Goal: Information Seeking & Learning: Learn about a topic

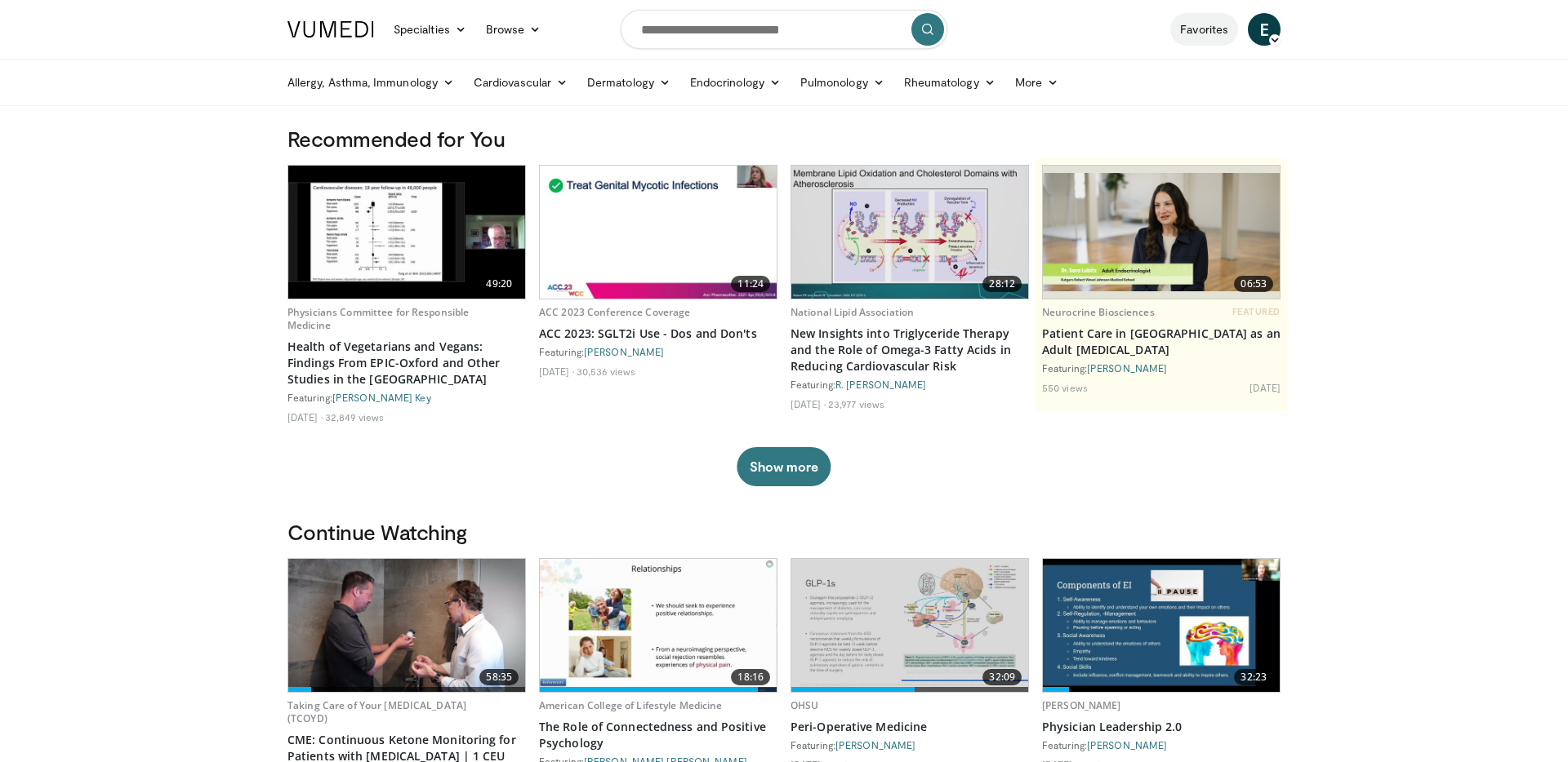
click at [1216, 37] on link "Favorites" at bounding box center [1205, 29] width 68 height 32
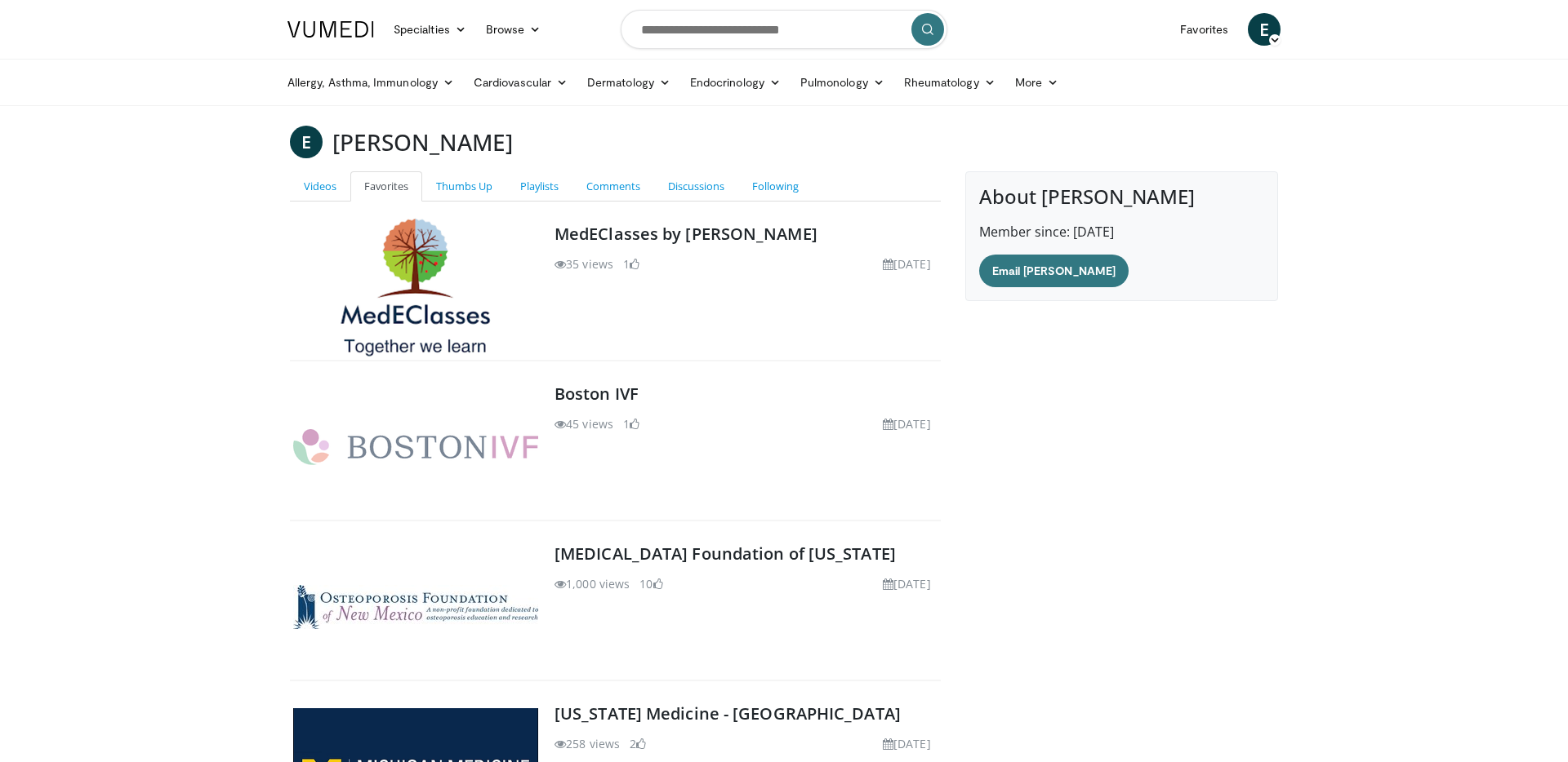
scroll to position [215, 0]
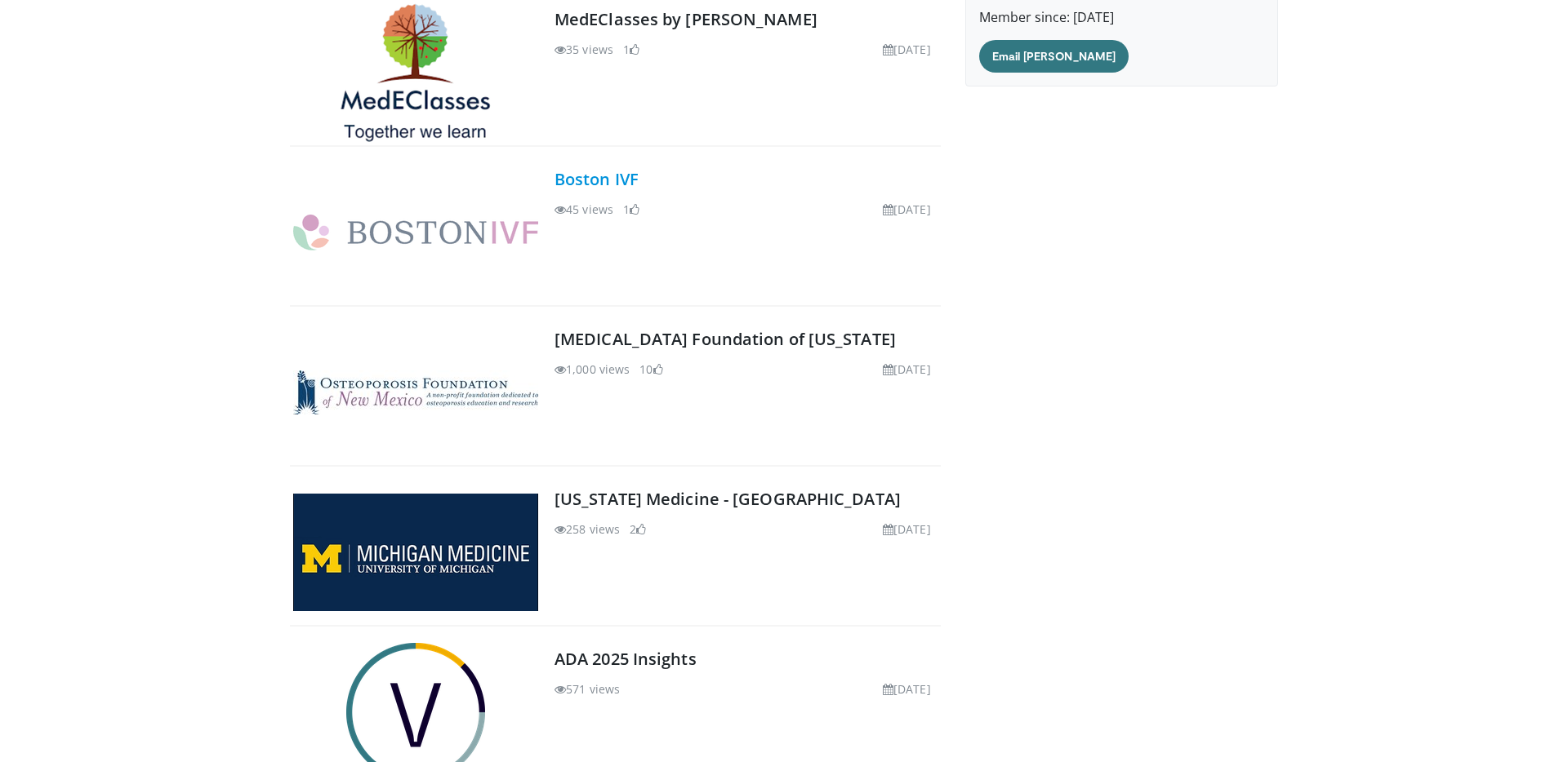
click at [598, 184] on link "Boston IVF" at bounding box center [596, 179] width 84 height 22
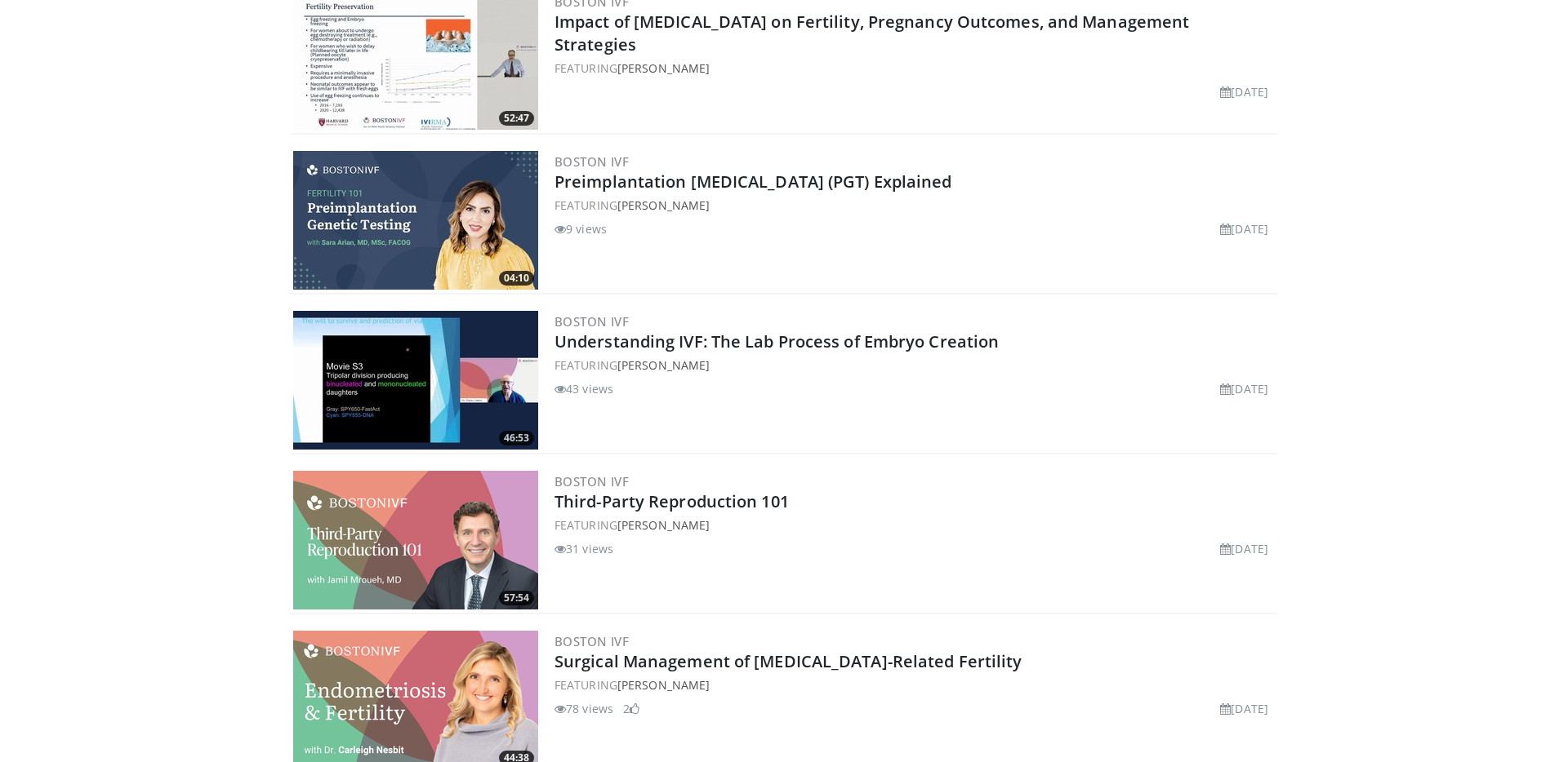
scroll to position [528, 0]
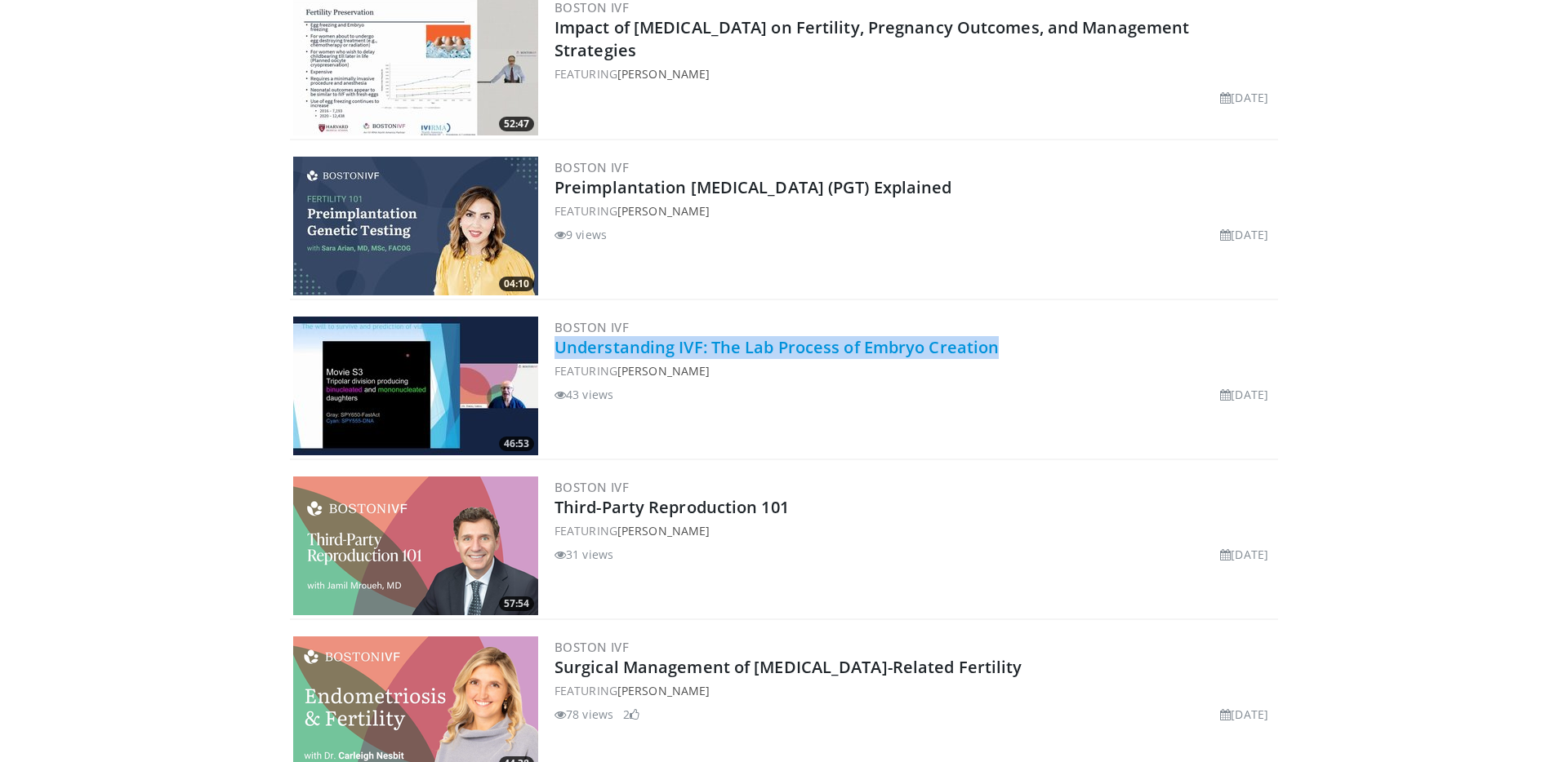
drag, startPoint x: 1017, startPoint y: 348, endPoint x: 558, endPoint y: 347, distance: 459.0
click at [557, 347] on h2 "Understanding IVF: The Lab Process of Embryo Creation" at bounding box center [914, 347] width 720 height 23
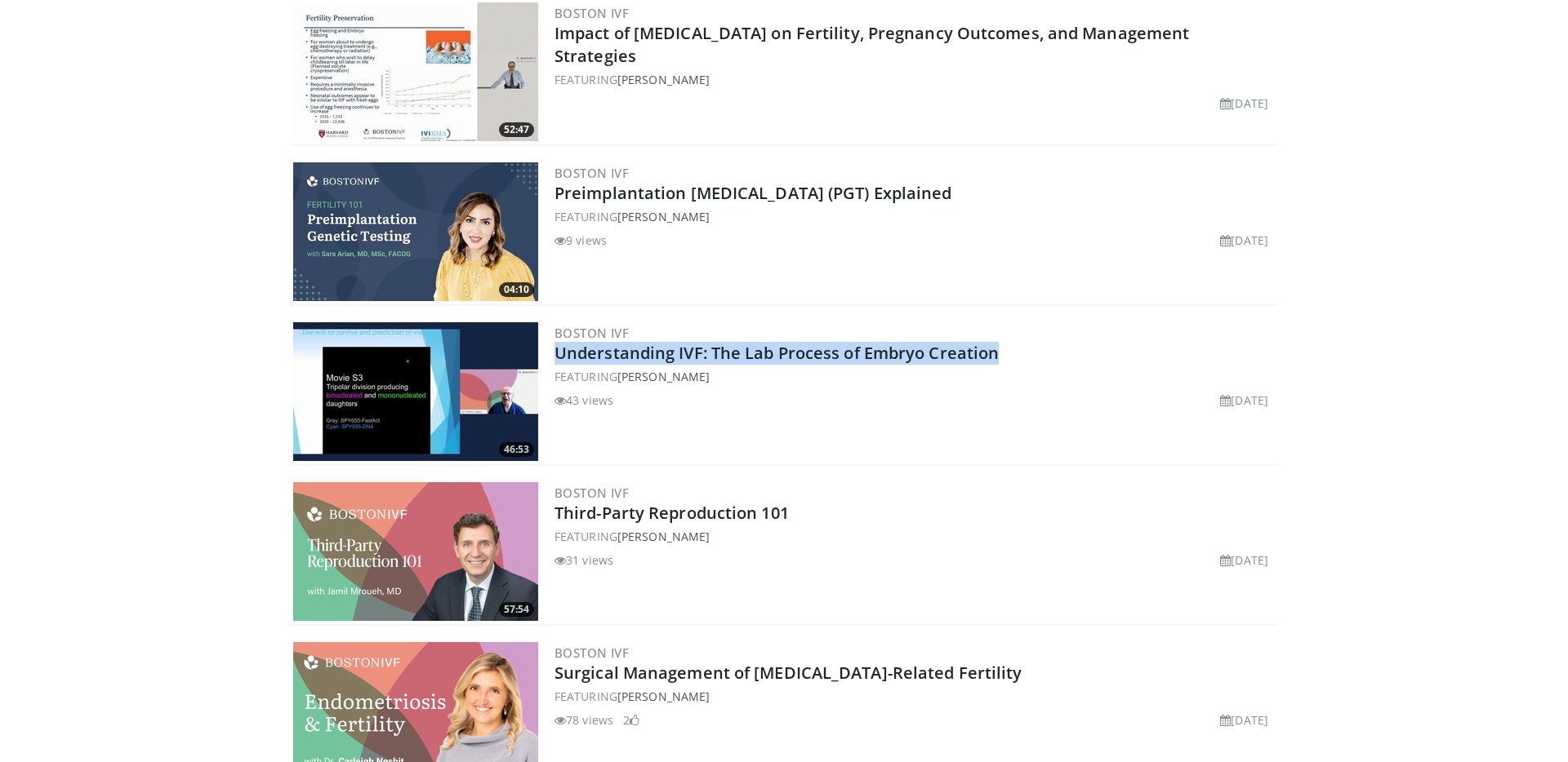
copy link "Understanding IVF: The Lab Process of Embryo Creation"
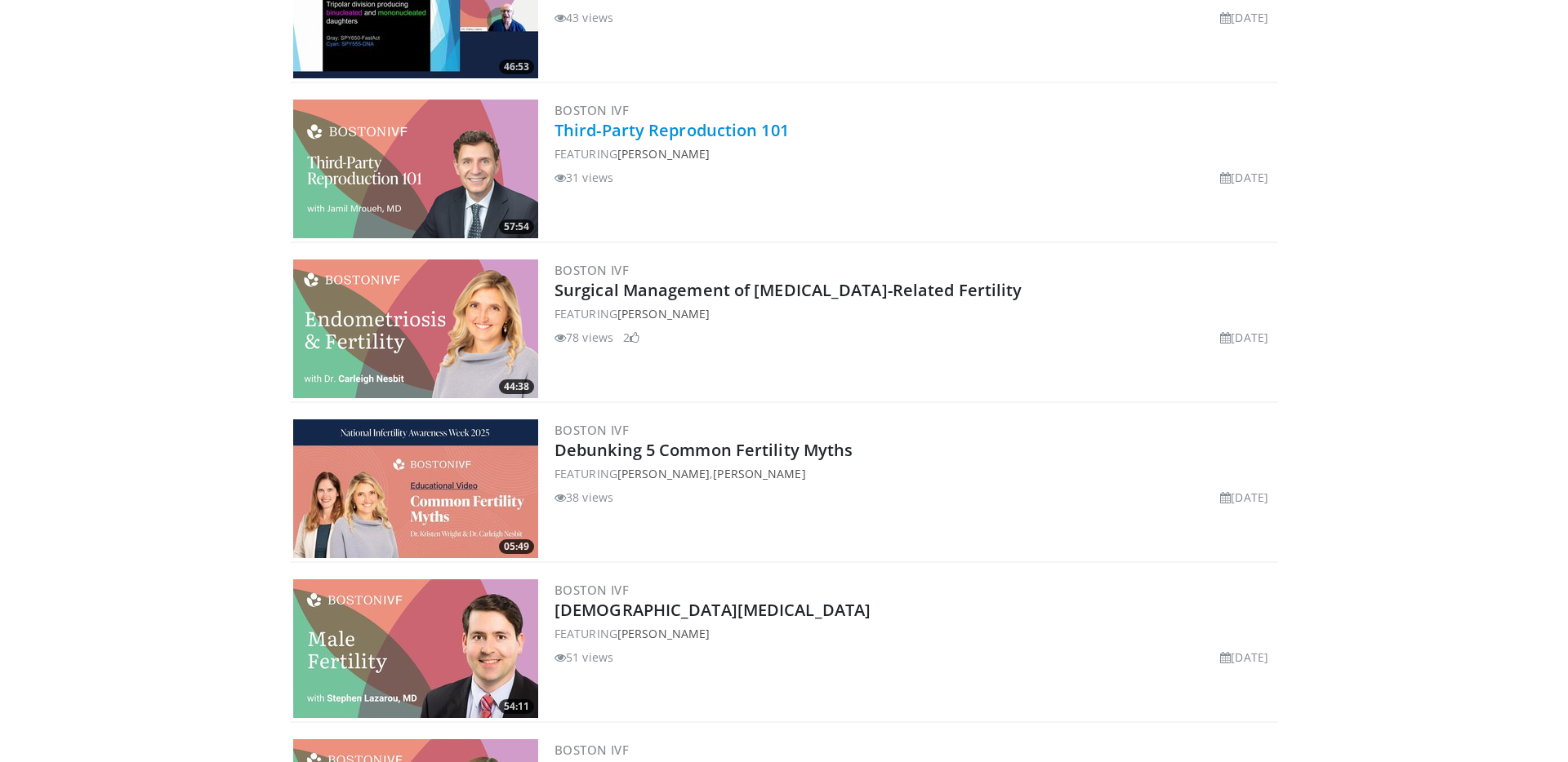
scroll to position [983, 0]
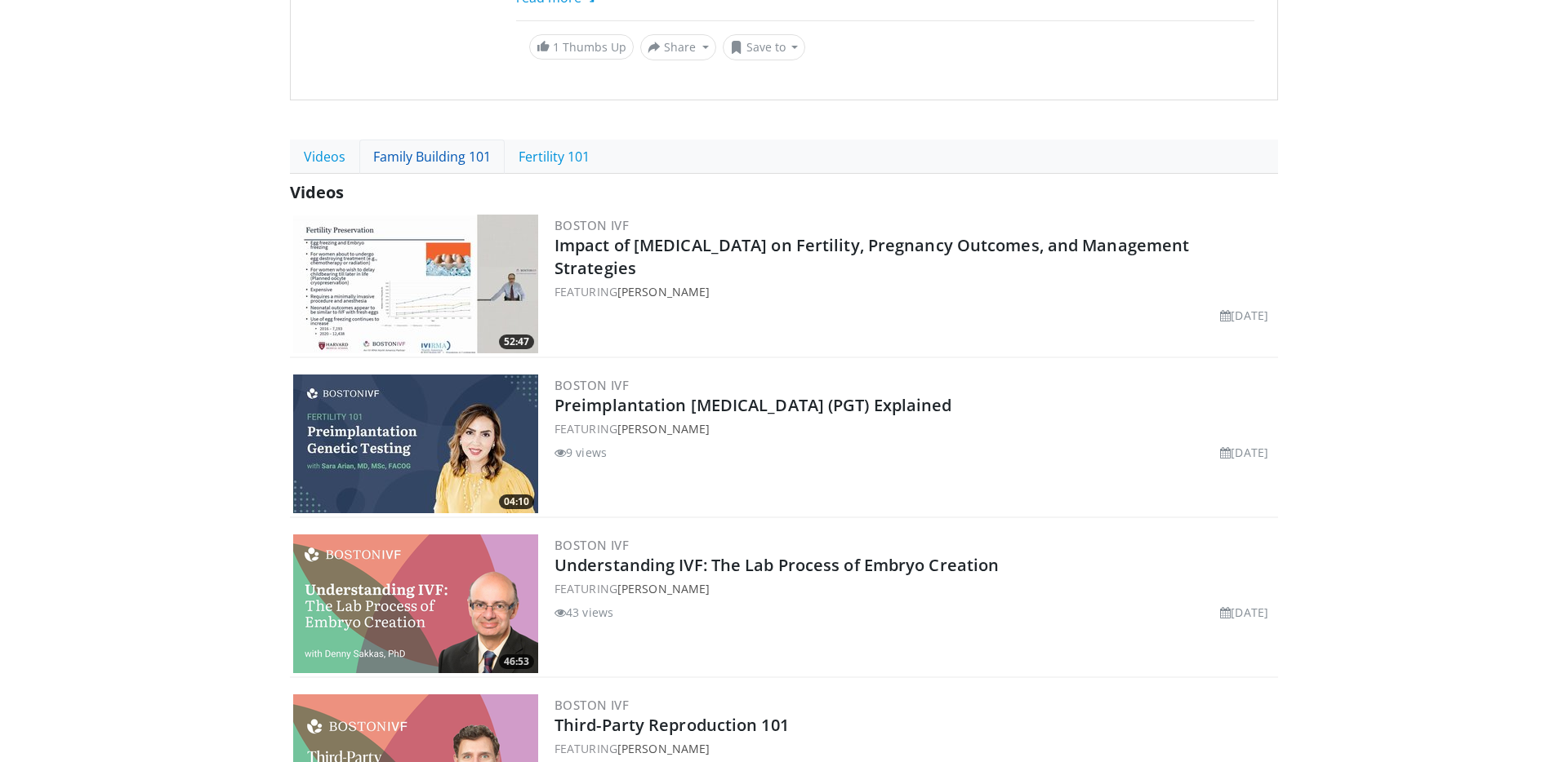
scroll to position [300, 0]
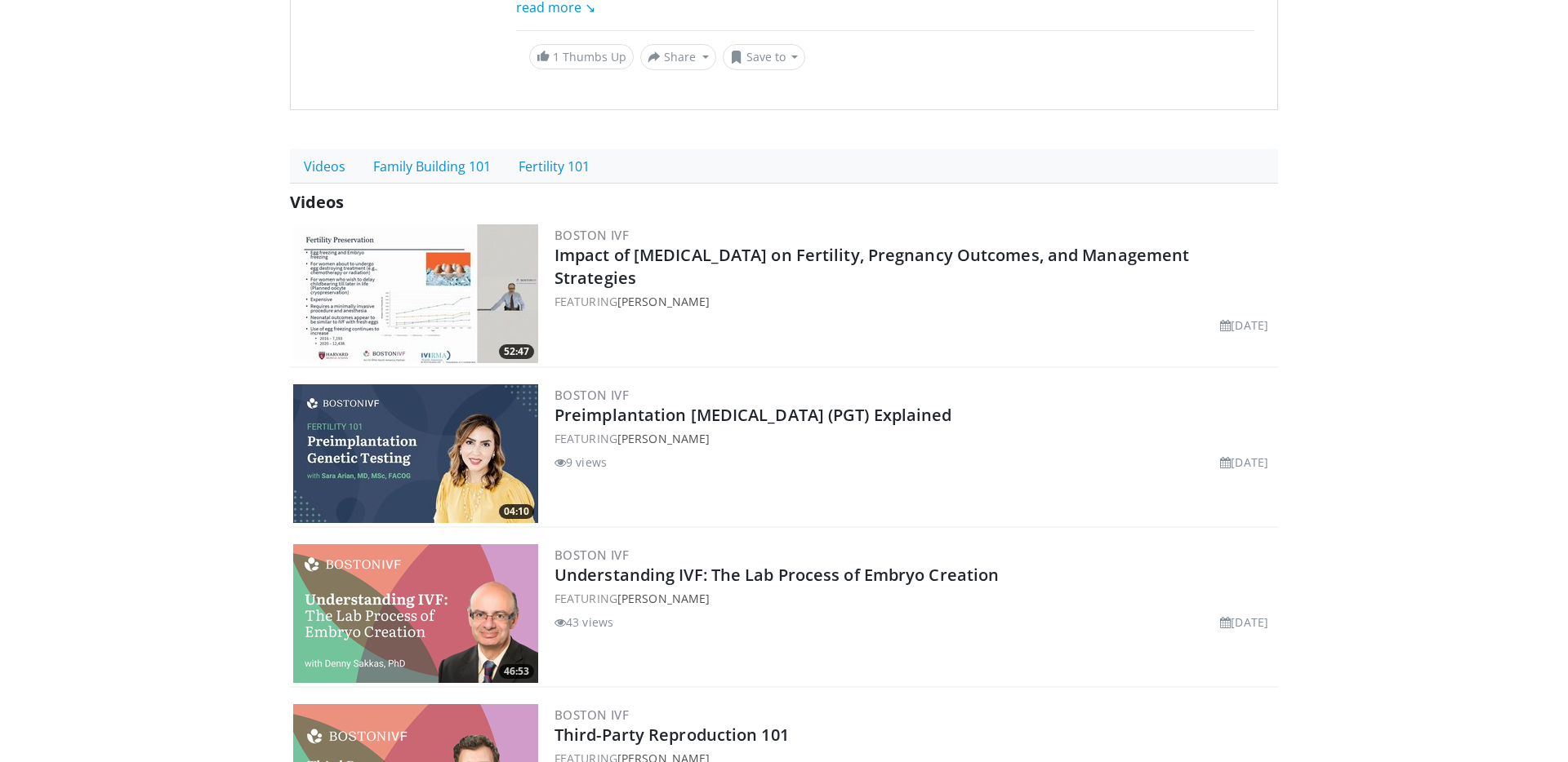
drag, startPoint x: 648, startPoint y: 281, endPoint x: 553, endPoint y: 259, distance: 97.5
click at [554, 257] on h2 "Impact of Advanced Maternal Age on Fertility, Pregnancy Outcomes, and Managemen…" at bounding box center [914, 267] width 720 height 46
copy link "Impact of Advanced Maternal Age on Fertility, Pregnancy Outcomes, and Managemen…"
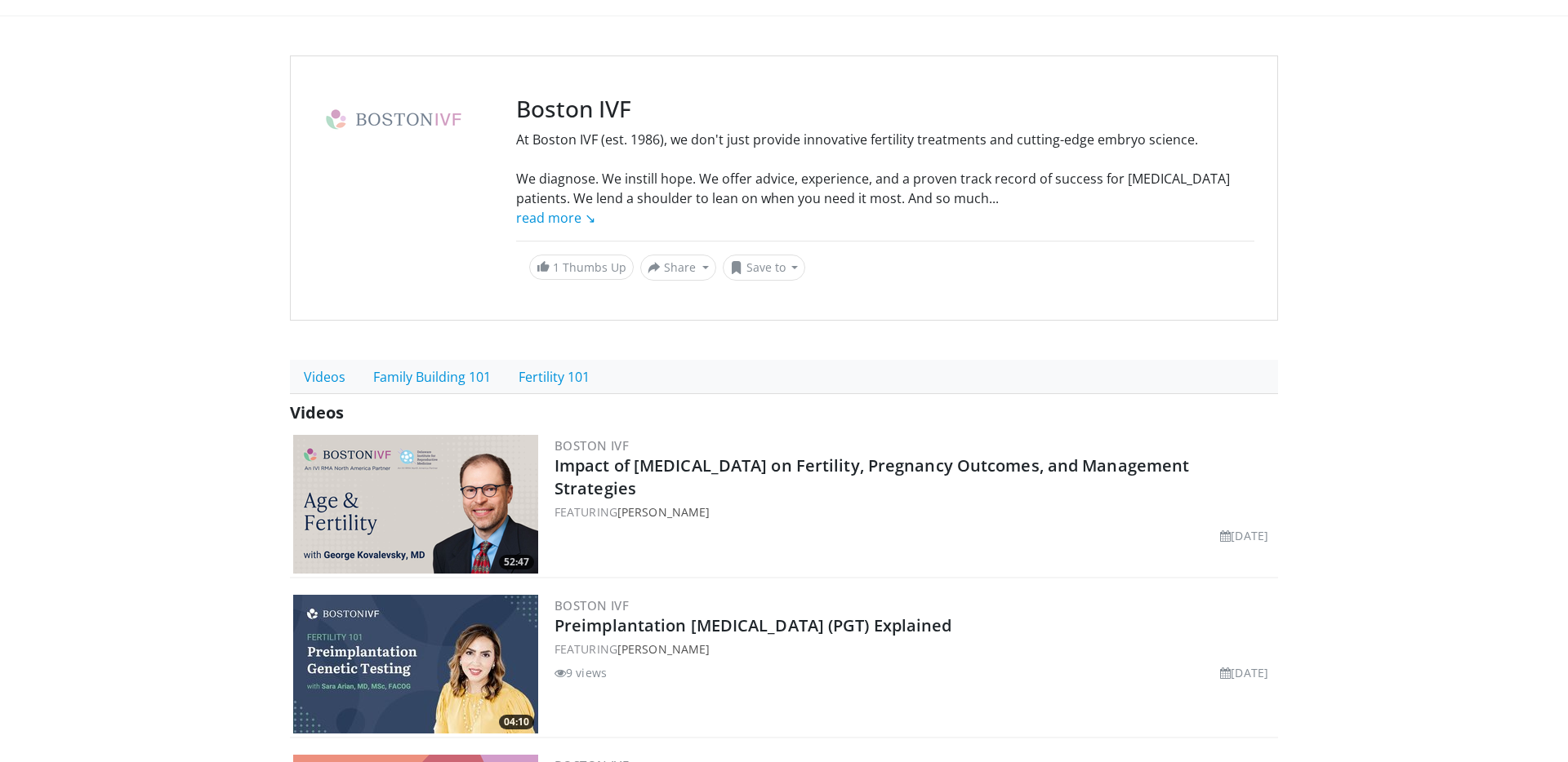
scroll to position [76, 0]
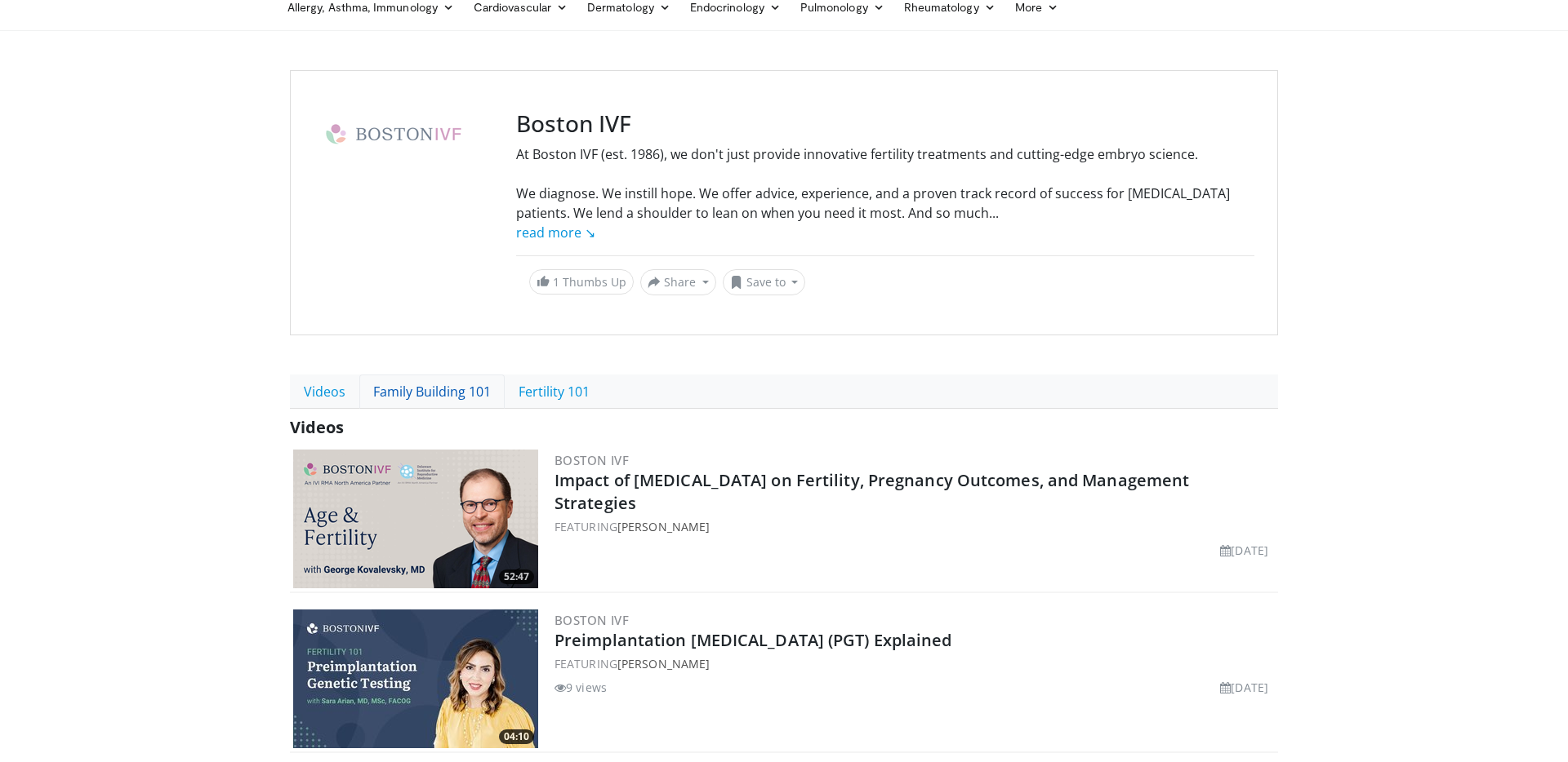
click at [426, 392] on link "Family Building 101" at bounding box center [431, 392] width 145 height 34
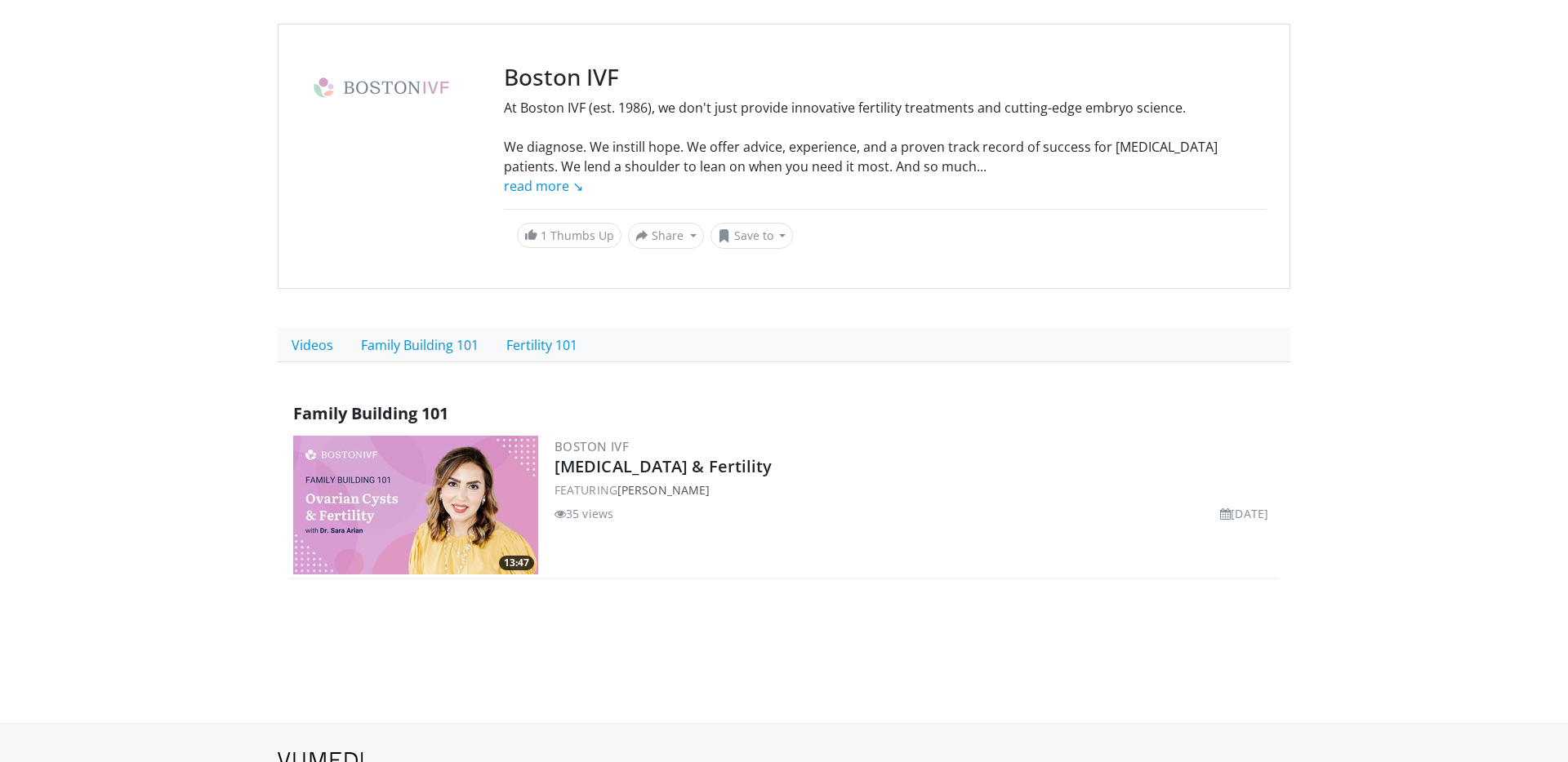
scroll to position [210, 0]
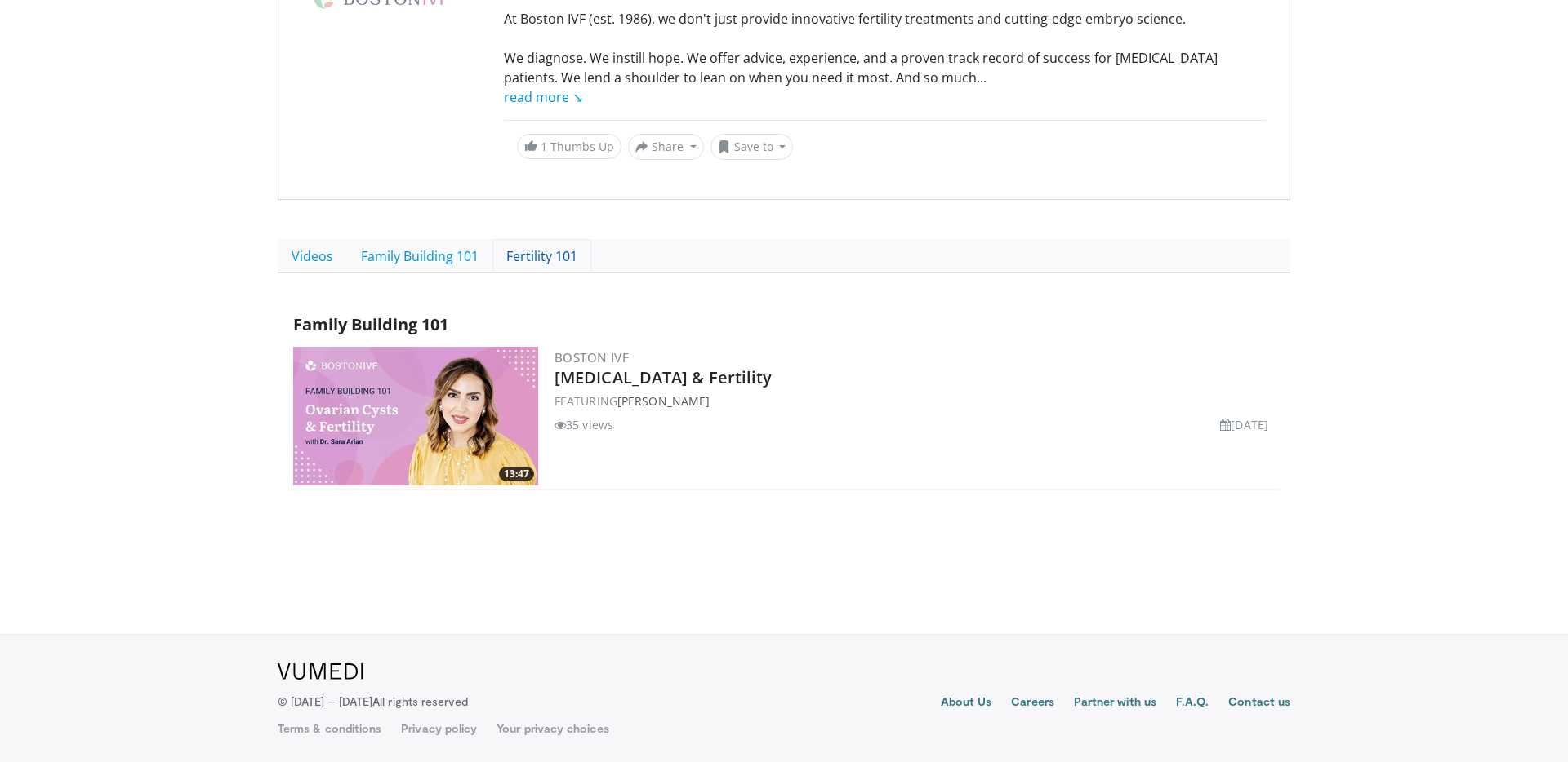
click at [529, 243] on link "Fertility 101" at bounding box center [542, 256] width 98 height 34
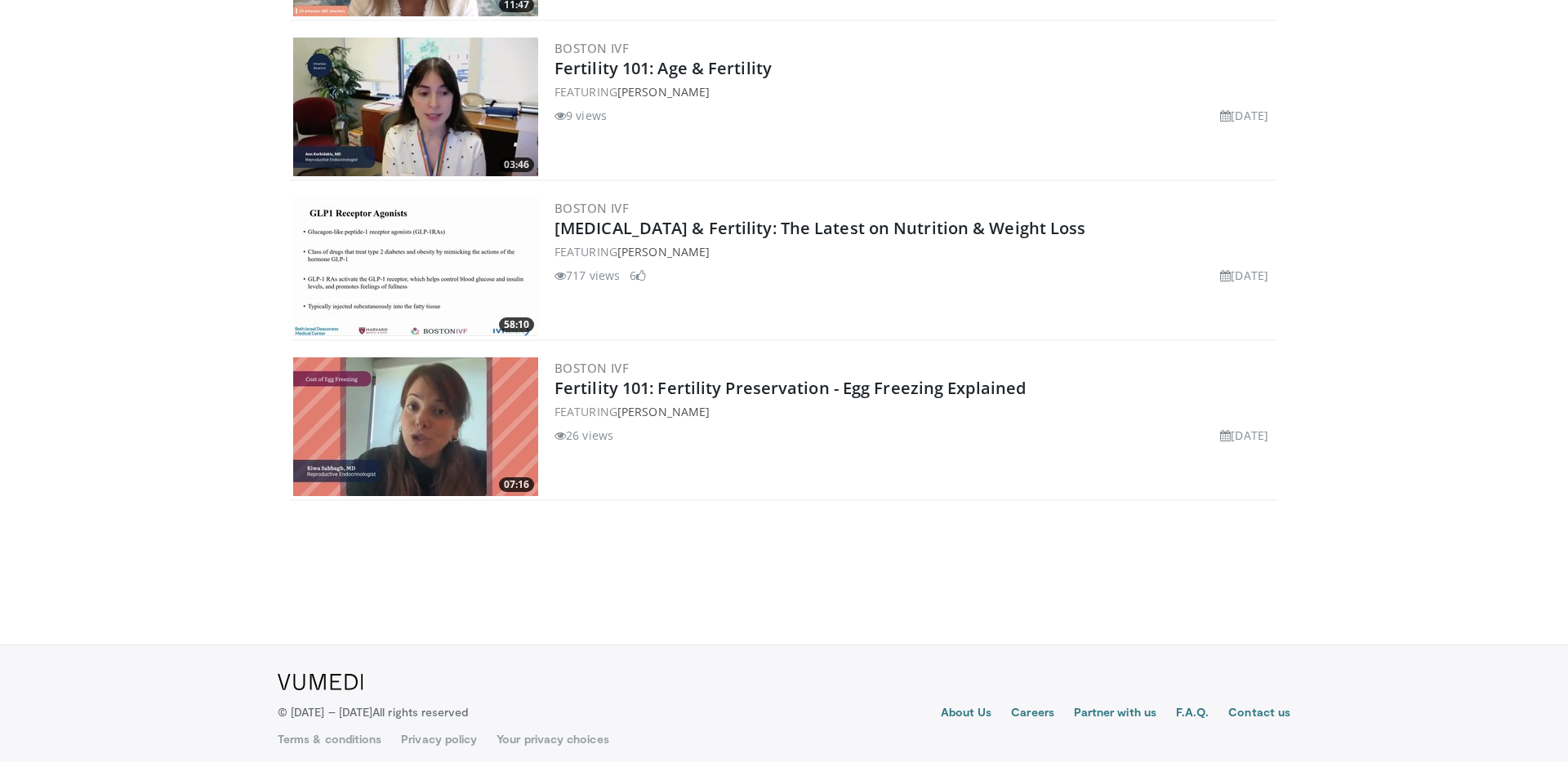
scroll to position [850, 0]
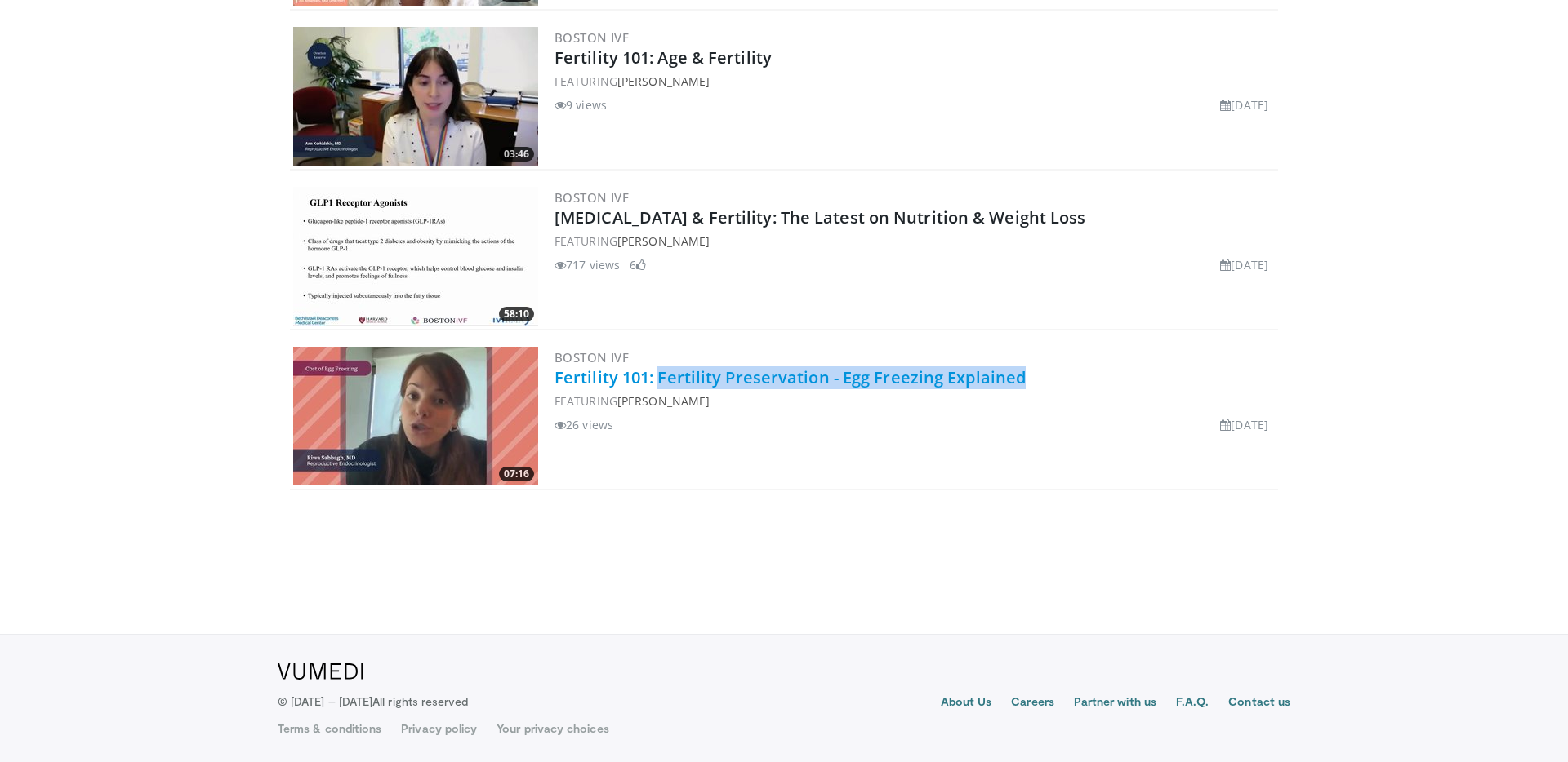
drag, startPoint x: 1044, startPoint y: 378, endPoint x: 660, endPoint y: 378, distance: 384.0
click at [660, 378] on h2 "Fertility 101: Fertility Preservation - Egg Freezing Explained" at bounding box center [914, 378] width 720 height 23
copy link "Fertility Preservation - Egg Freezing Explained"
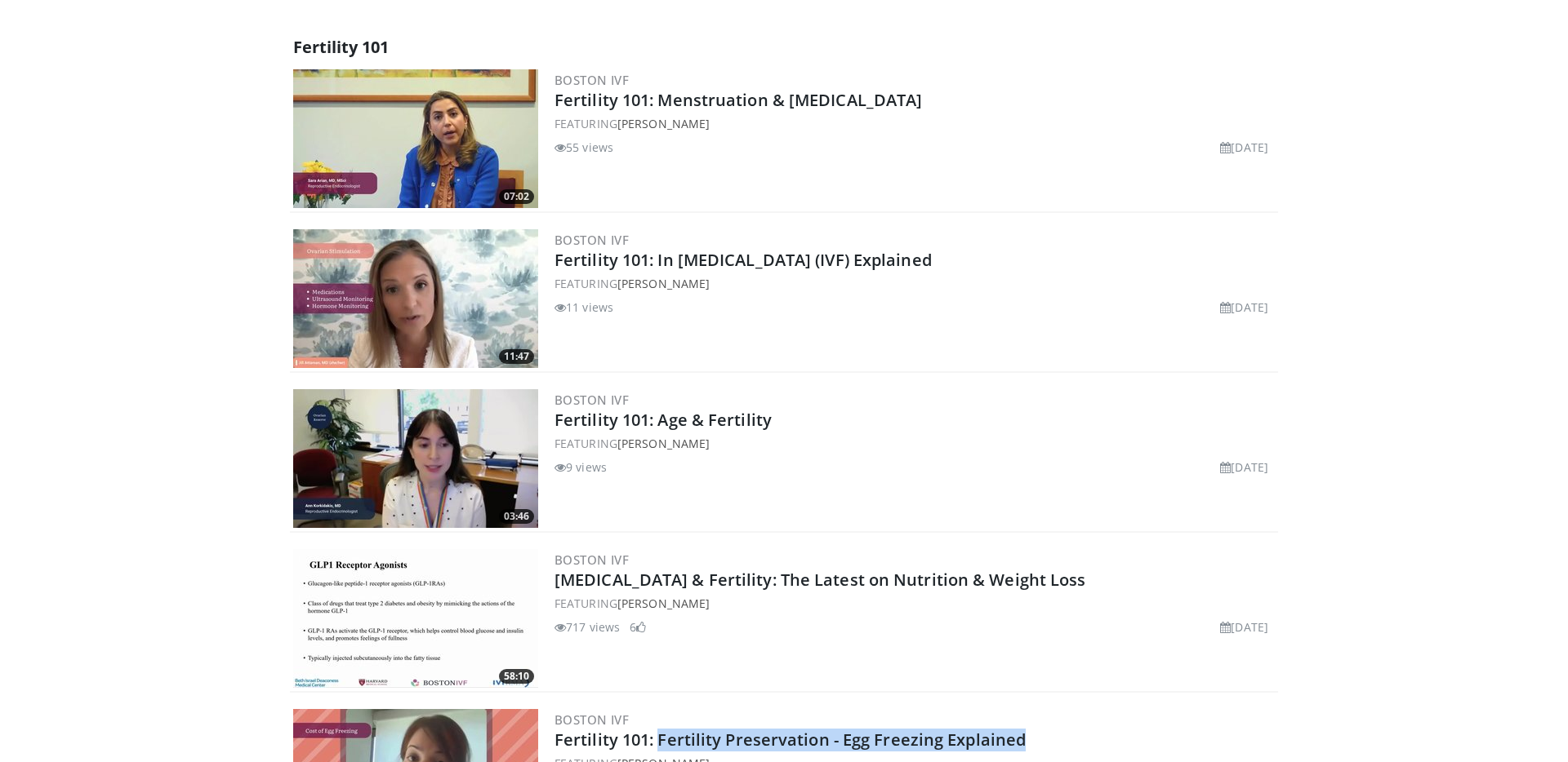
scroll to position [483, 0]
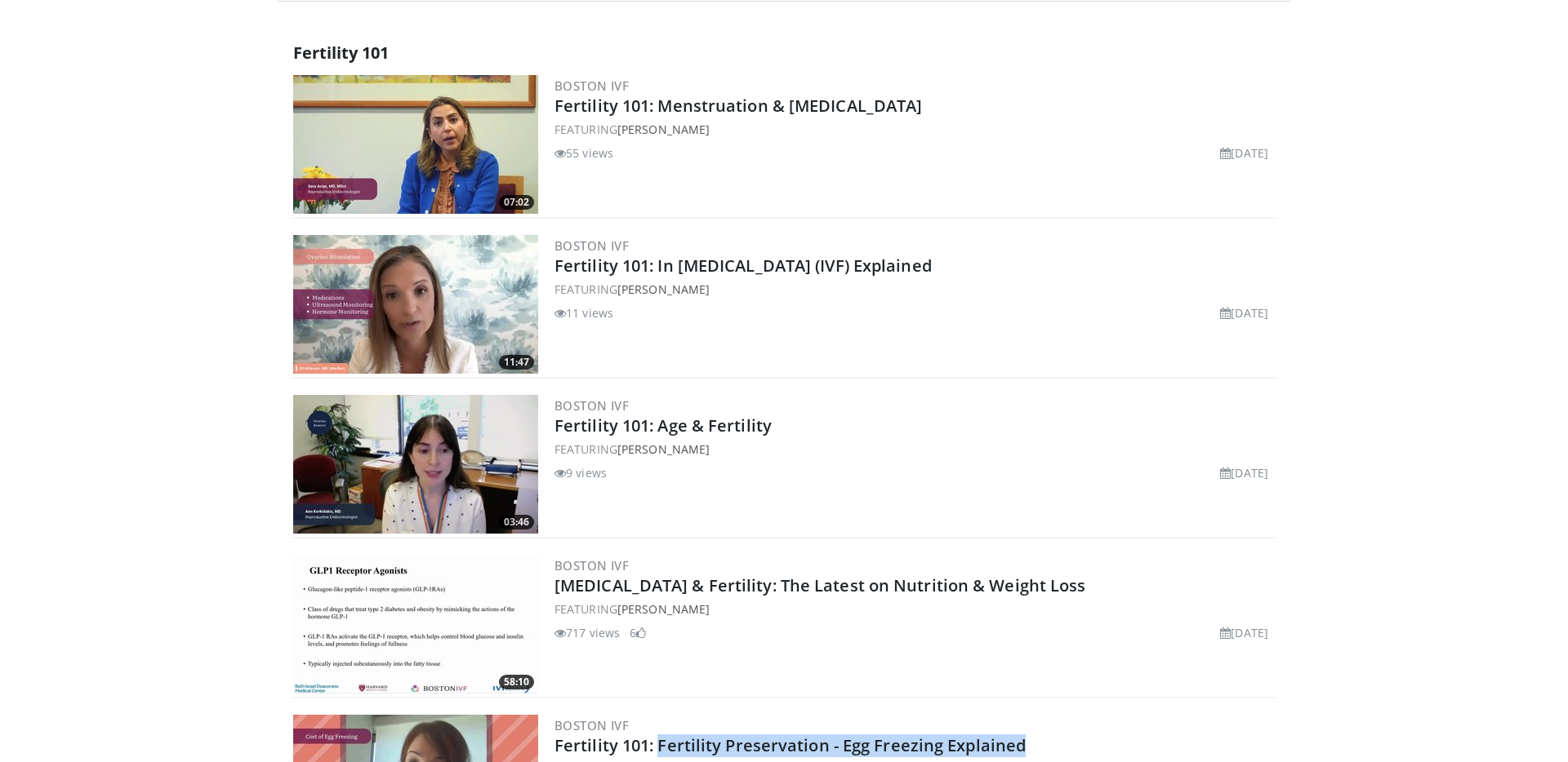
click at [485, 139] on img at bounding box center [415, 145] width 245 height 139
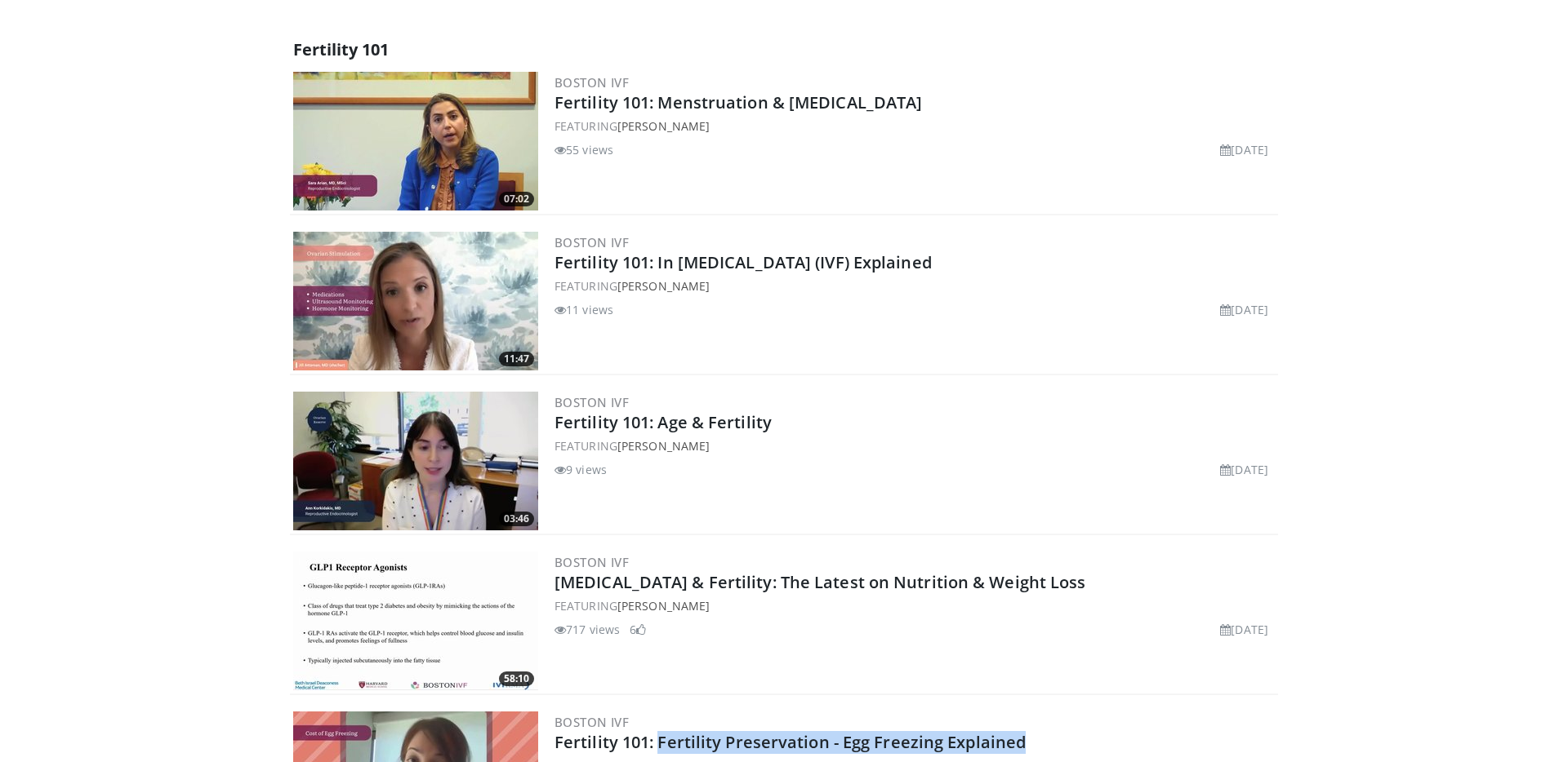
scroll to position [850, 0]
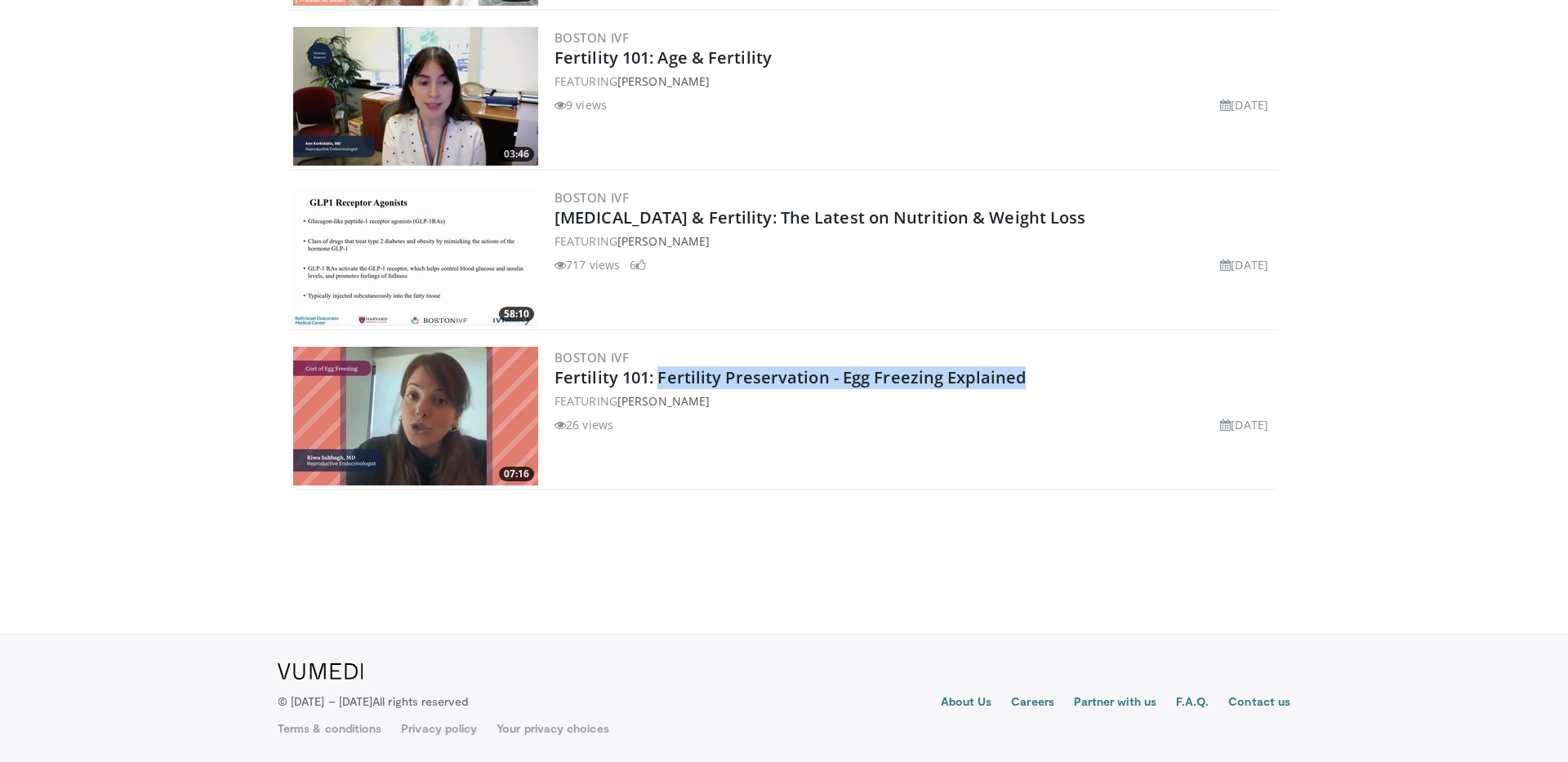
click at [425, 244] on img at bounding box center [415, 256] width 245 height 139
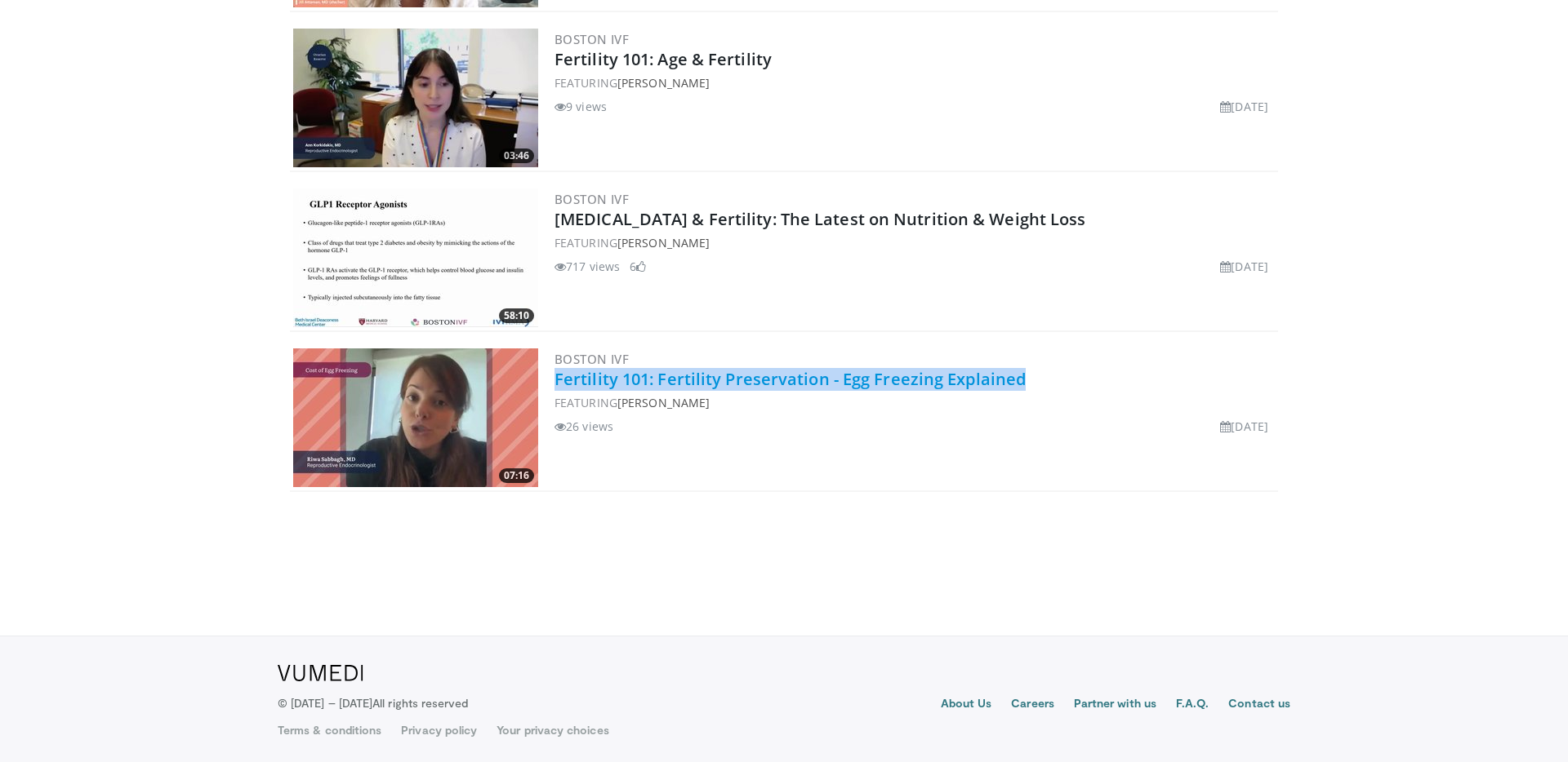
drag, startPoint x: 1009, startPoint y: 378, endPoint x: 557, endPoint y: 375, distance: 452.0
click at [557, 375] on h2 "Fertility 101: Fertility Preservation - Egg Freezing Explained" at bounding box center [914, 379] width 720 height 23
copy link "Fertility 101: Fertility Preservation - Egg Freezing Explained"
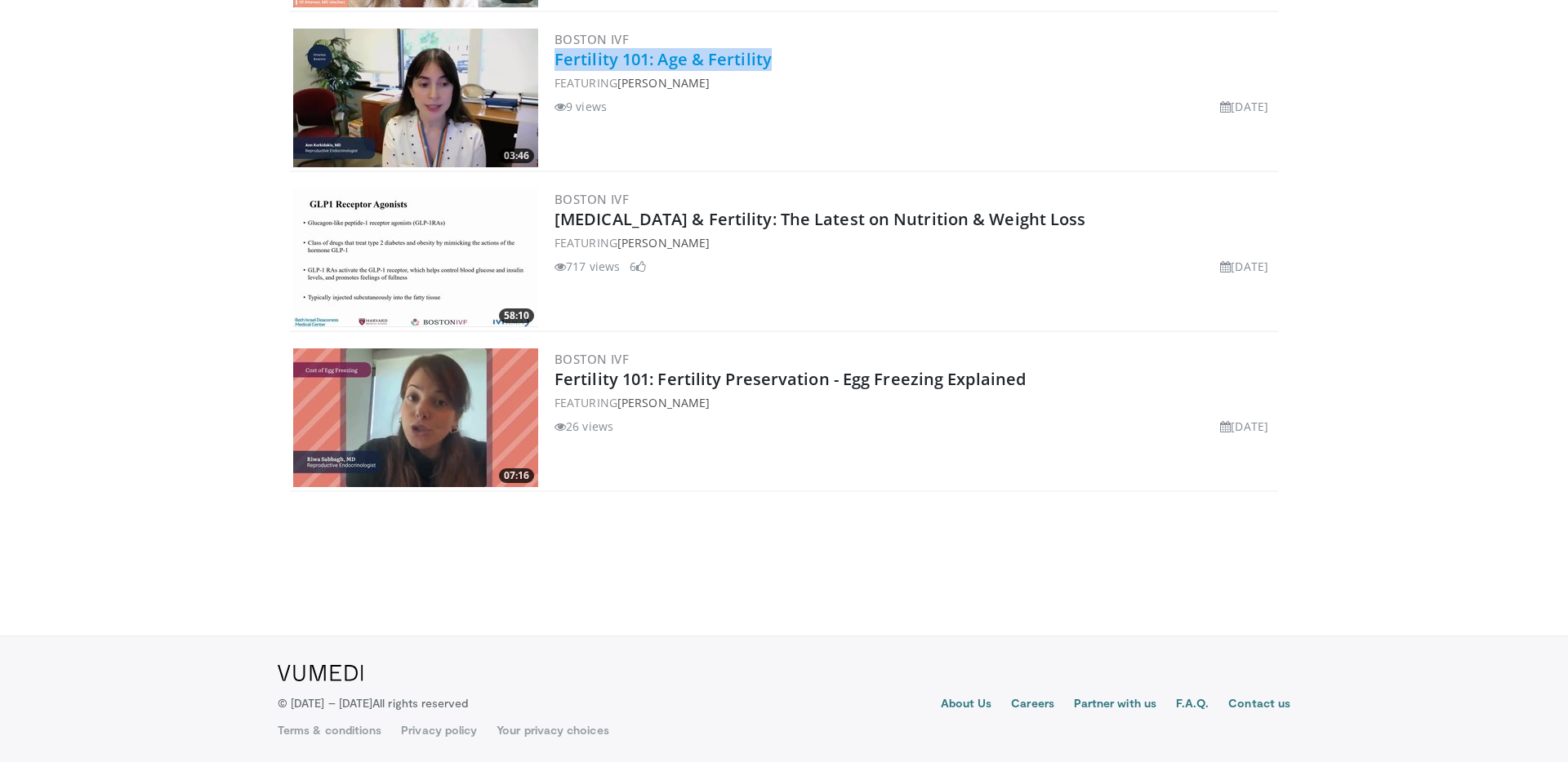
drag, startPoint x: 778, startPoint y: 59, endPoint x: 554, endPoint y: 58, distance: 224.0
click at [554, 58] on h2 "Fertility 101: Age & Fertility" at bounding box center [914, 59] width 720 height 23
copy link "Fertility 101: Age & Fertility"
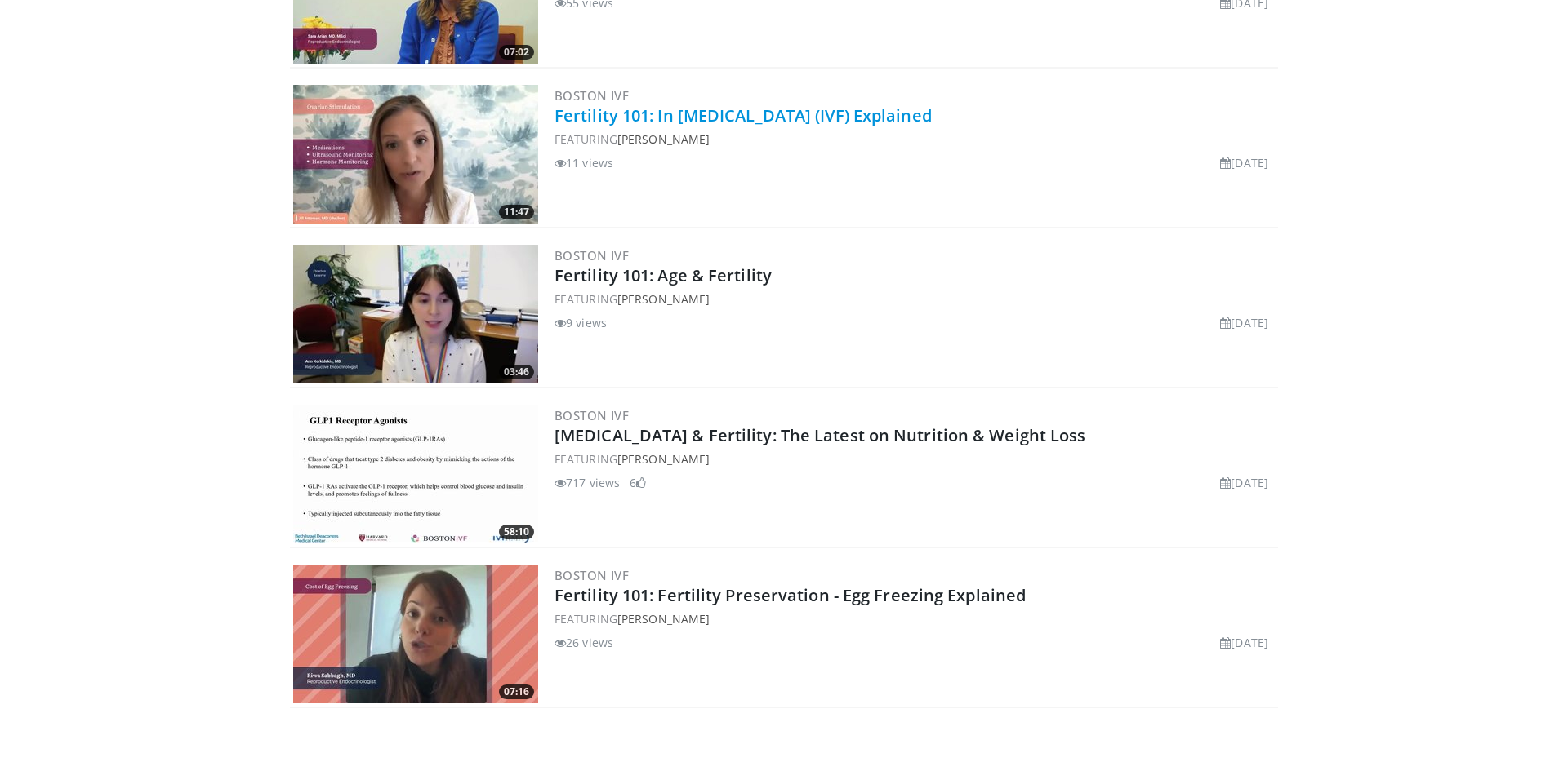
scroll to position [632, 0]
drag, startPoint x: 947, startPoint y: 112, endPoint x: 558, endPoint y: 115, distance: 389.0
click at [558, 115] on h2 "Fertility 101: In [MEDICAL_DATA] (IVF) Explained" at bounding box center [914, 116] width 720 height 23
copy link "Fertility 101: In [MEDICAL_DATA] (IVF) Explained"
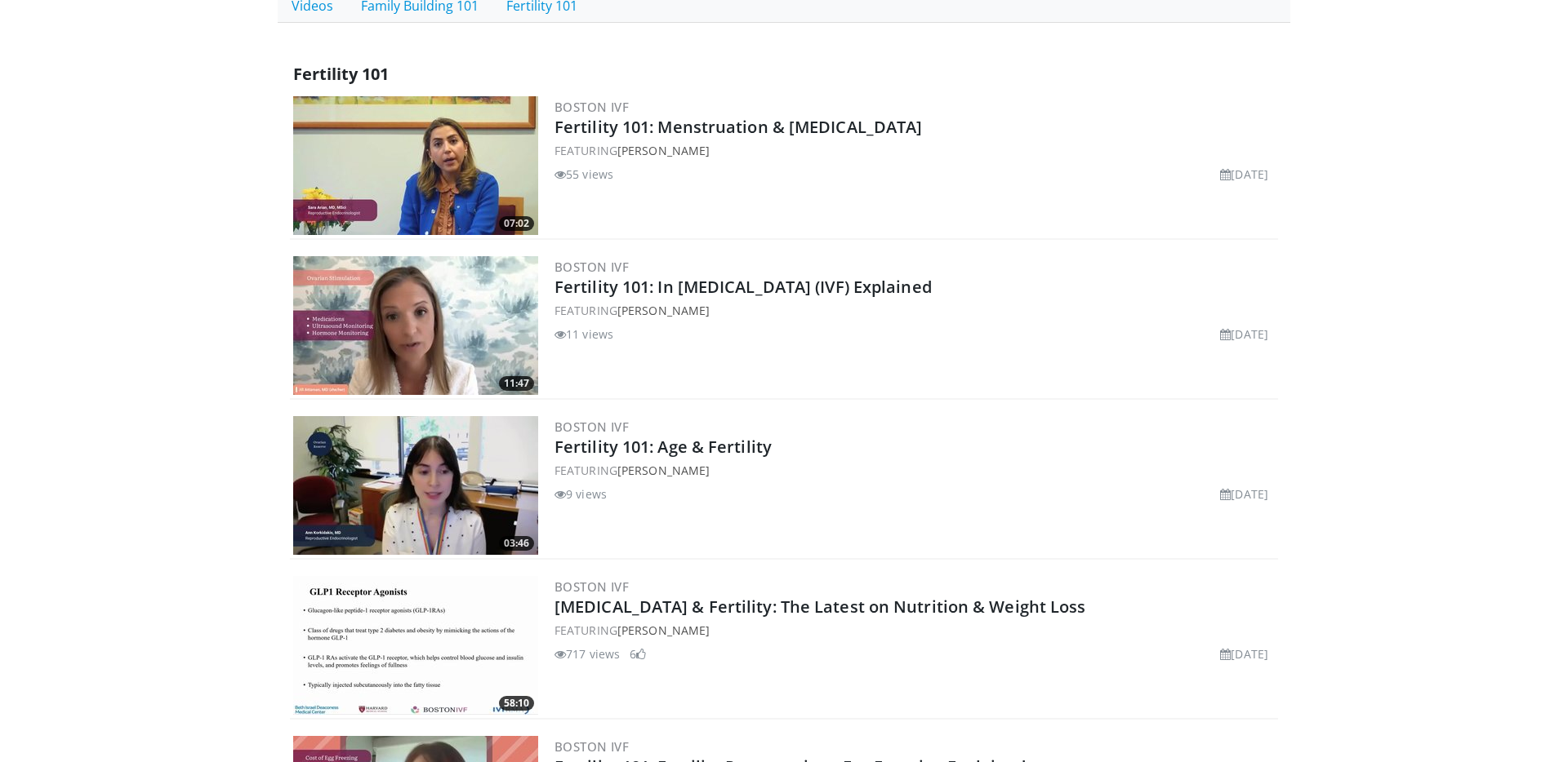
scroll to position [440, 0]
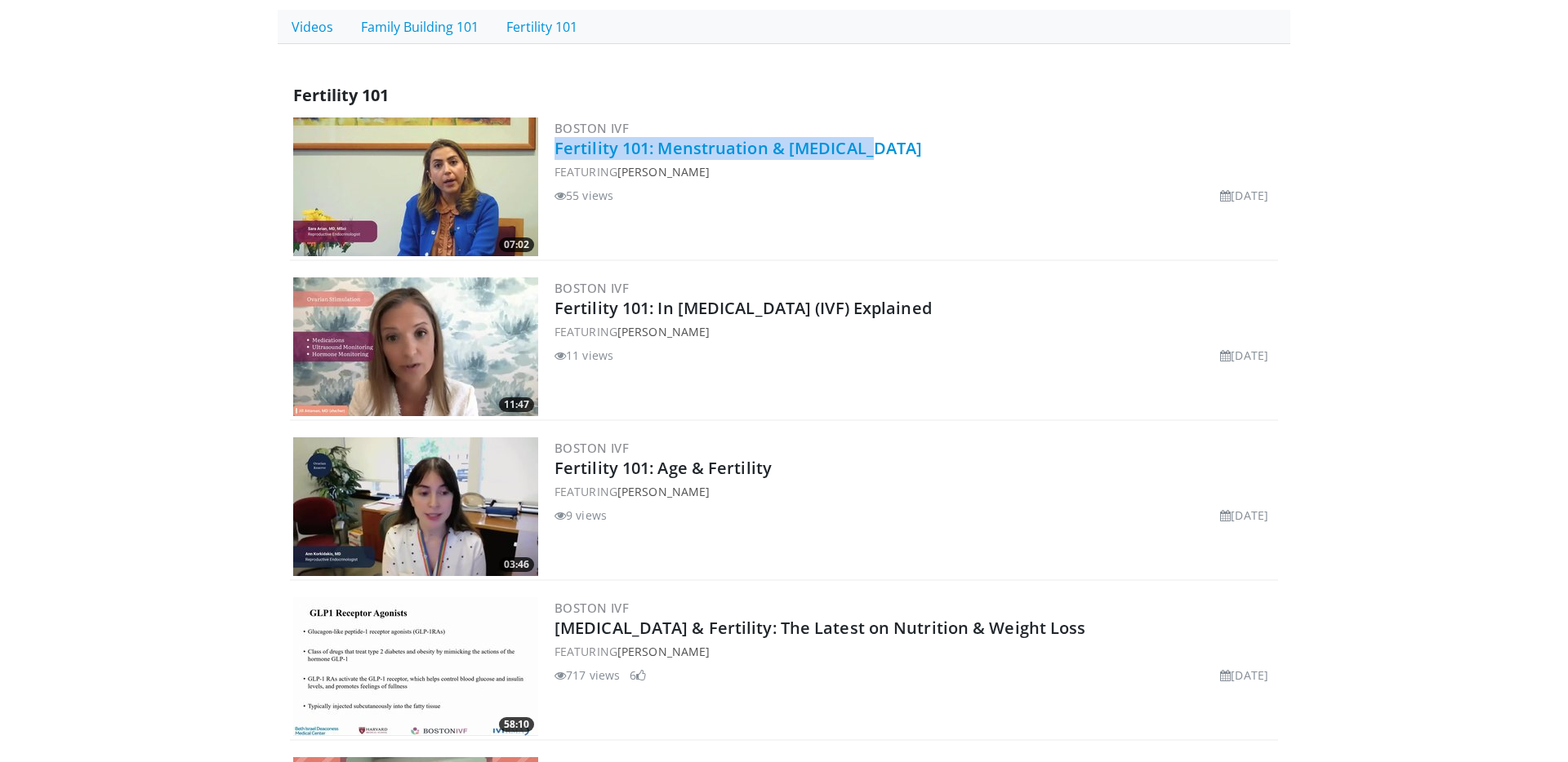
drag, startPoint x: 896, startPoint y: 139, endPoint x: 554, endPoint y: 144, distance: 342.0
click at [554, 144] on h2 "Fertility 101: Menstruation & [MEDICAL_DATA]" at bounding box center [914, 148] width 720 height 23
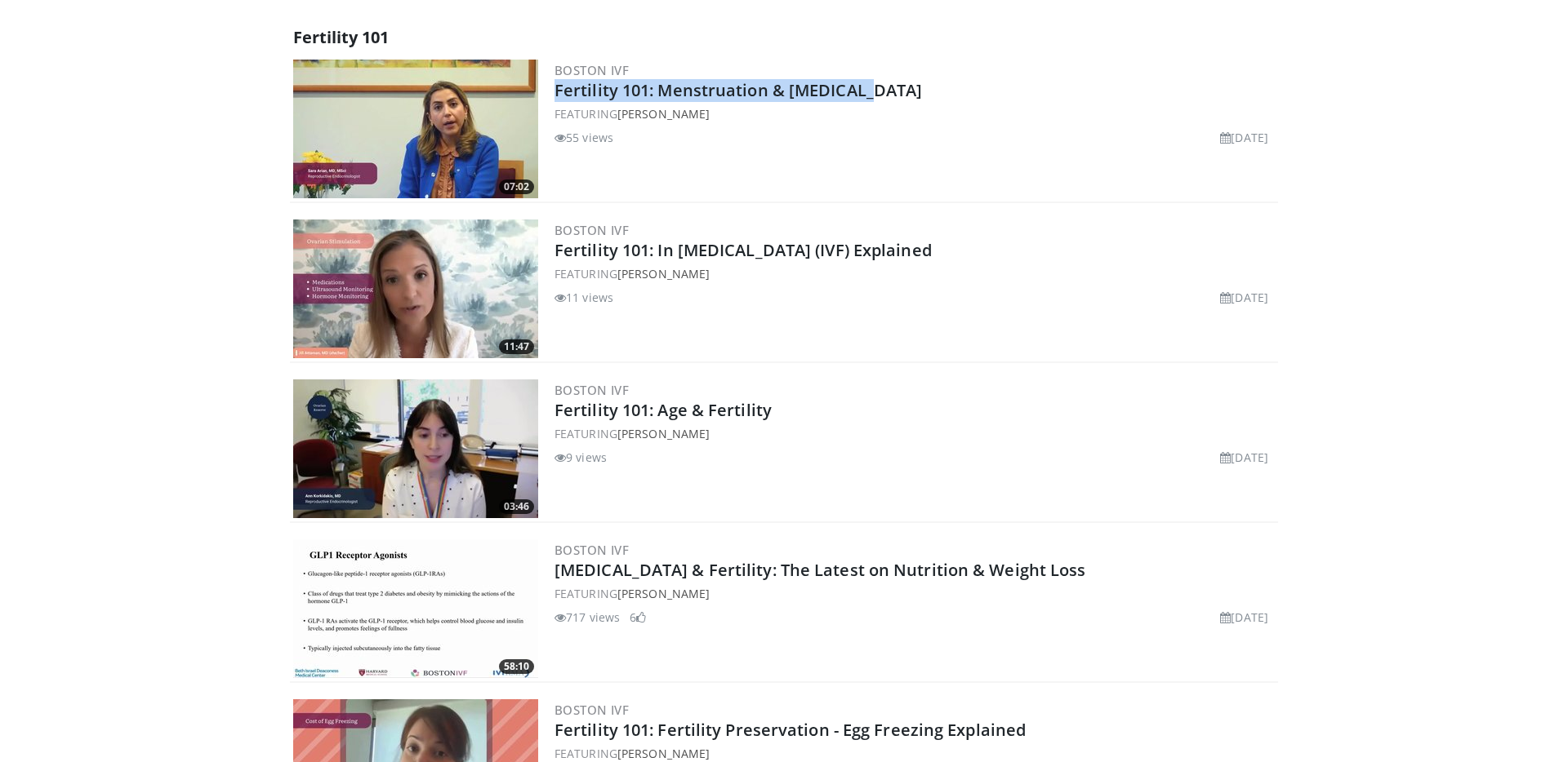
scroll to position [544, 0]
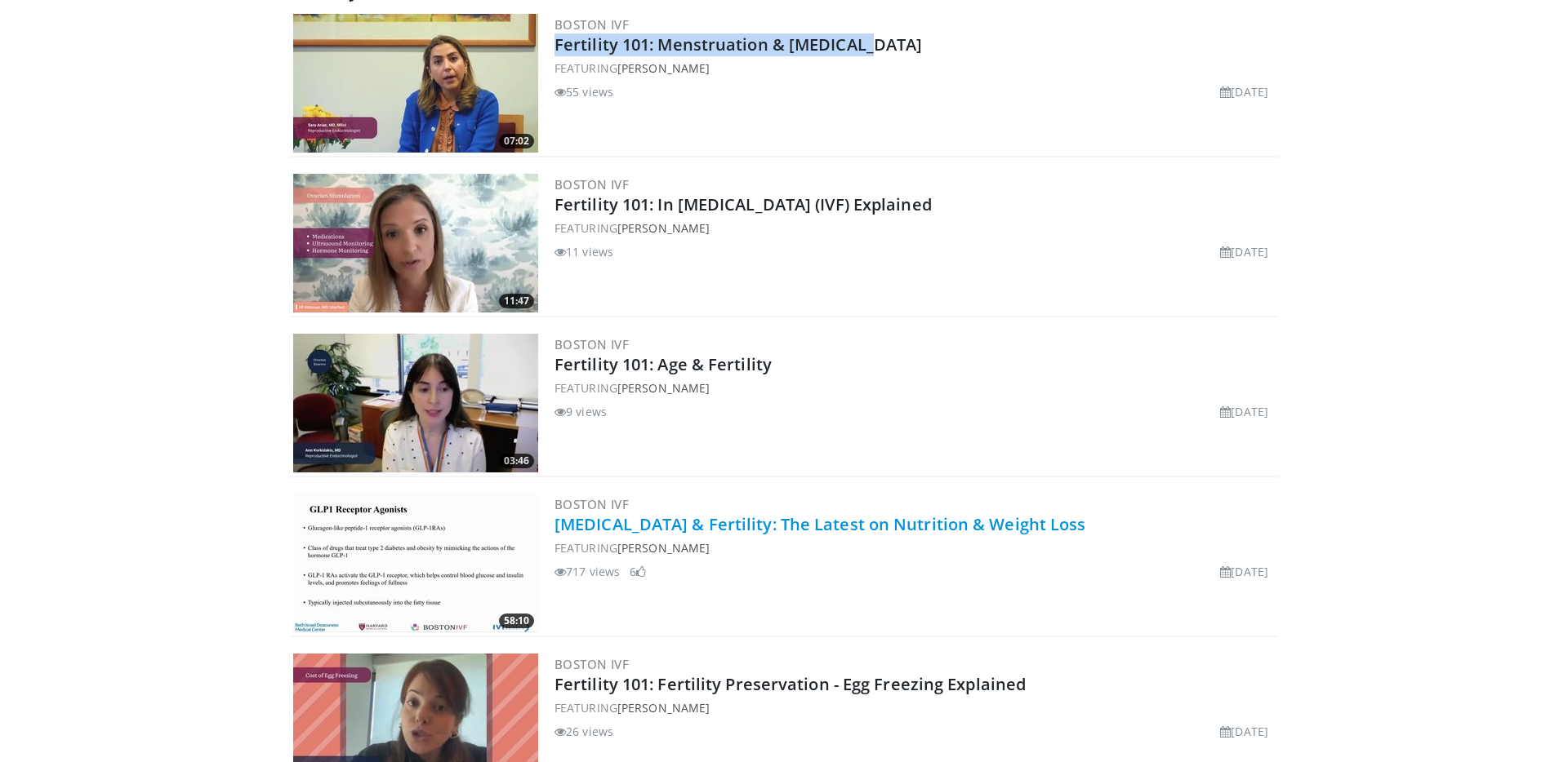
drag, startPoint x: 1134, startPoint y: 533, endPoint x: 559, endPoint y: 529, distance: 575.0
click at [559, 529] on div "Boston IVF Polycystic Ovary Syndrome & Fertility: The Latest on Nutrition & Wei…" at bounding box center [914, 563] width 720 height 139
copy link "[MEDICAL_DATA] & Fertility: The Latest on Nutrition & Weight Loss"
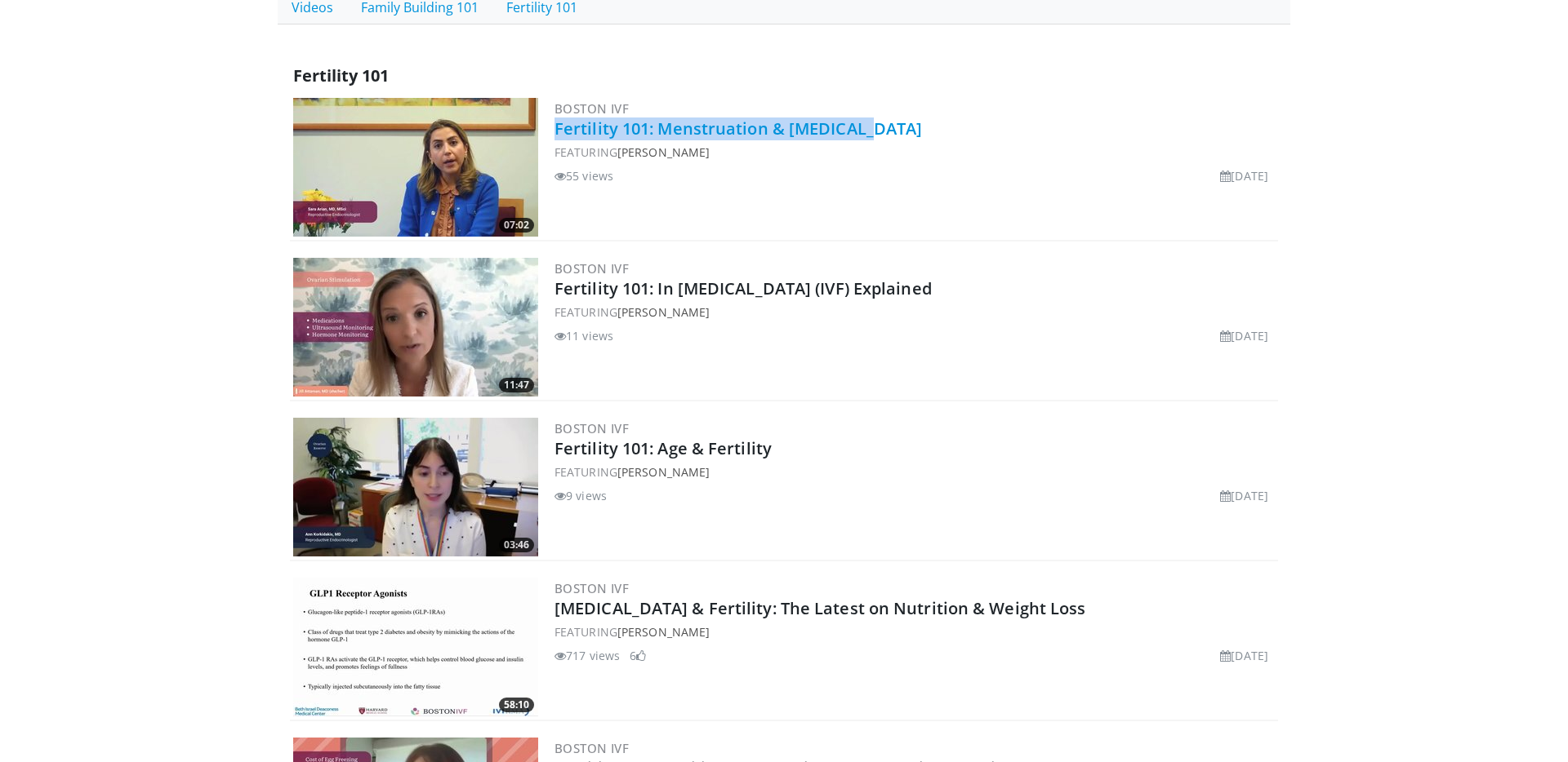
scroll to position [459, 0]
drag, startPoint x: 854, startPoint y: 131, endPoint x: 554, endPoint y: 126, distance: 300.0
click at [554, 126] on h2 "Fertility 101: Menstruation & [MEDICAL_DATA]" at bounding box center [914, 129] width 720 height 23
copy link "Fertility 101: Menstruation & [MEDICAL_DATA]"
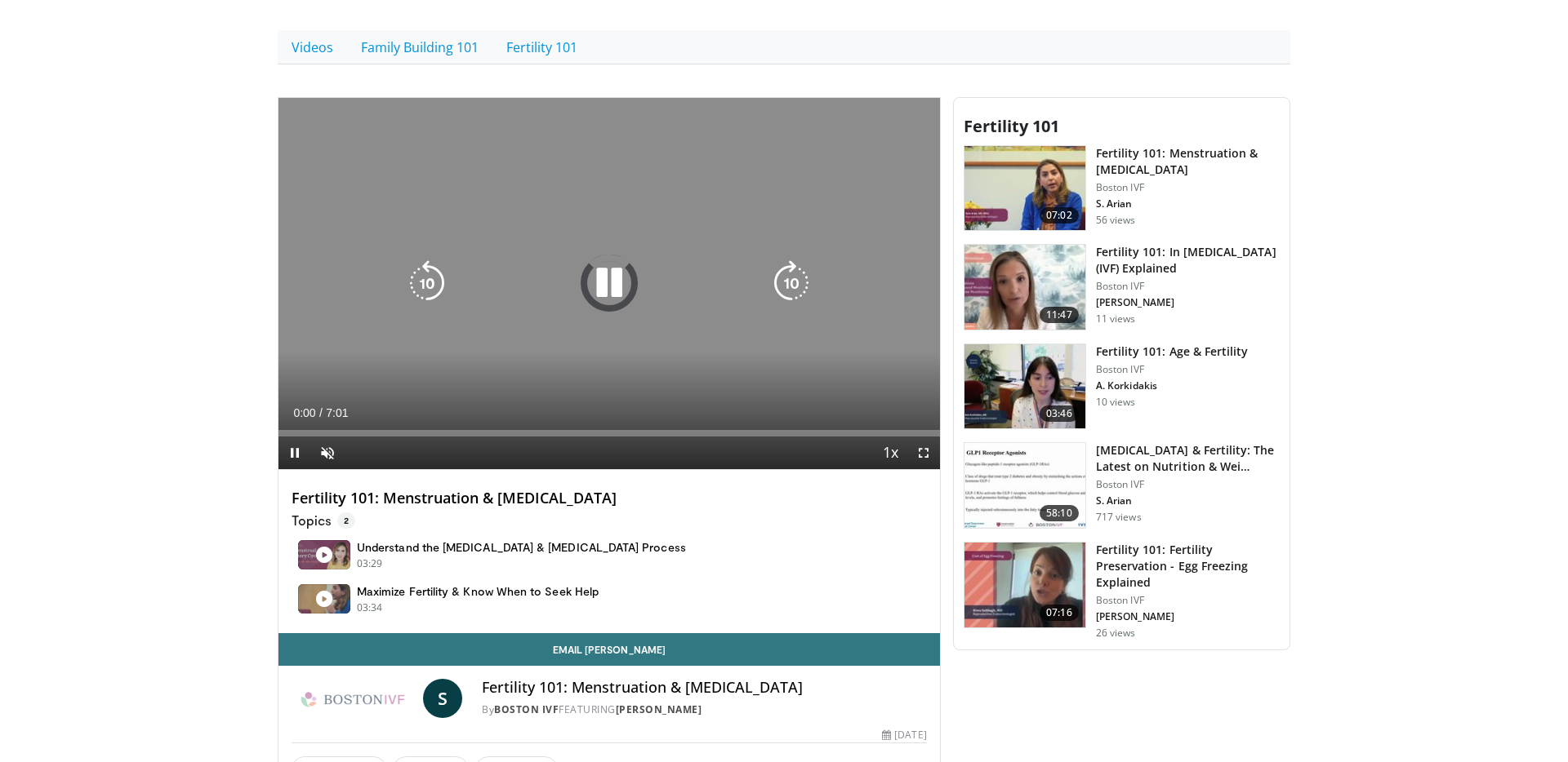
scroll to position [403, 0]
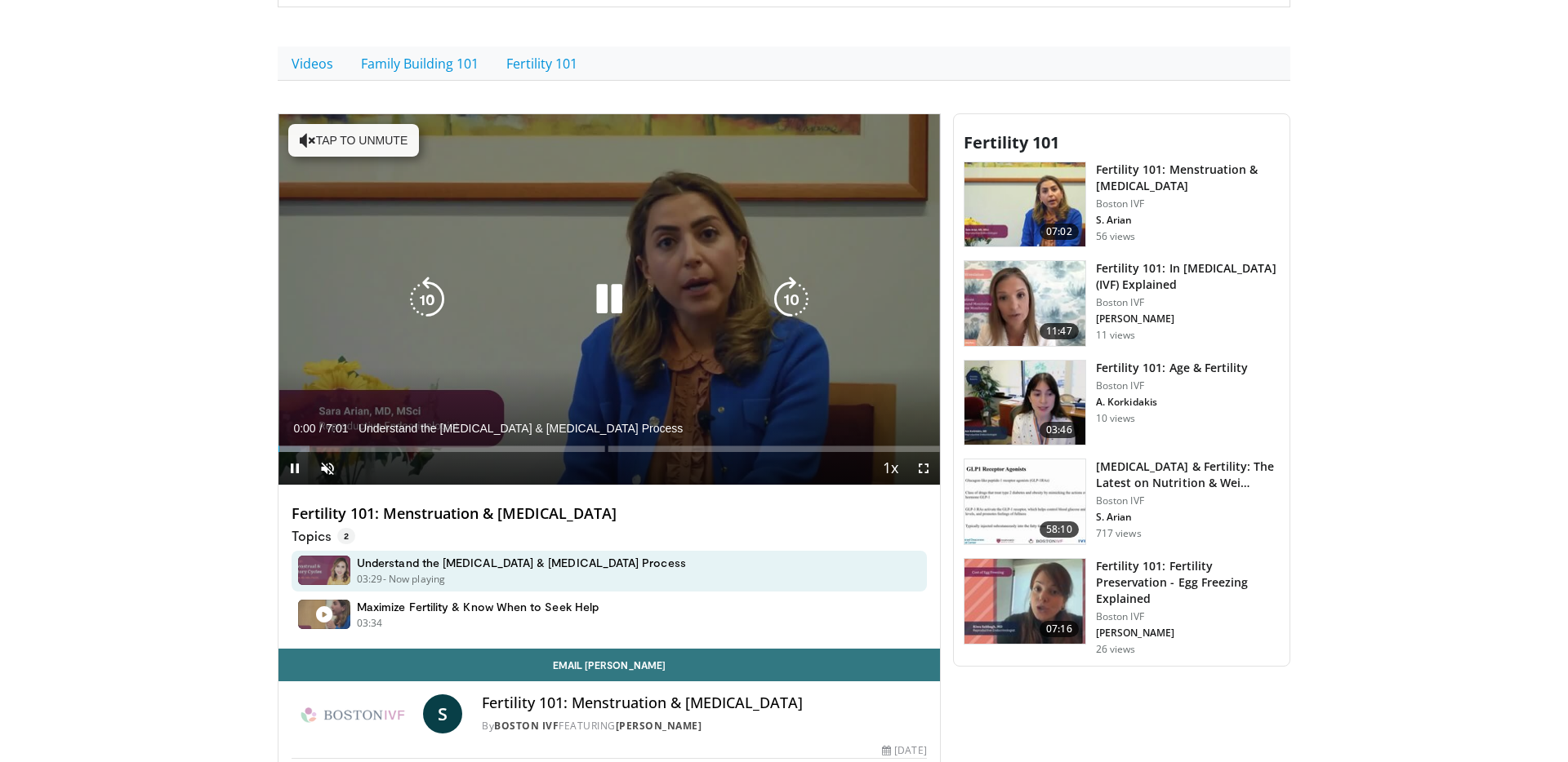
click at [610, 297] on icon "Video Player" at bounding box center [610, 300] width 46 height 46
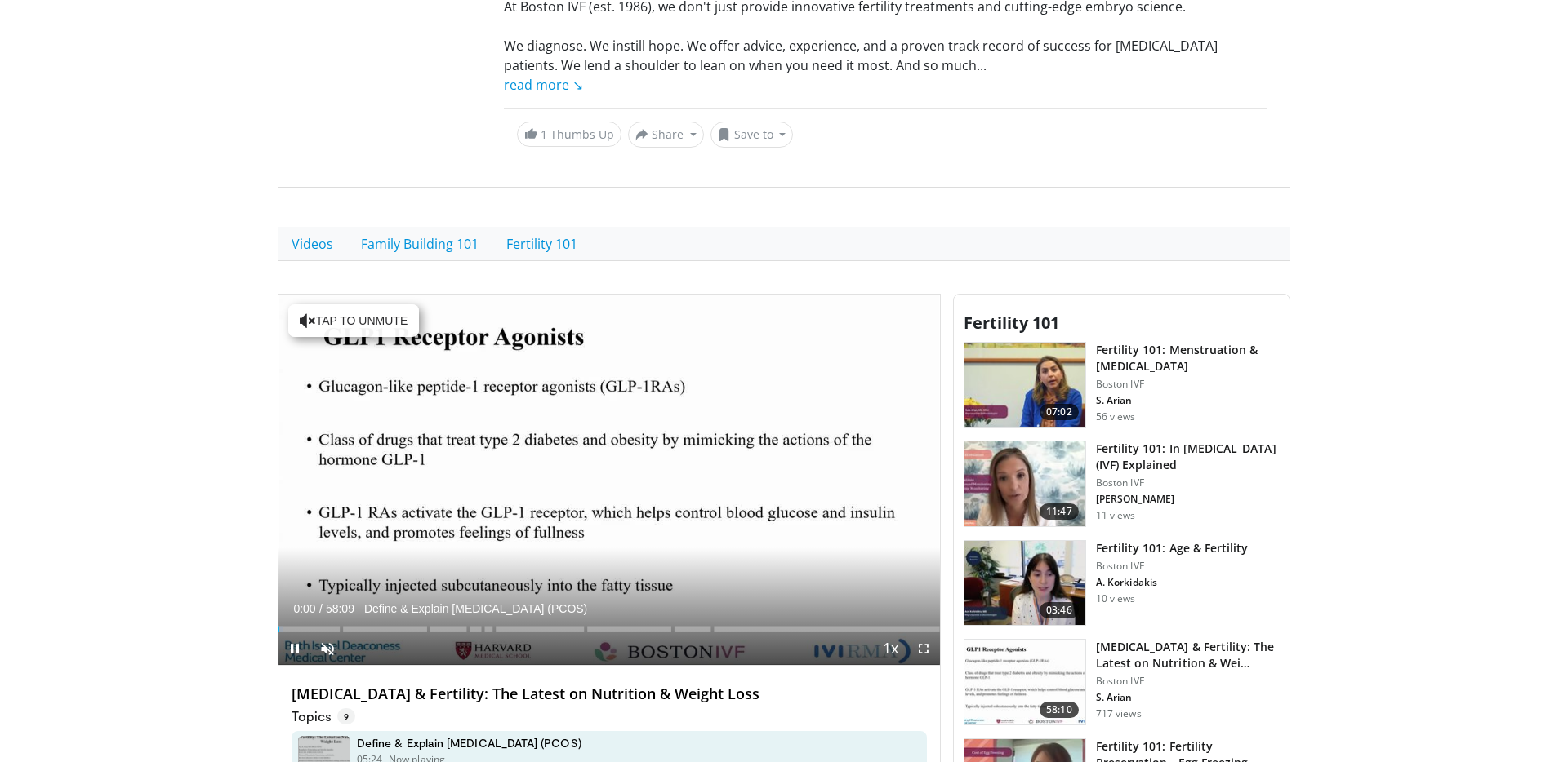
scroll to position [251, 0]
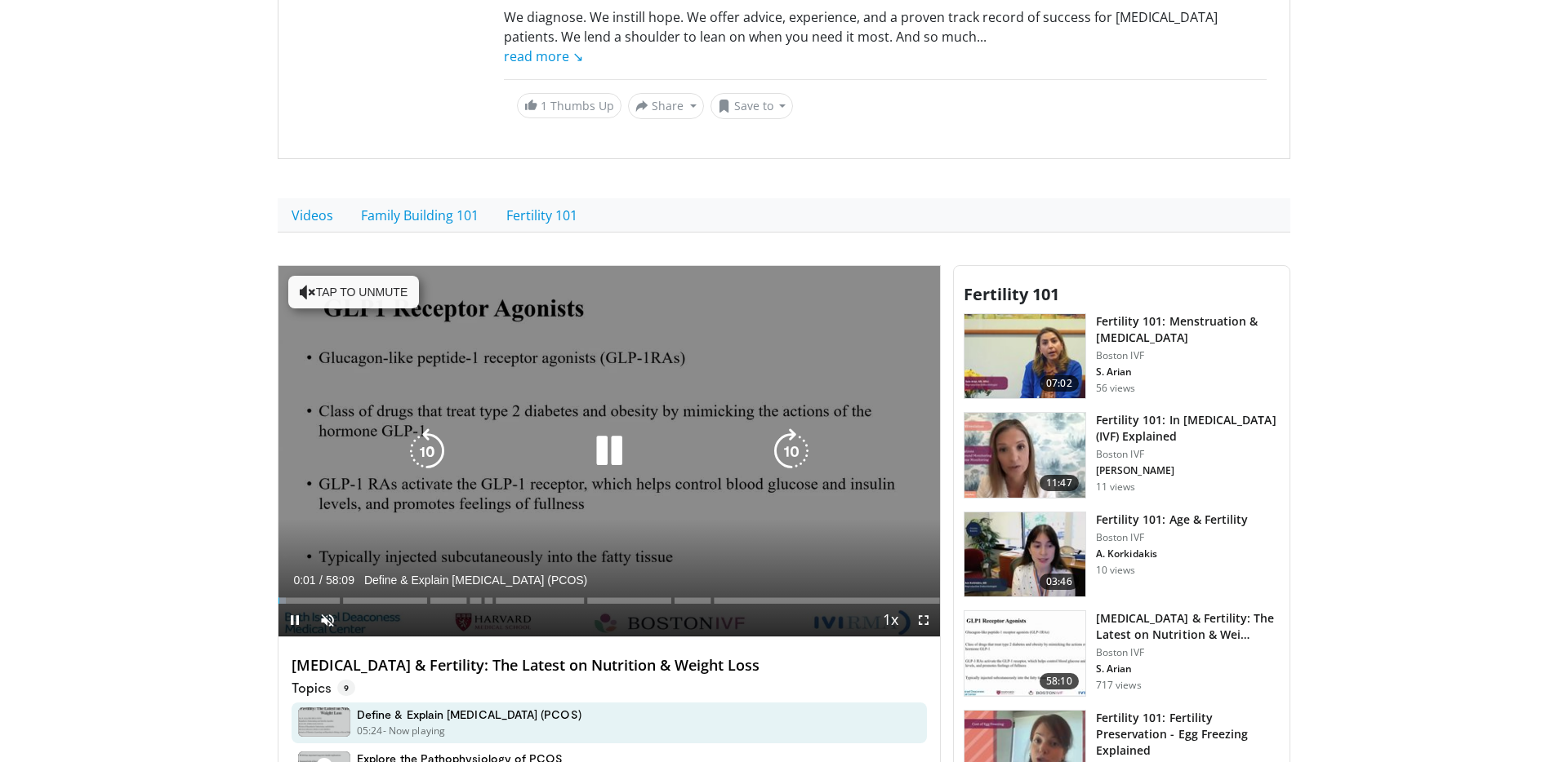
click at [615, 439] on icon "Video Player" at bounding box center [610, 451] width 46 height 46
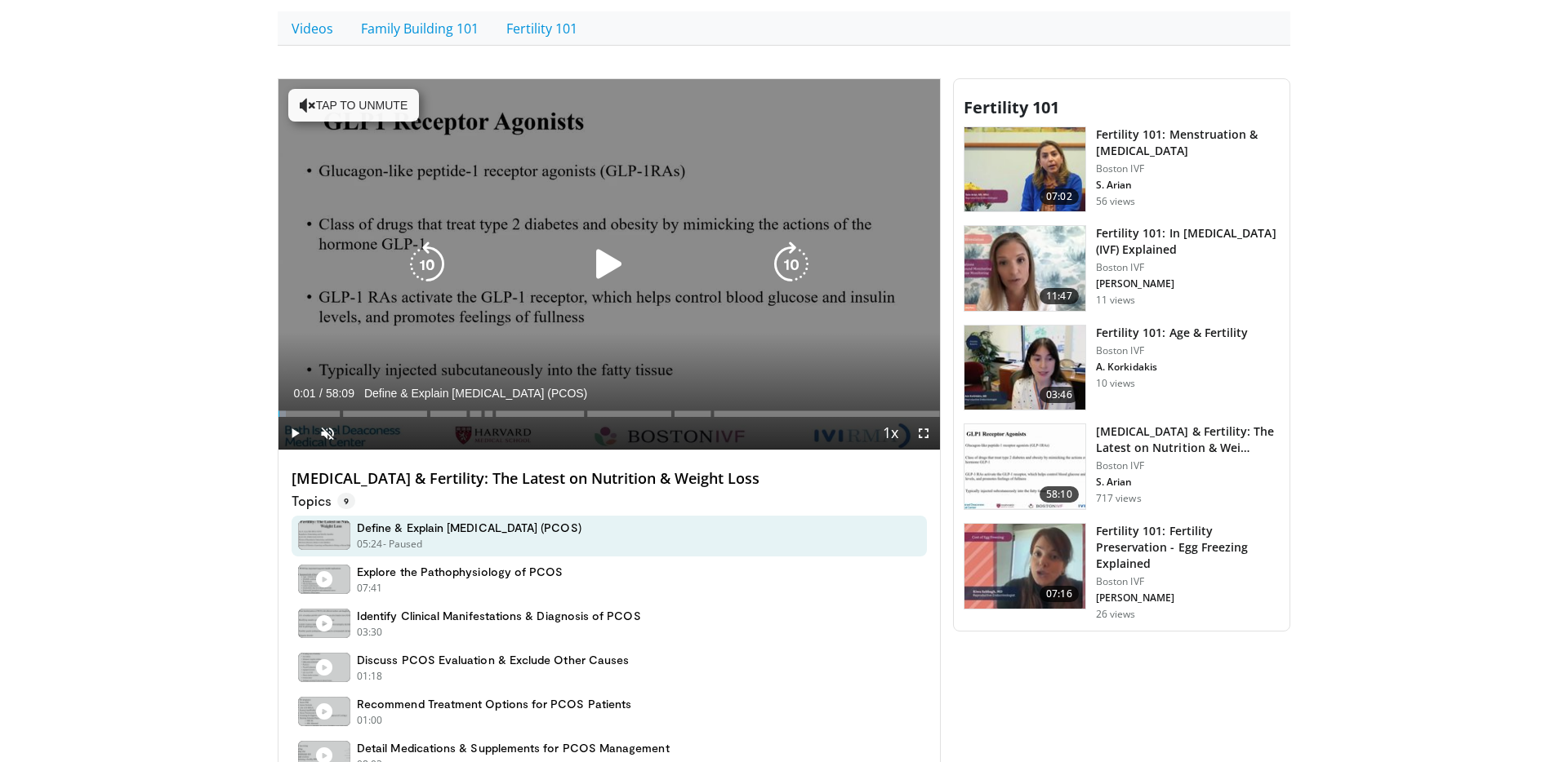
scroll to position [443, 0]
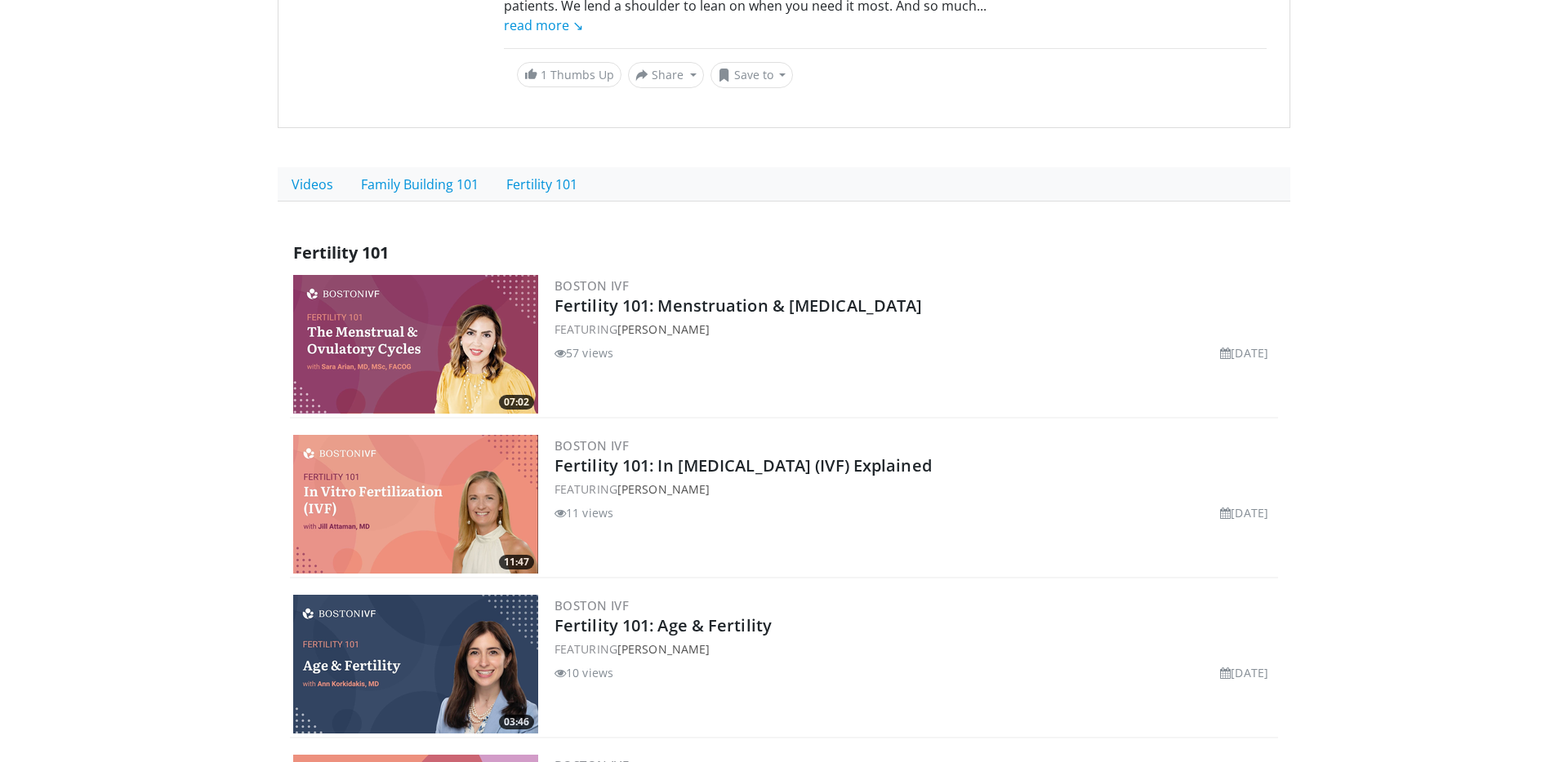
scroll to position [281, 0]
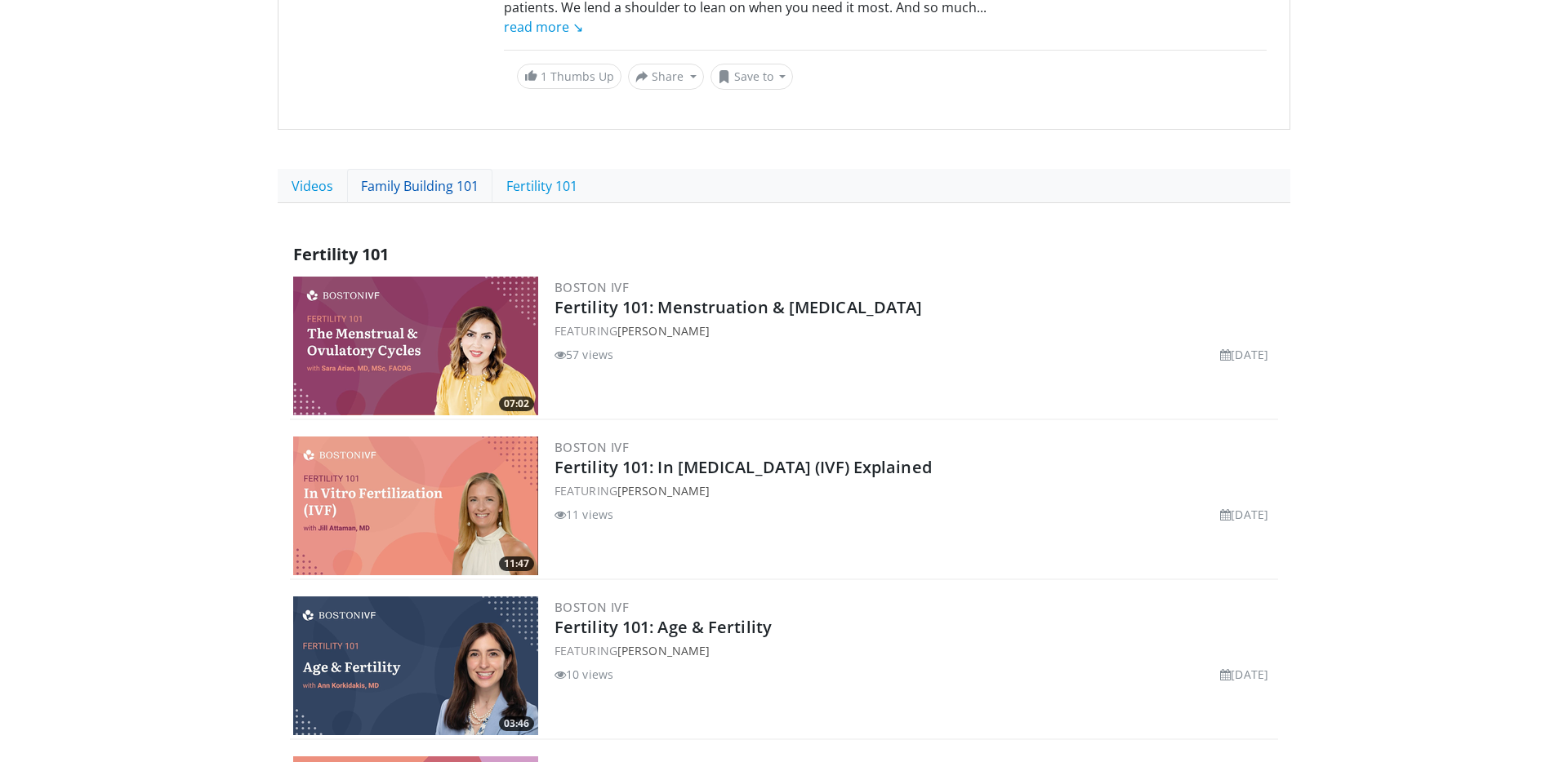
click at [407, 180] on link "Family Building 101" at bounding box center [419, 186] width 145 height 34
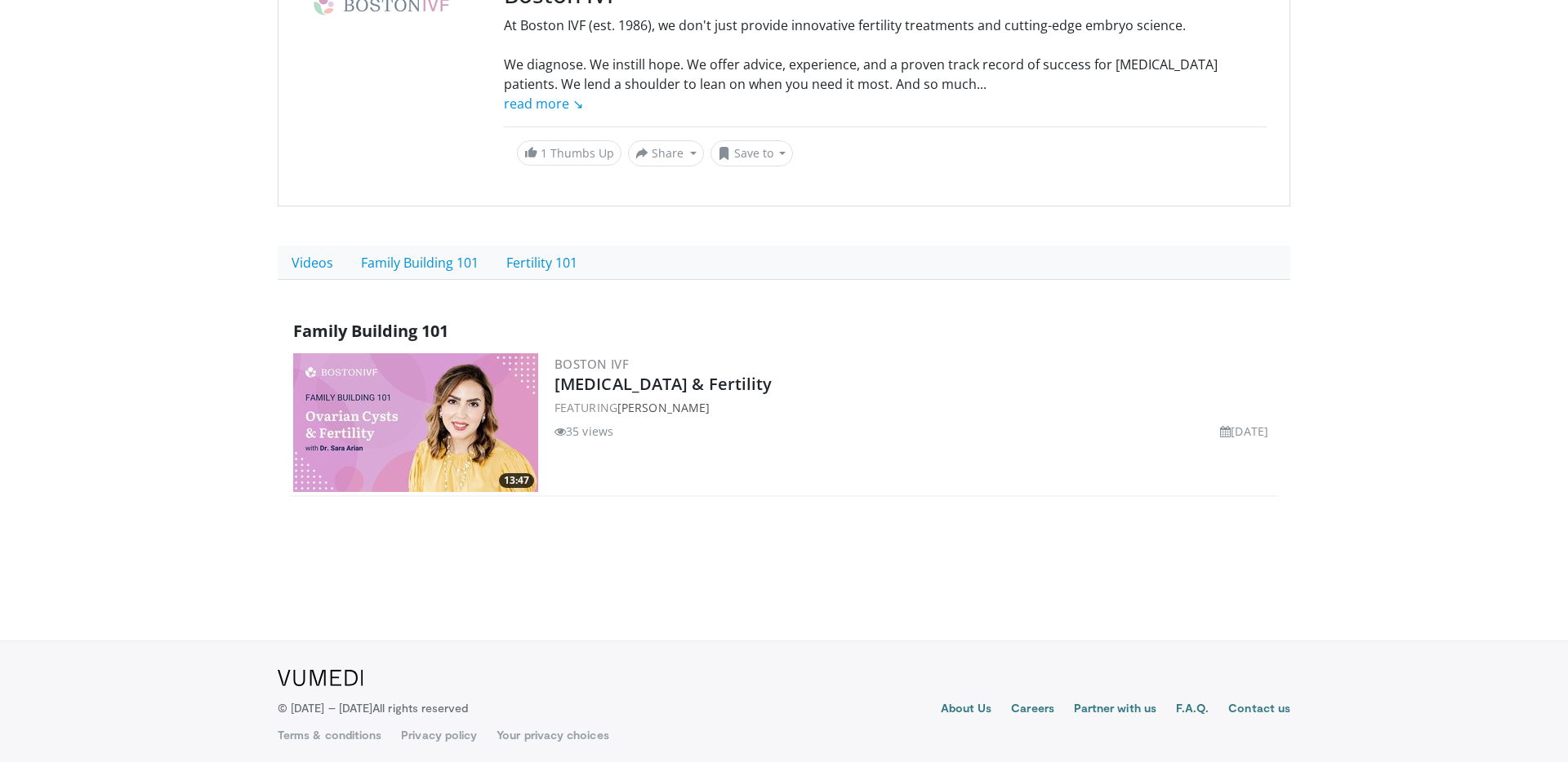
scroll to position [210, 0]
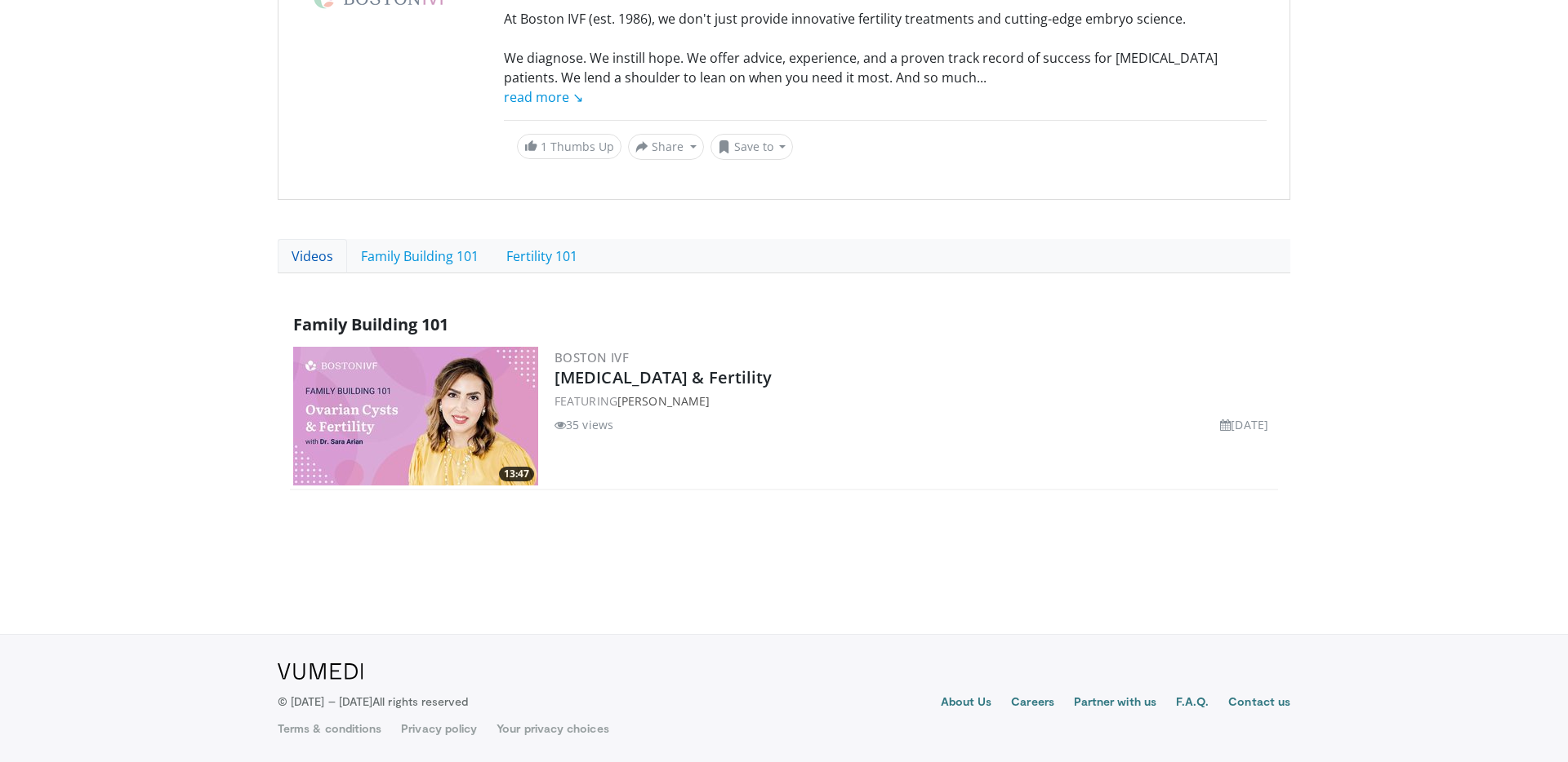
click at [310, 259] on link "Videos" at bounding box center [312, 256] width 70 height 34
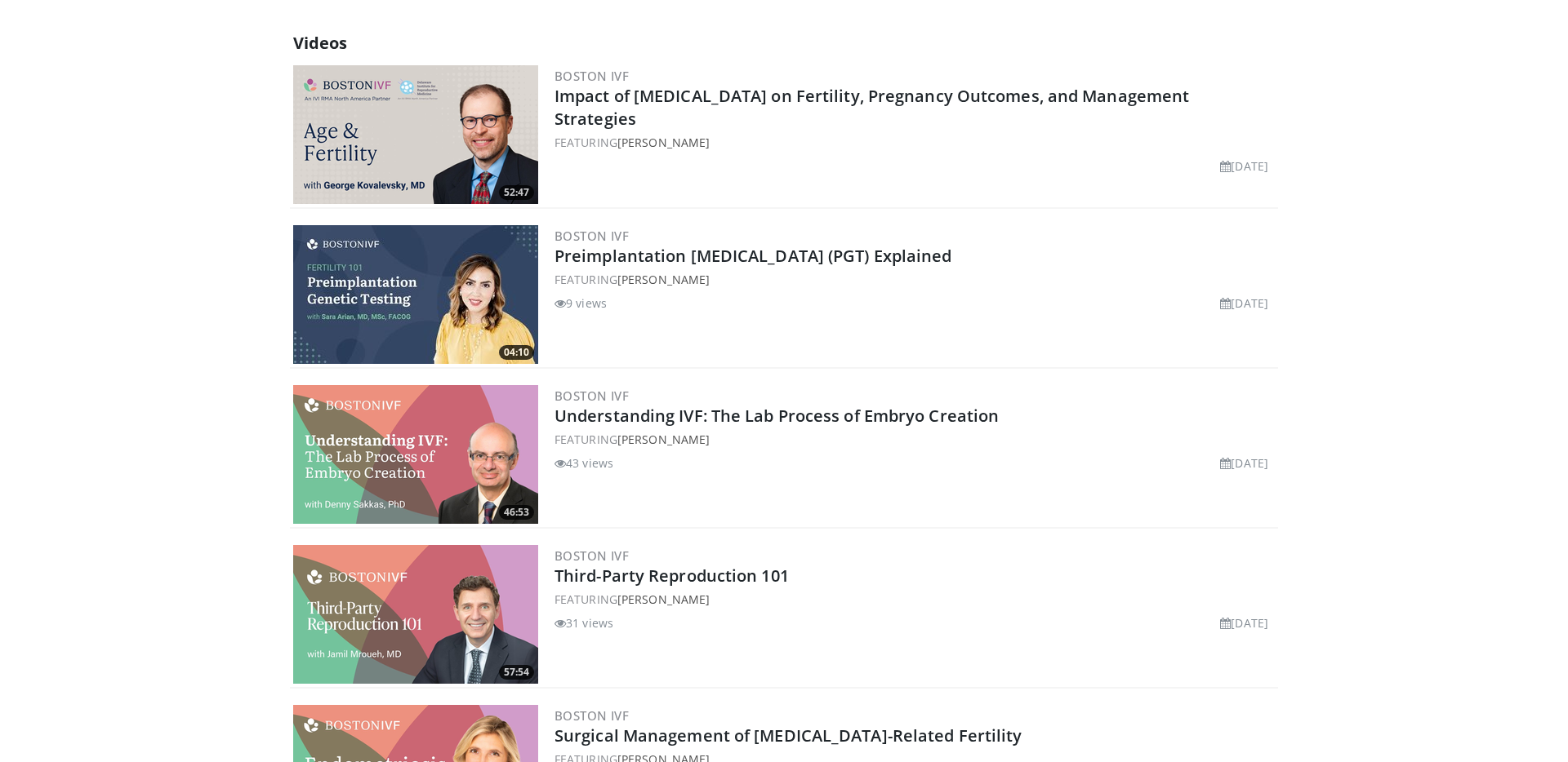
scroll to position [448, 0]
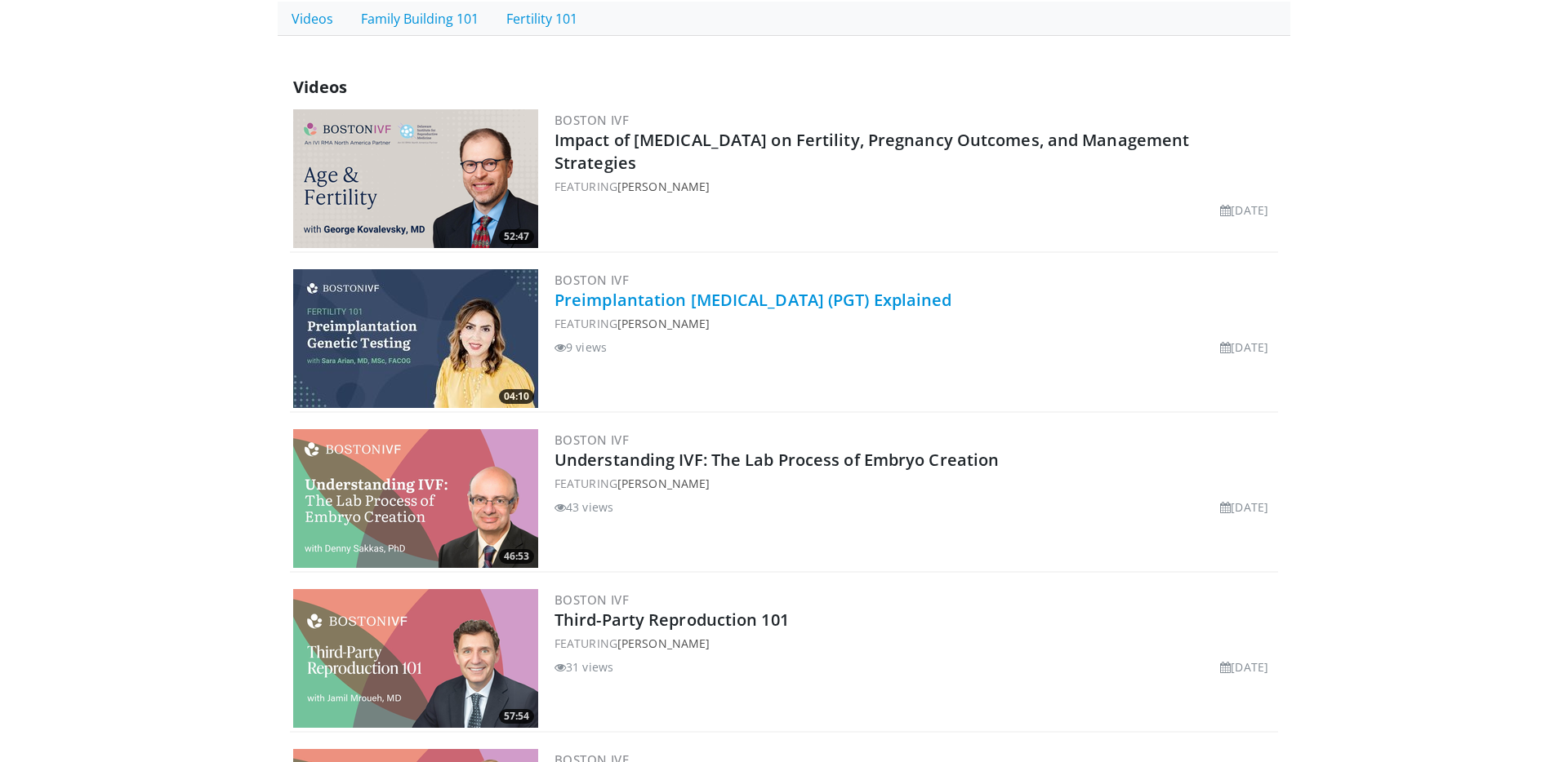
drag, startPoint x: 975, startPoint y: 300, endPoint x: 556, endPoint y: 300, distance: 419.0
click at [556, 300] on h2 "Preimplantation [MEDICAL_DATA] (PGT) Explained" at bounding box center [914, 300] width 720 height 23
copy link "Preimplantation [MEDICAL_DATA] (PGT) Explained"
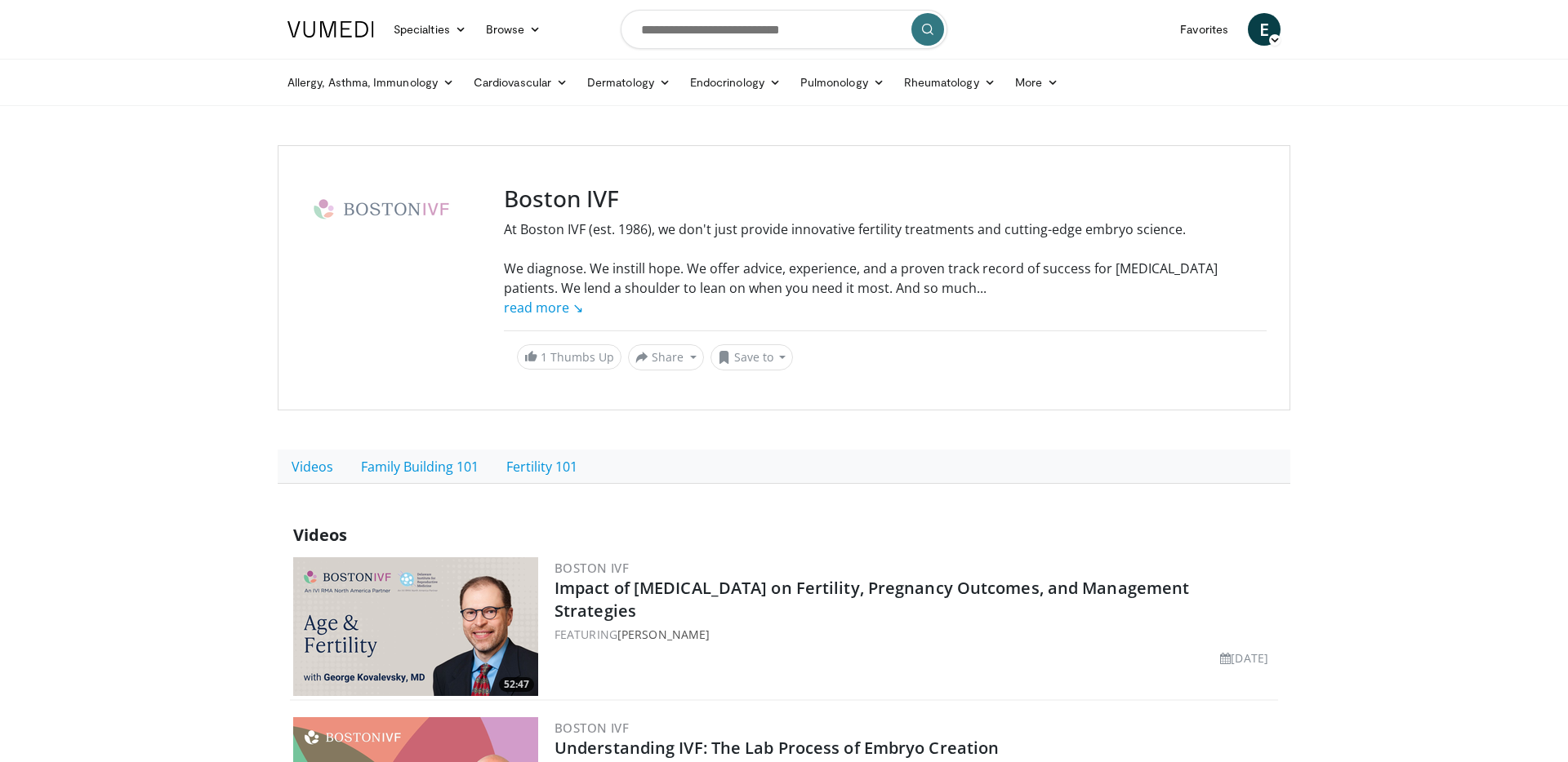
scroll to position [448, 0]
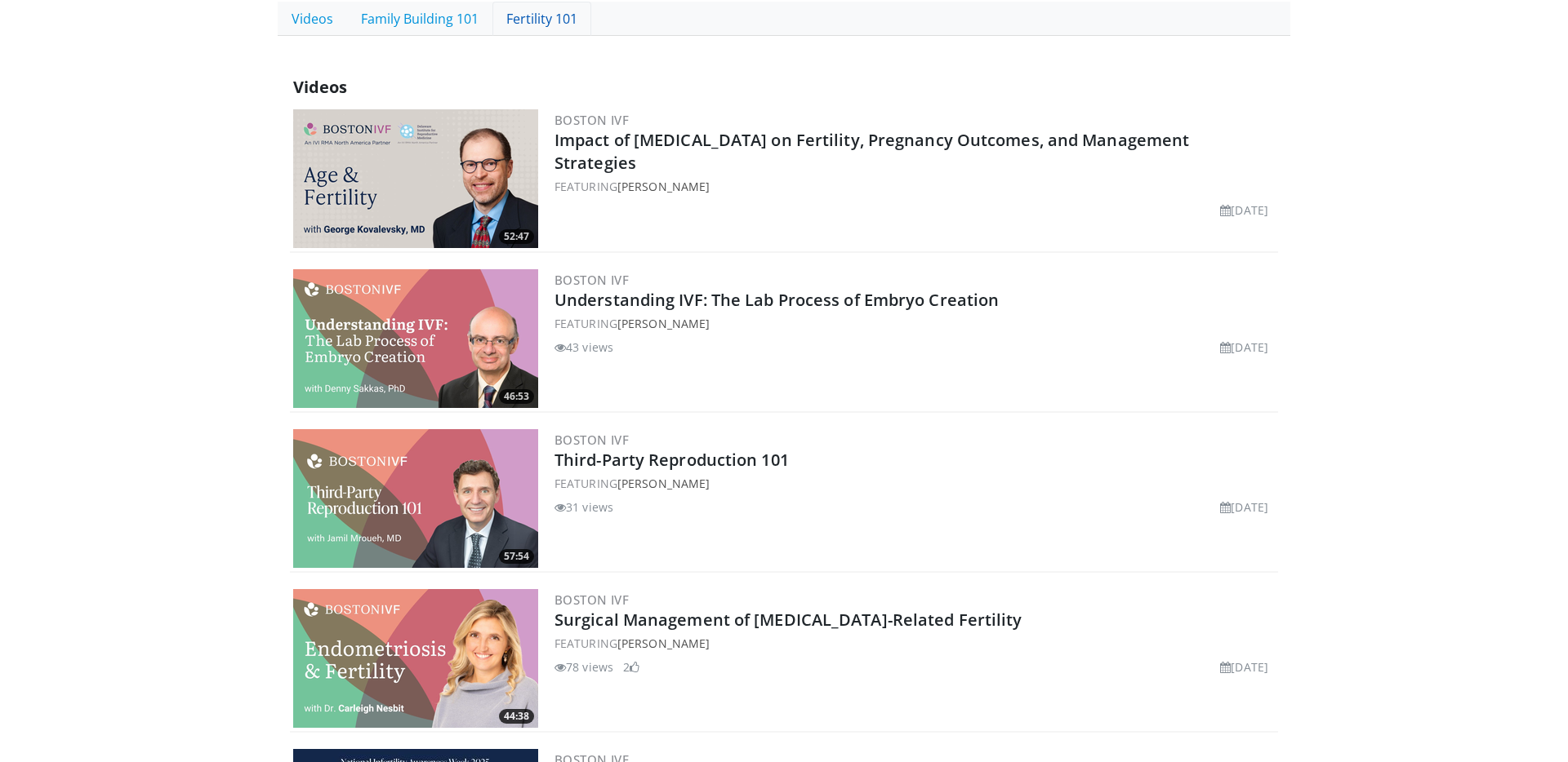
click at [522, 24] on link "Fertility 101" at bounding box center [542, 19] width 98 height 34
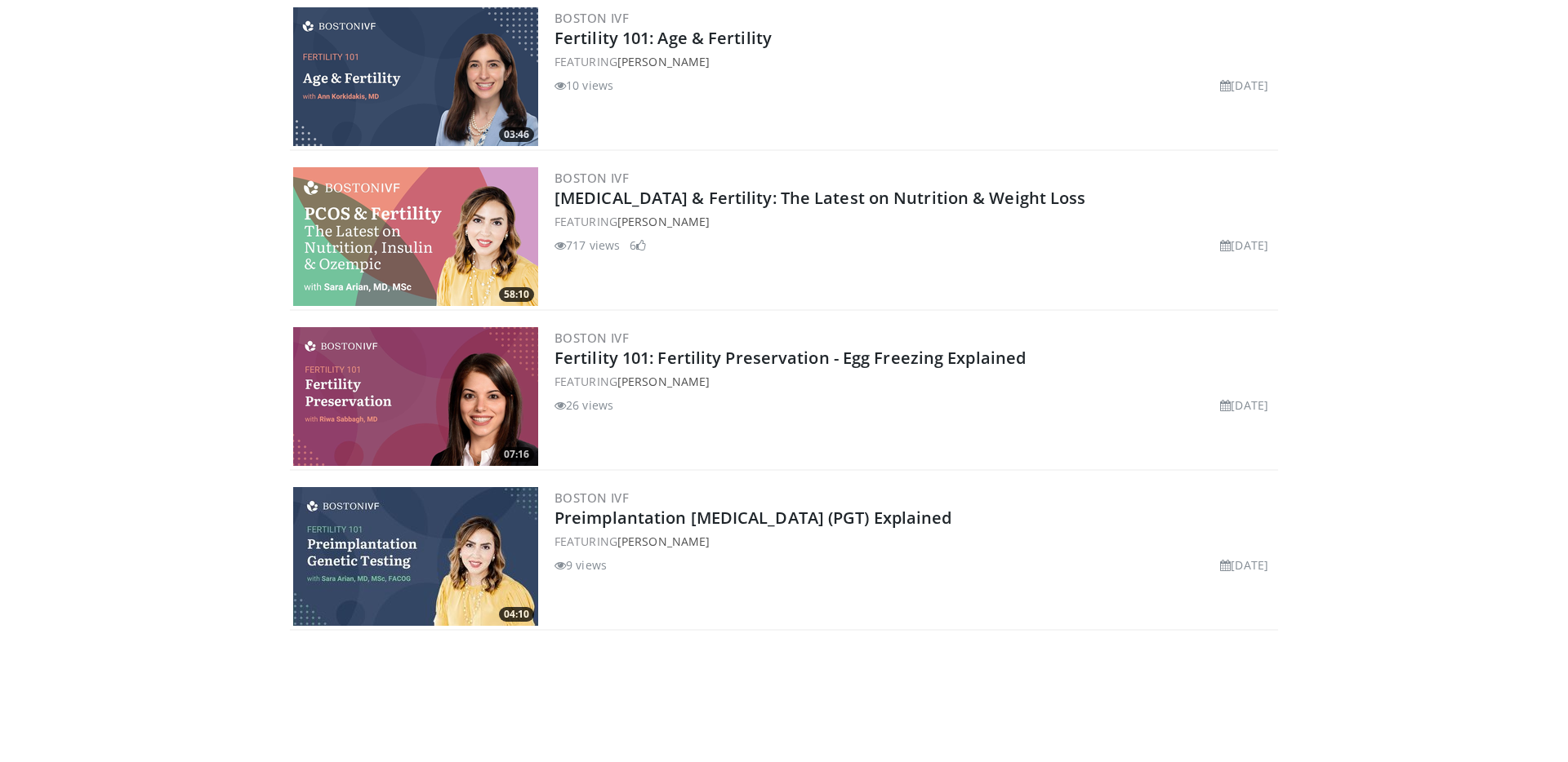
scroll to position [952, 0]
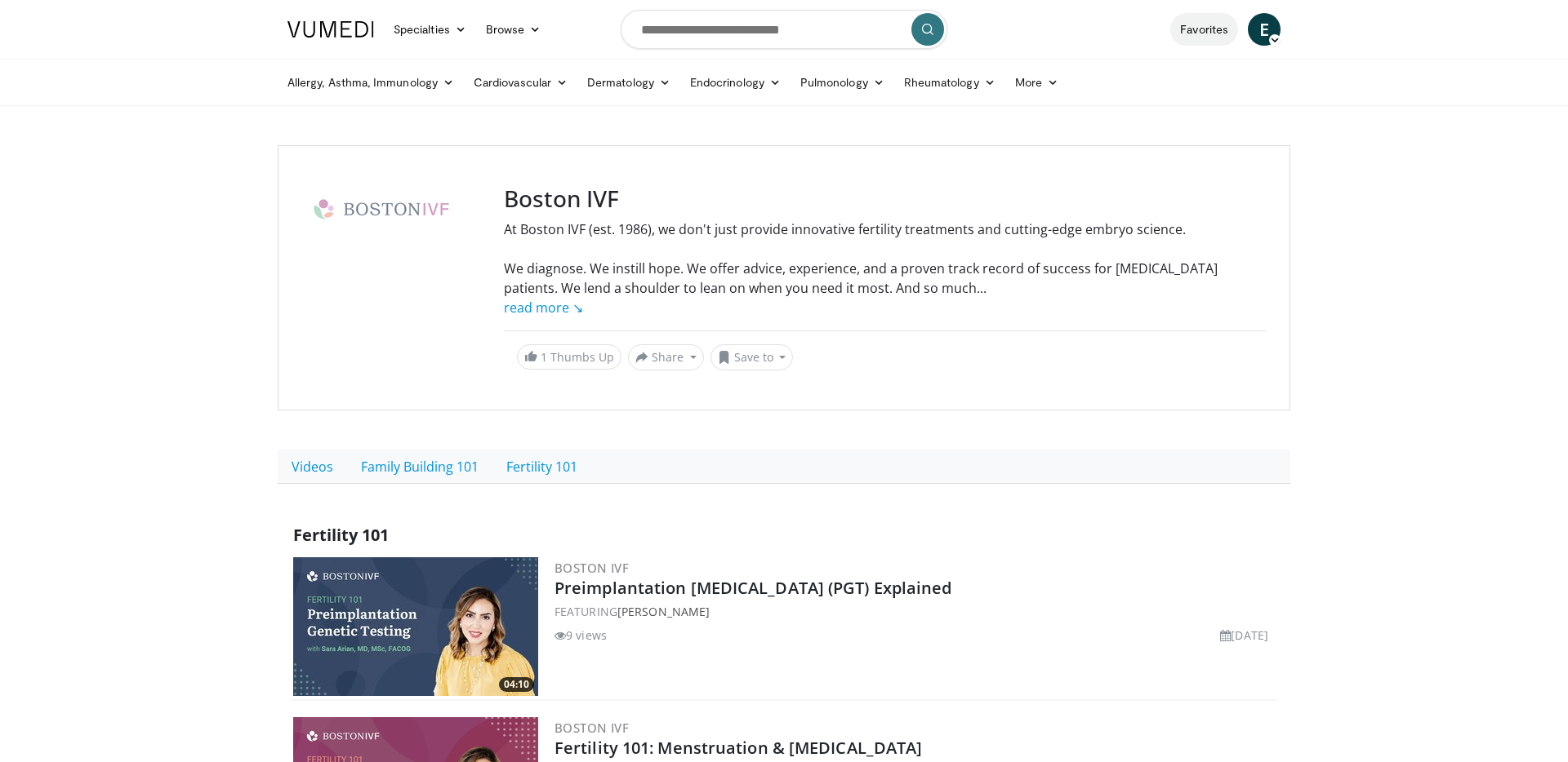
click at [1223, 30] on link "Favorites" at bounding box center [1205, 29] width 68 height 32
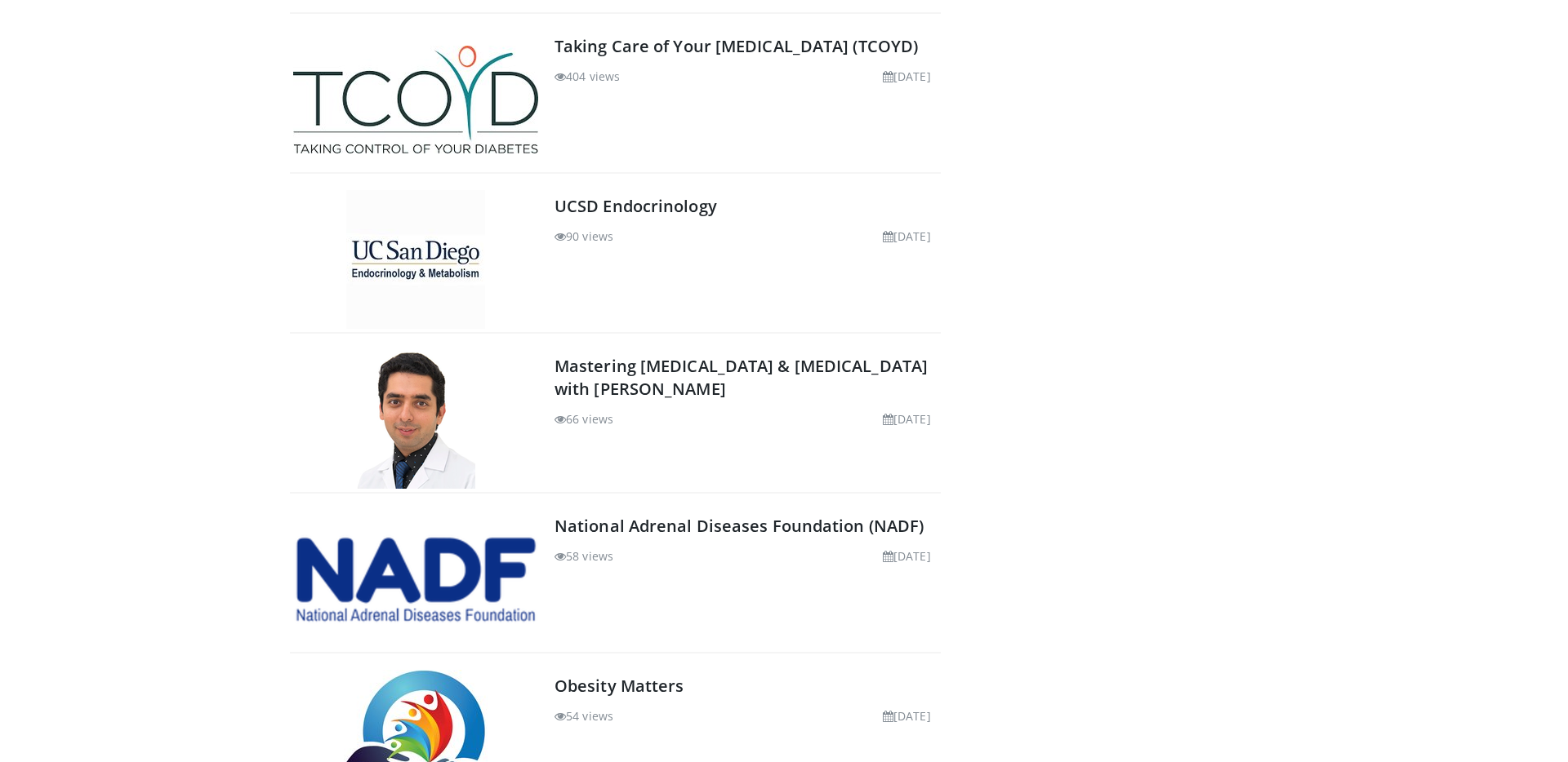
scroll to position [1151, 0]
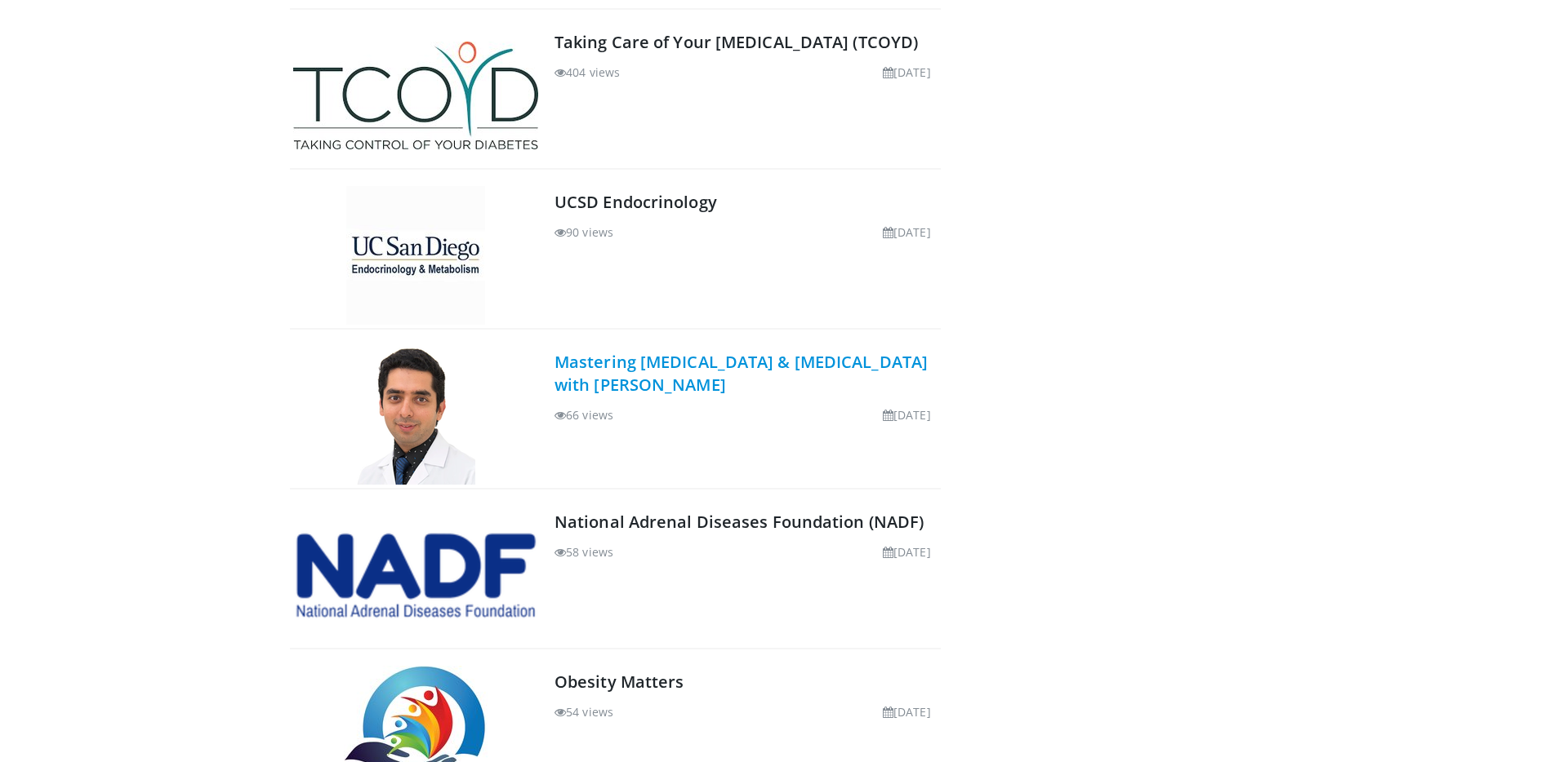
click at [662, 357] on link "Mastering [MEDICAL_DATA] & [MEDICAL_DATA] with [PERSON_NAME]" at bounding box center [741, 373] width 374 height 45
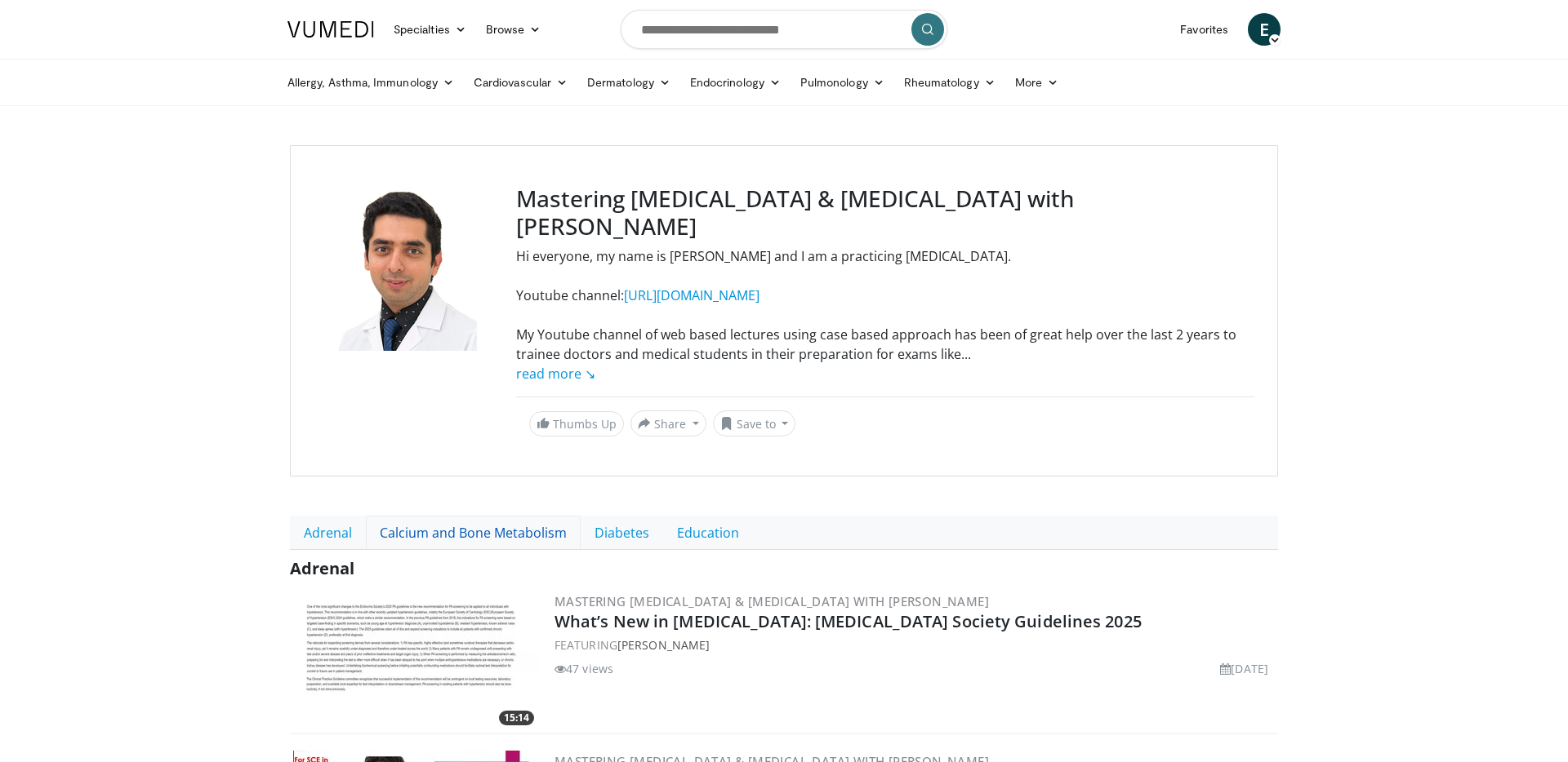
click at [453, 516] on link "Calcium and Bone Metabolism" at bounding box center [473, 533] width 215 height 34
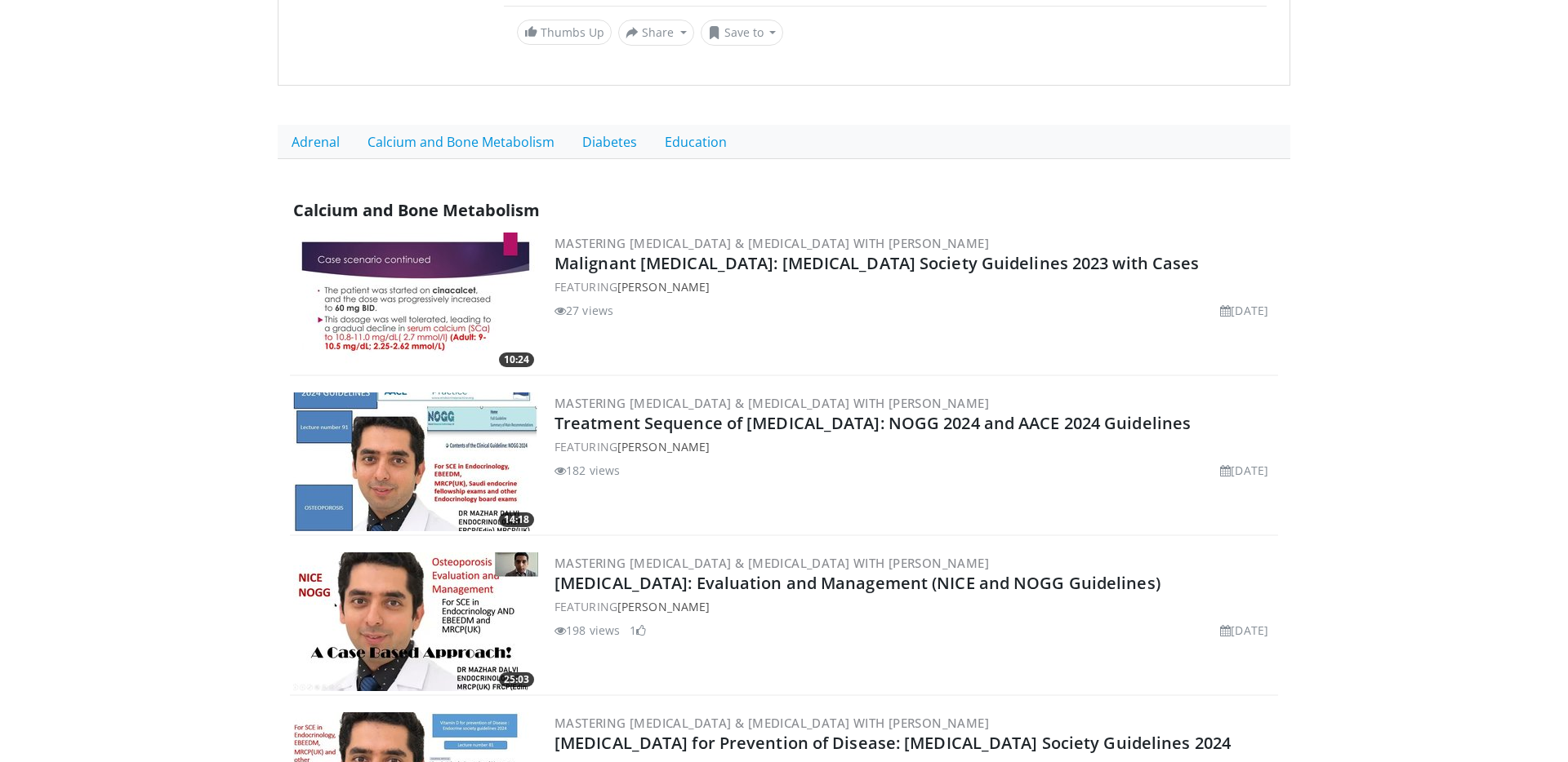
scroll to position [363, 0]
click at [607, 147] on link "Diabetes" at bounding box center [610, 143] width 82 height 34
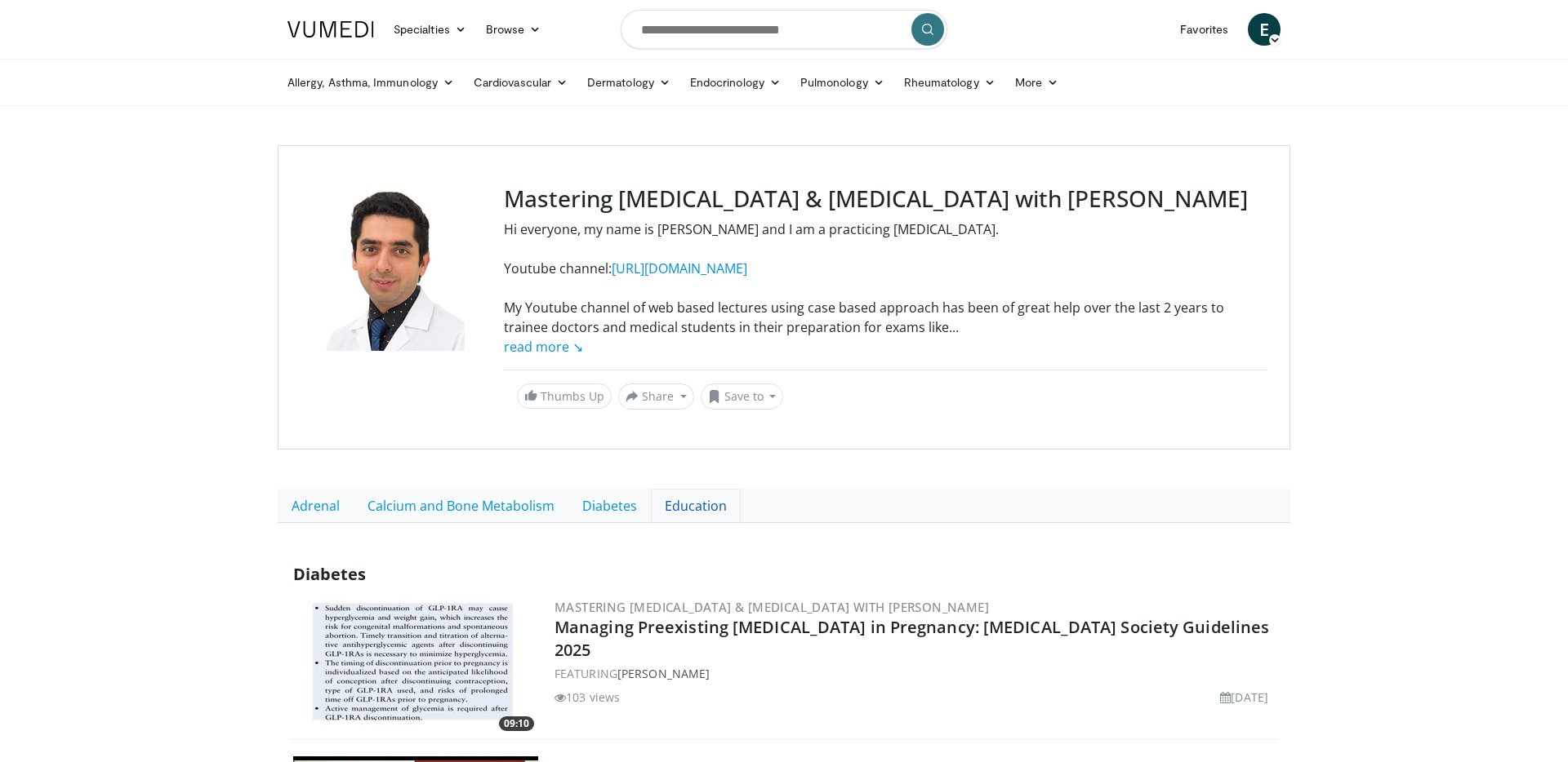
click at [672, 505] on link "Education" at bounding box center [696, 506] width 90 height 34
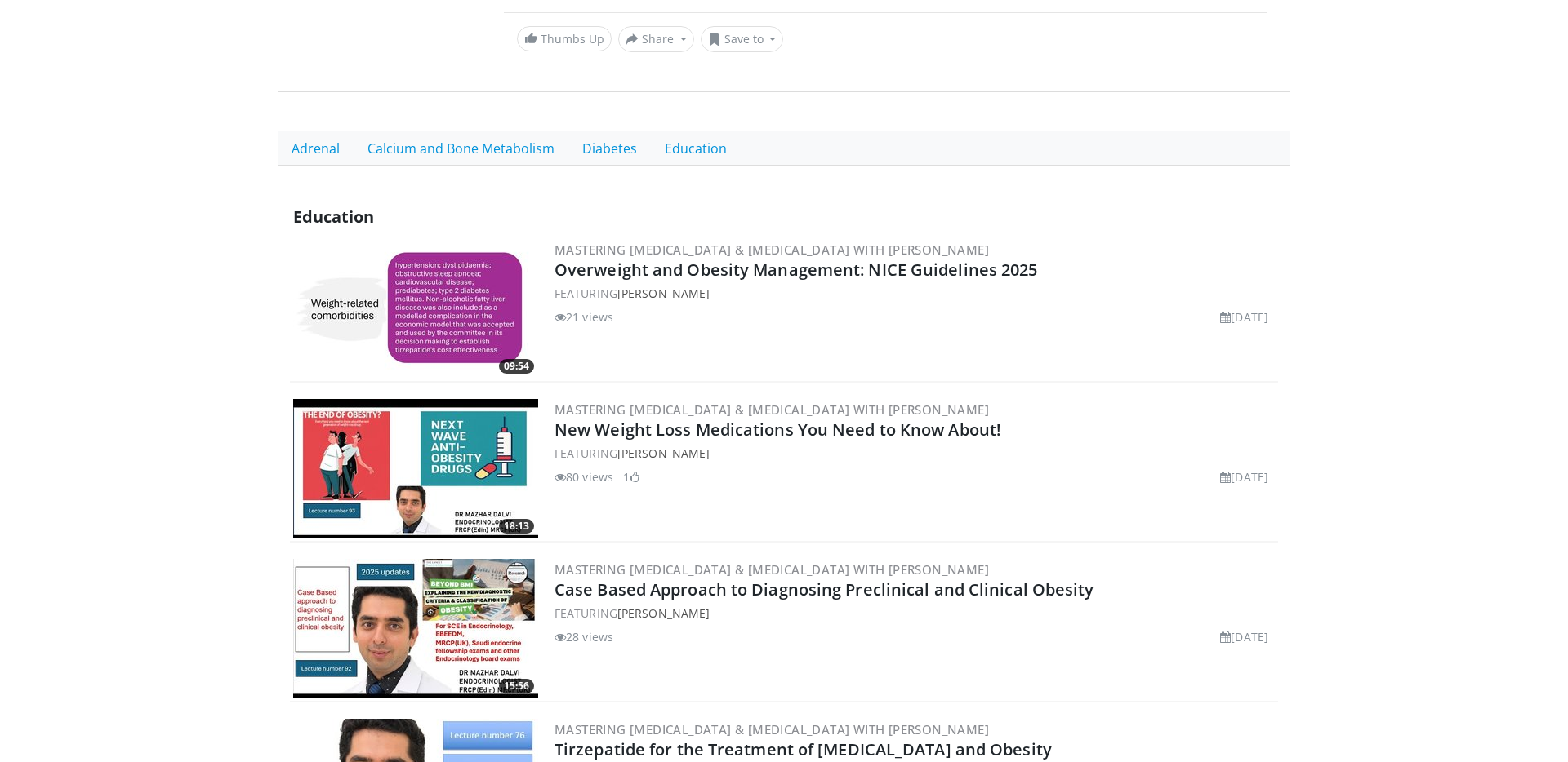
scroll to position [348, 0]
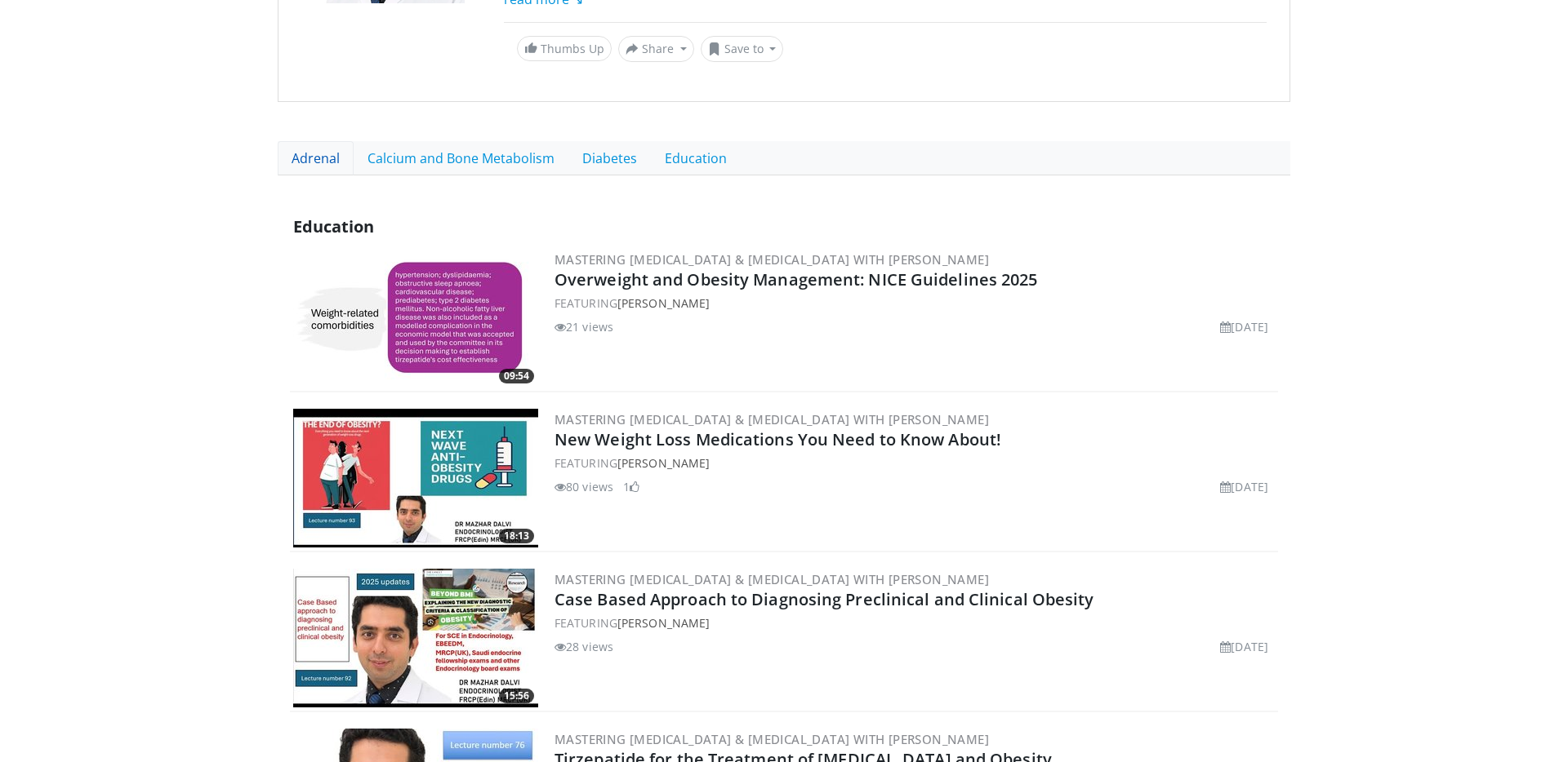
click at [320, 166] on link "Adrenal" at bounding box center [315, 158] width 76 height 34
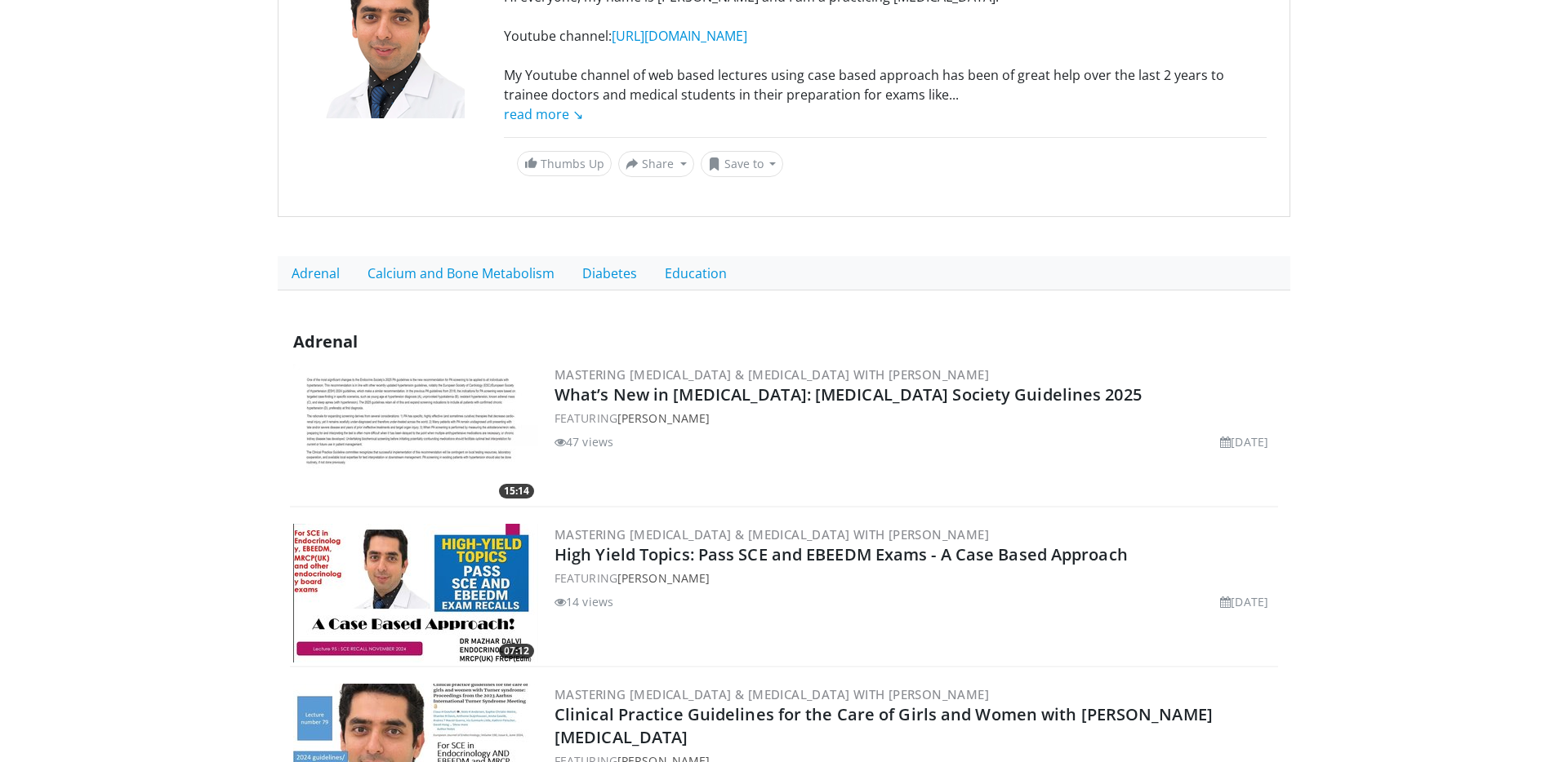
scroll to position [294, 0]
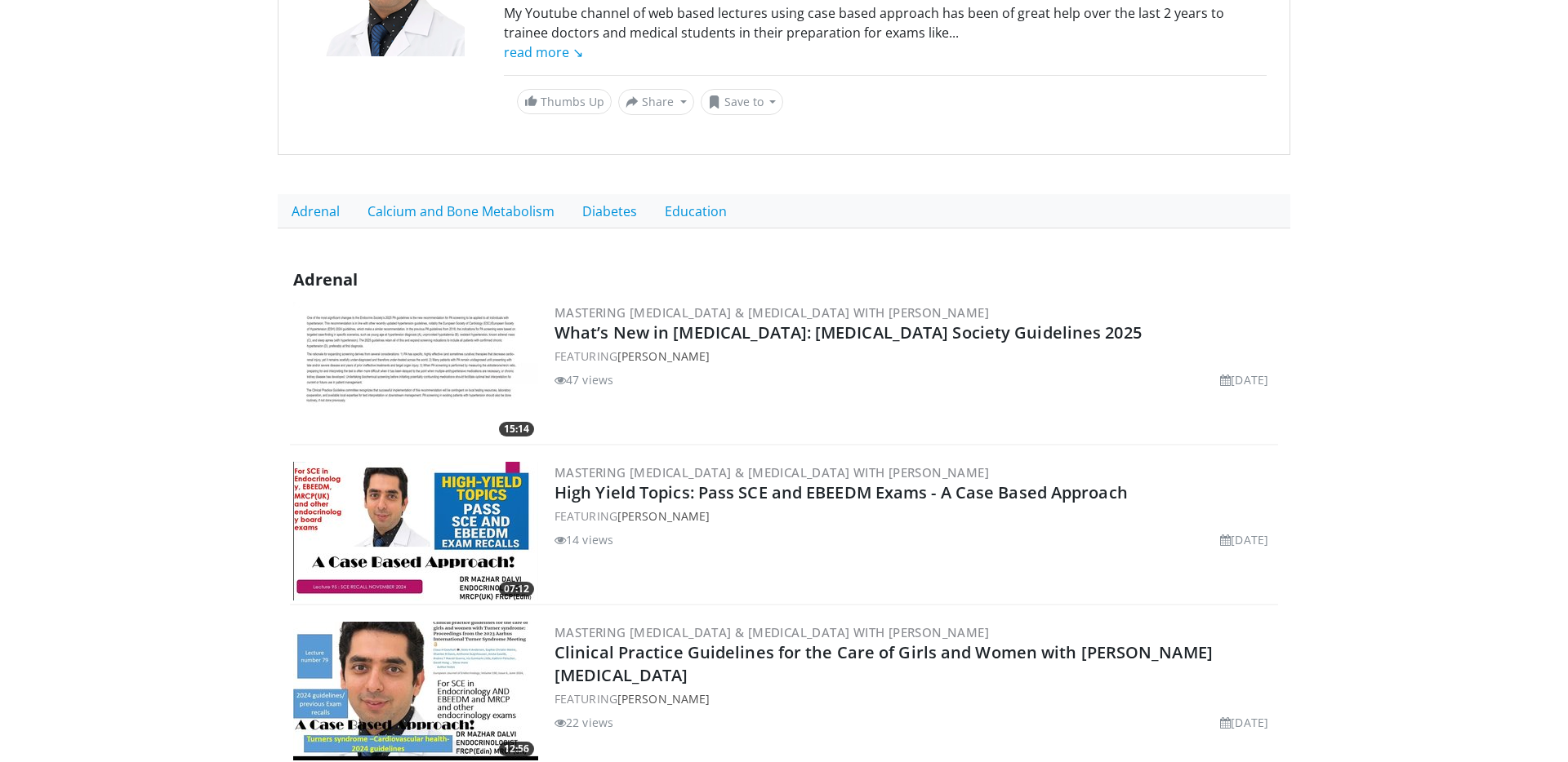
click at [477, 349] on img at bounding box center [415, 372] width 245 height 139
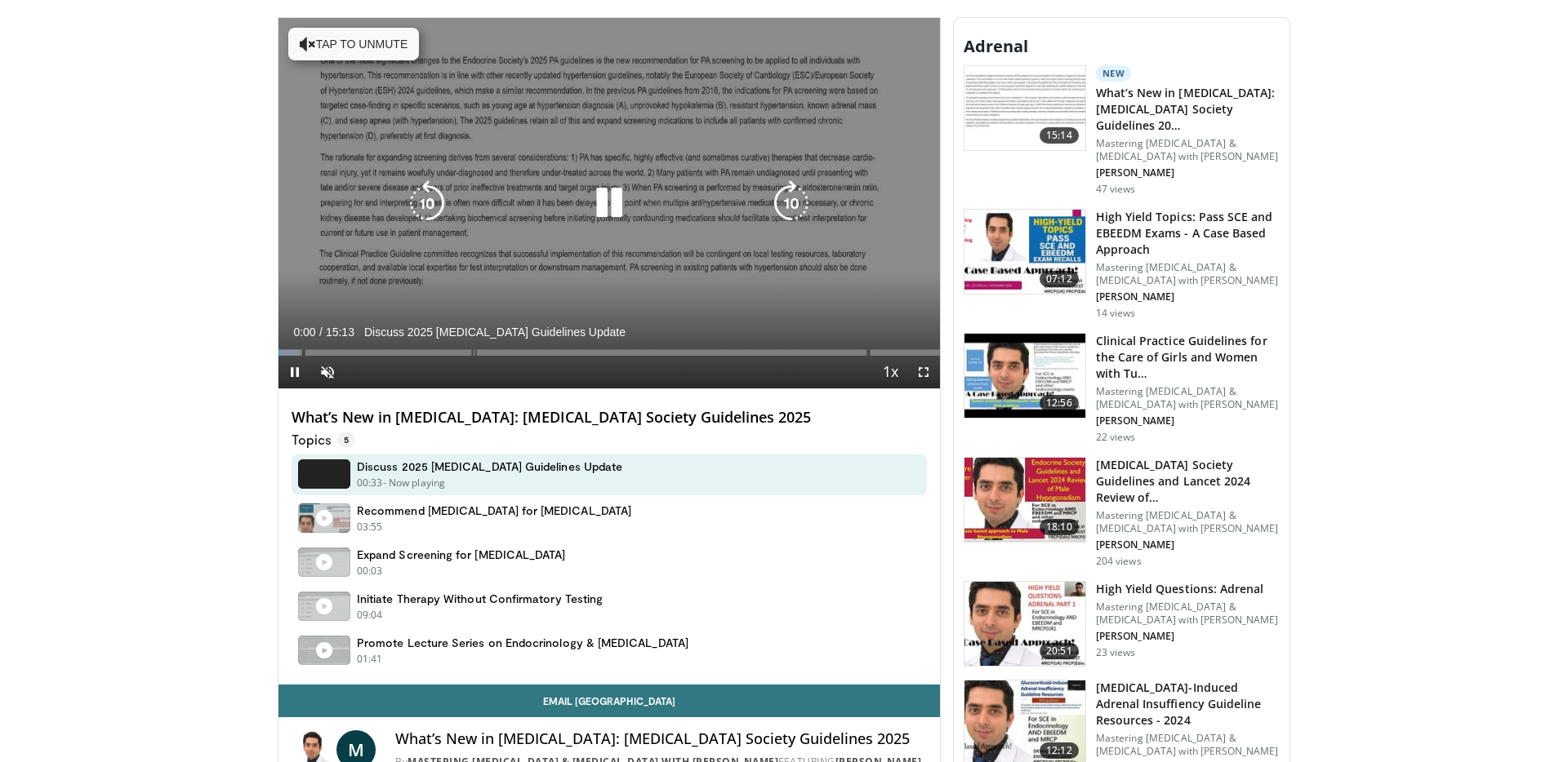
scroll to position [487, 0]
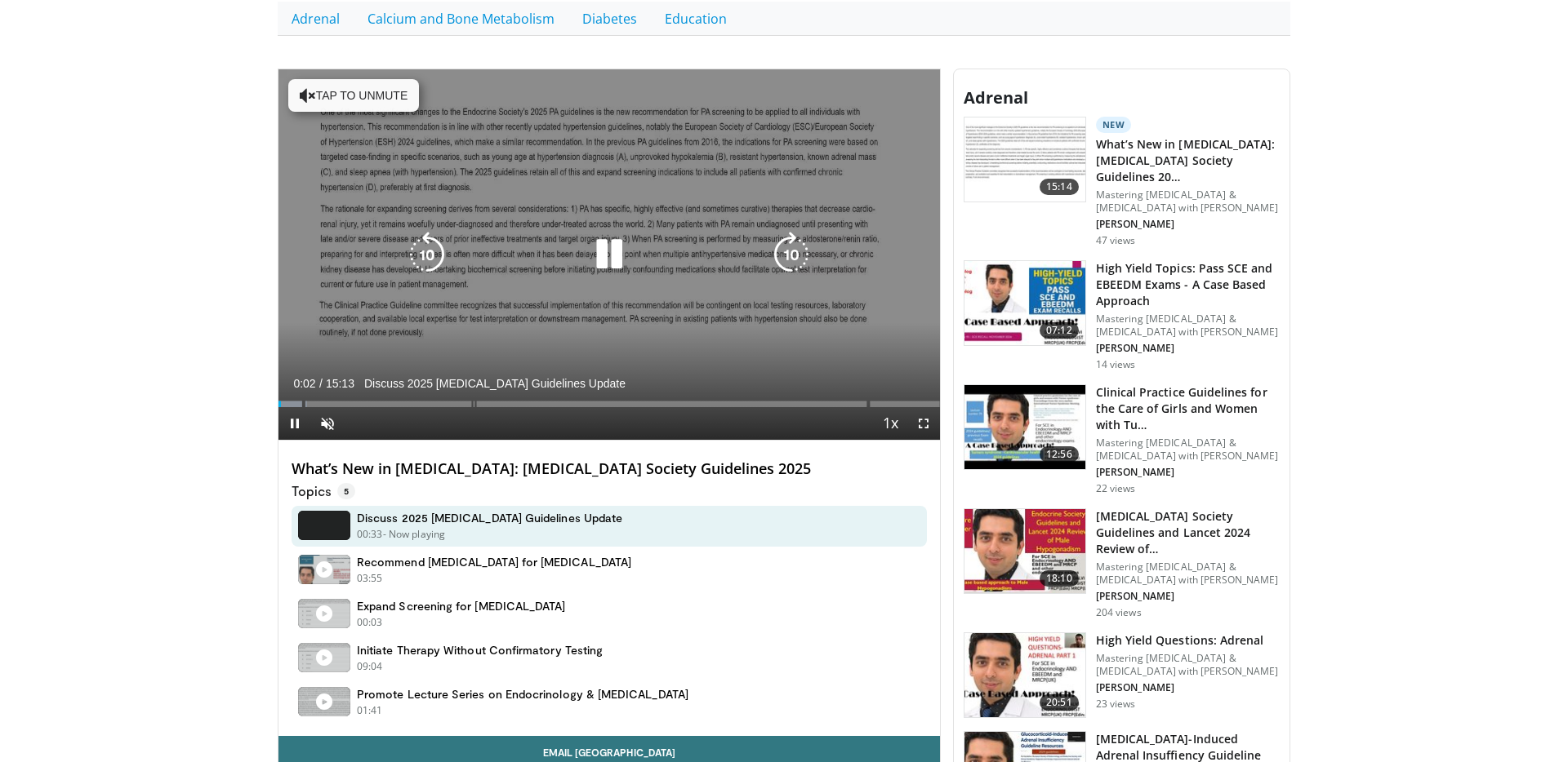
click at [610, 255] on icon "Video Player" at bounding box center [610, 255] width 46 height 46
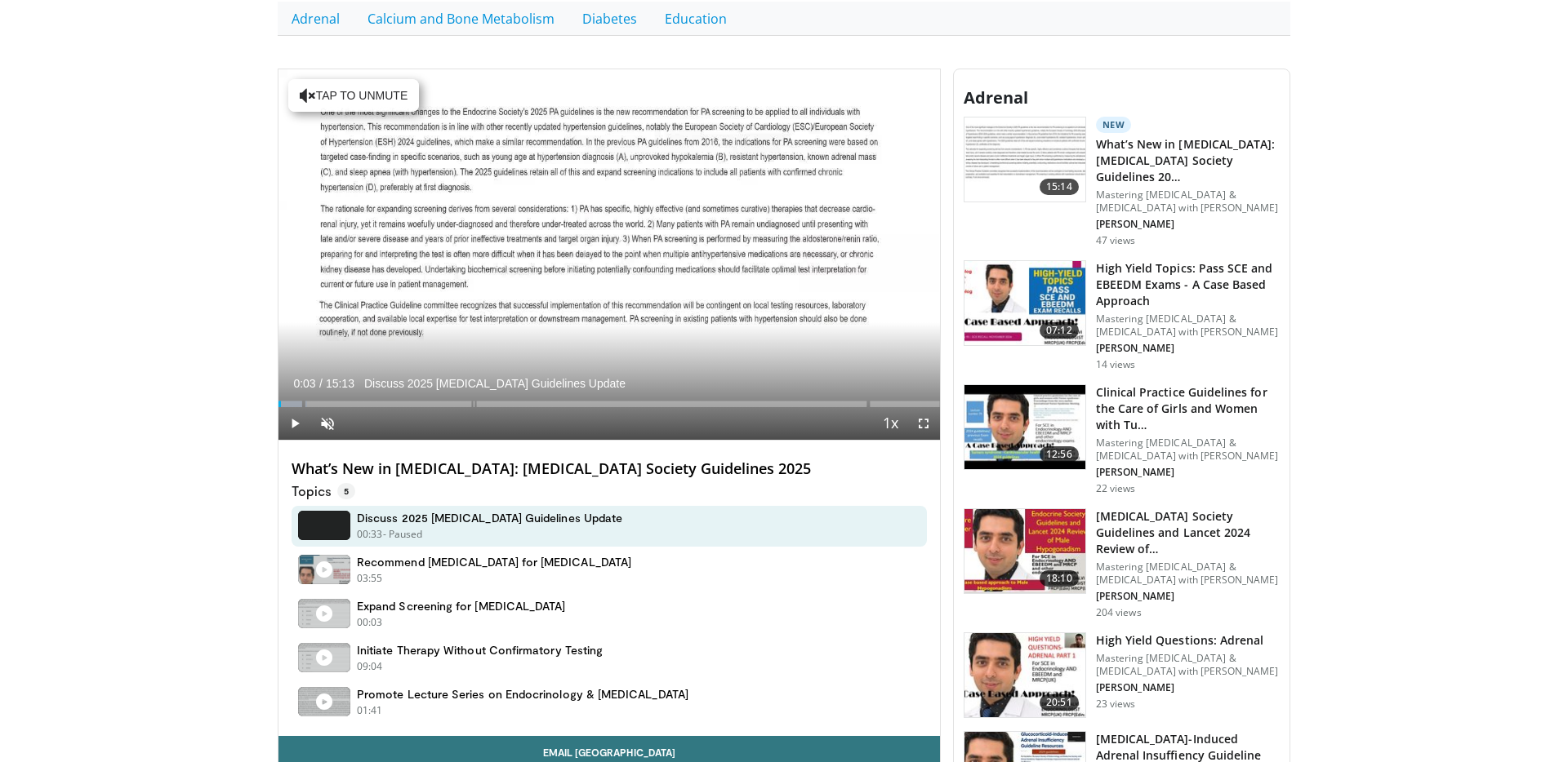
click at [170, 288] on body "Specialties Adult & Family Medicine Allergy, Asthma, Immunology Anesthesiology …" at bounding box center [784, 552] width 1568 height 2080
drag, startPoint x: 397, startPoint y: 473, endPoint x: 591, endPoint y: 395, distance: 209.1
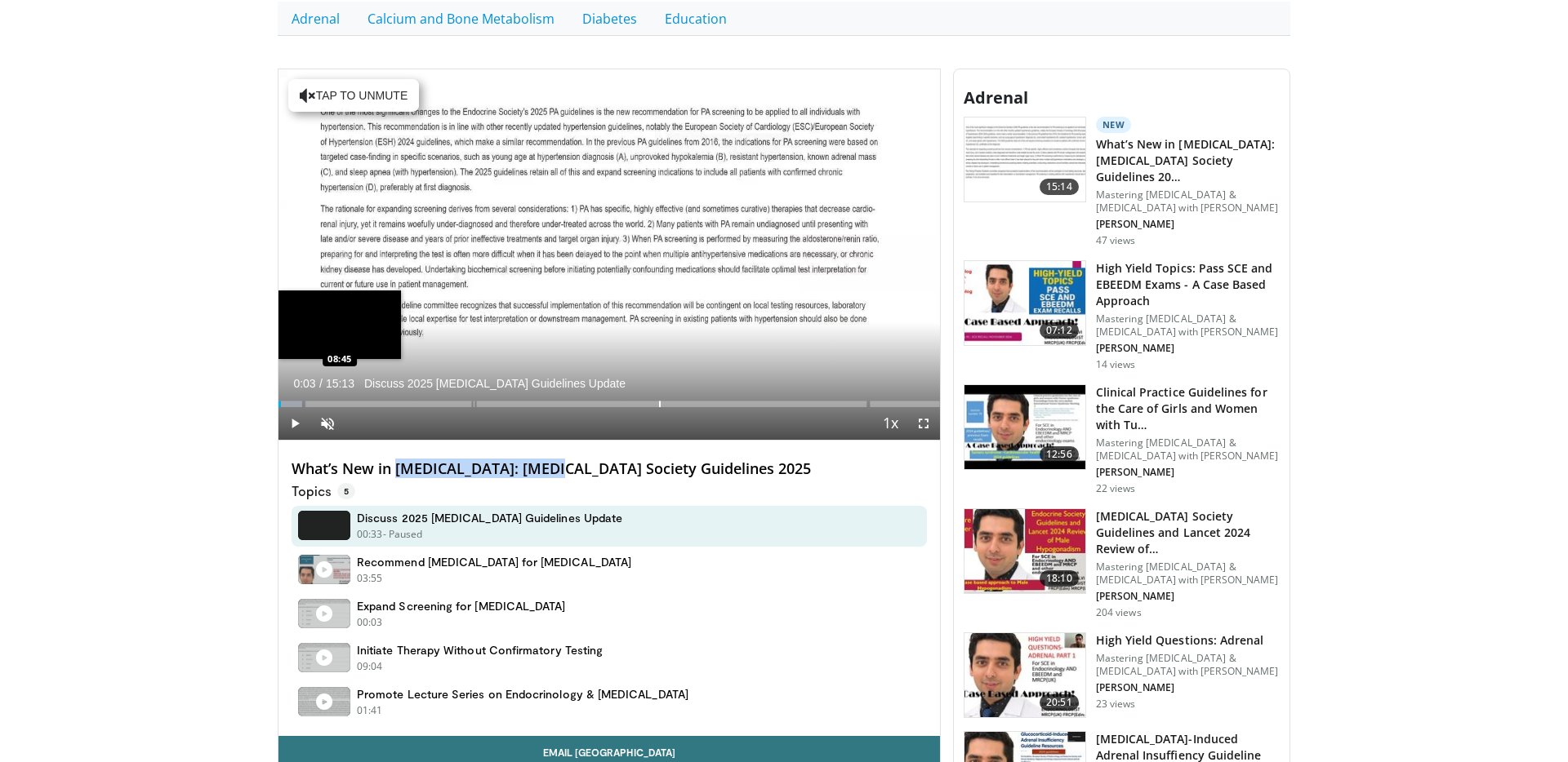
click at [559, 479] on h4 "What’s New in Primary Aldosteronism: Endocrine Society Guidelines 2025" at bounding box center [609, 469] width 635 height 18
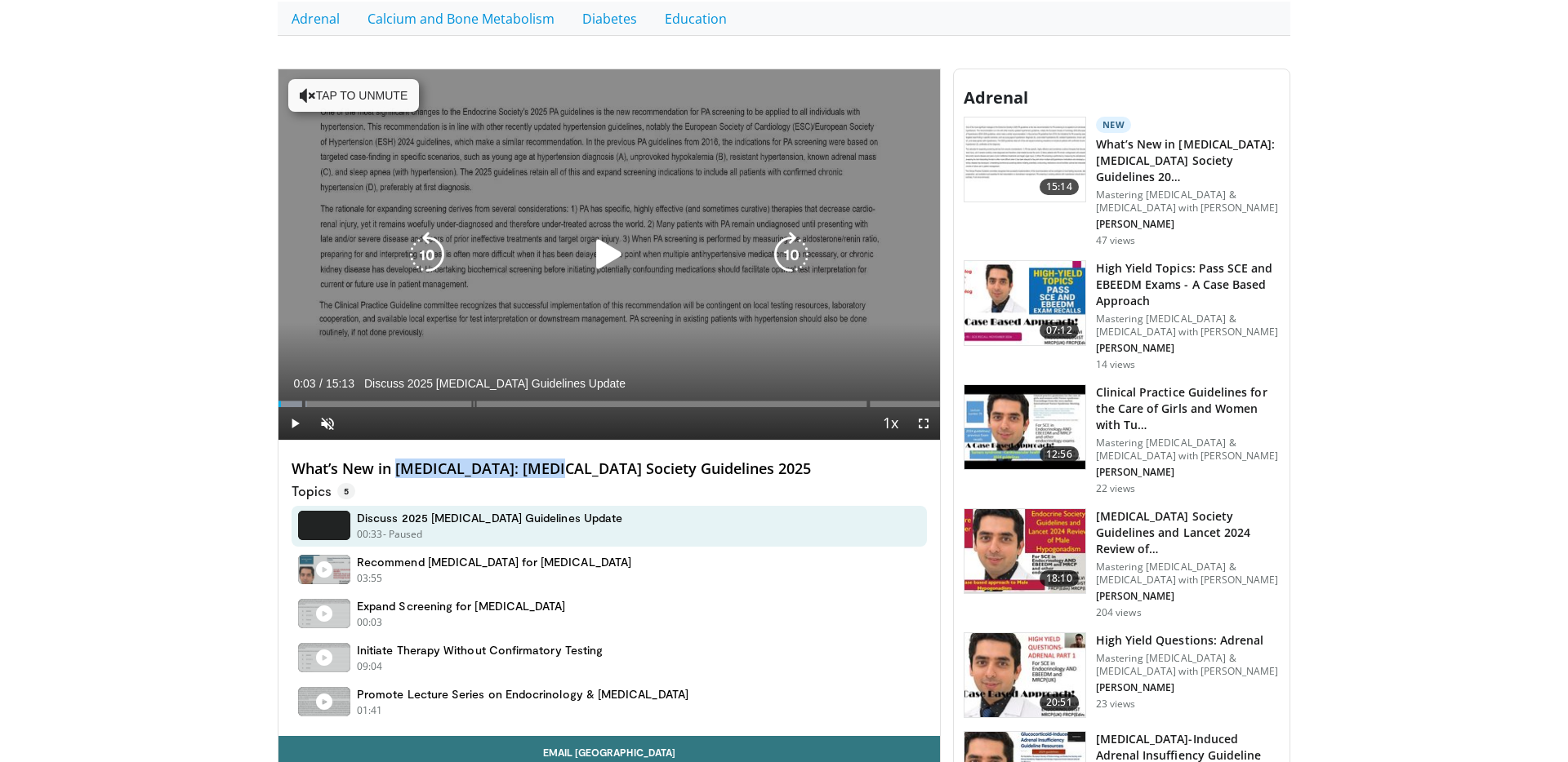
copy h4 "Primary Aldosteronism"
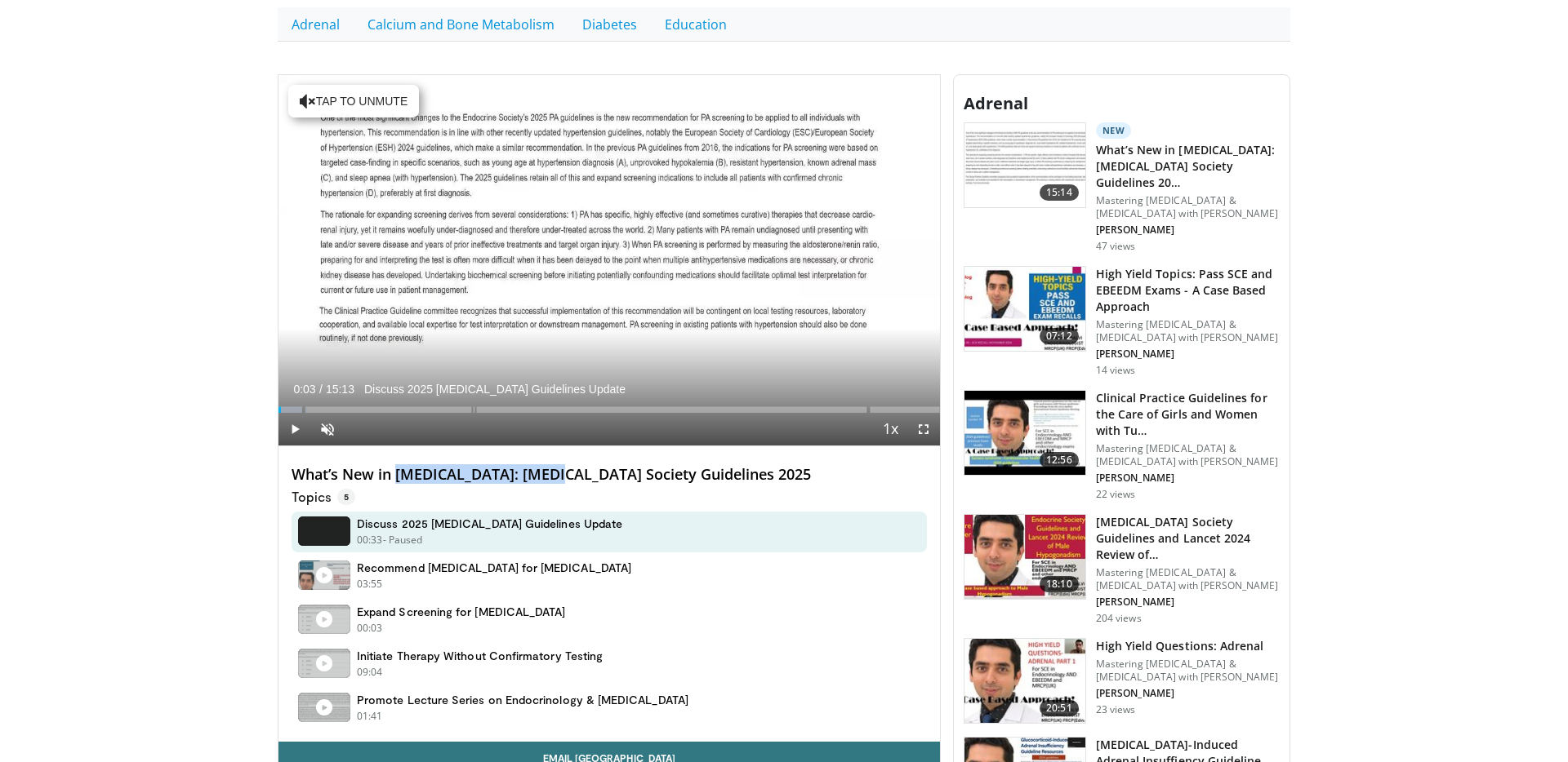
scroll to position [485, 0]
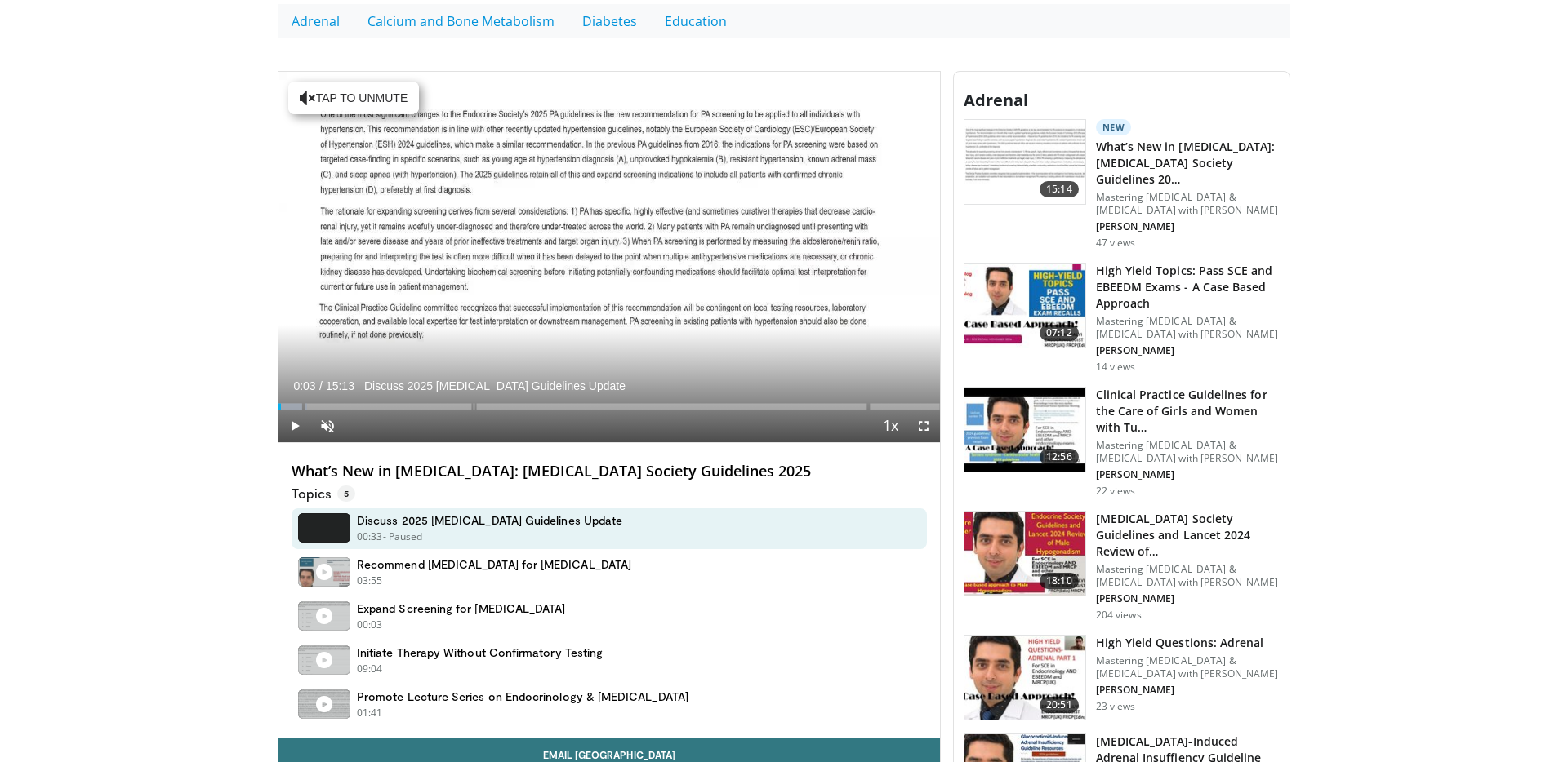
click at [581, 472] on h4 "What’s New in Primary Aldosteronism: Endocrine Society Guidelines 2025" at bounding box center [609, 471] width 635 height 18
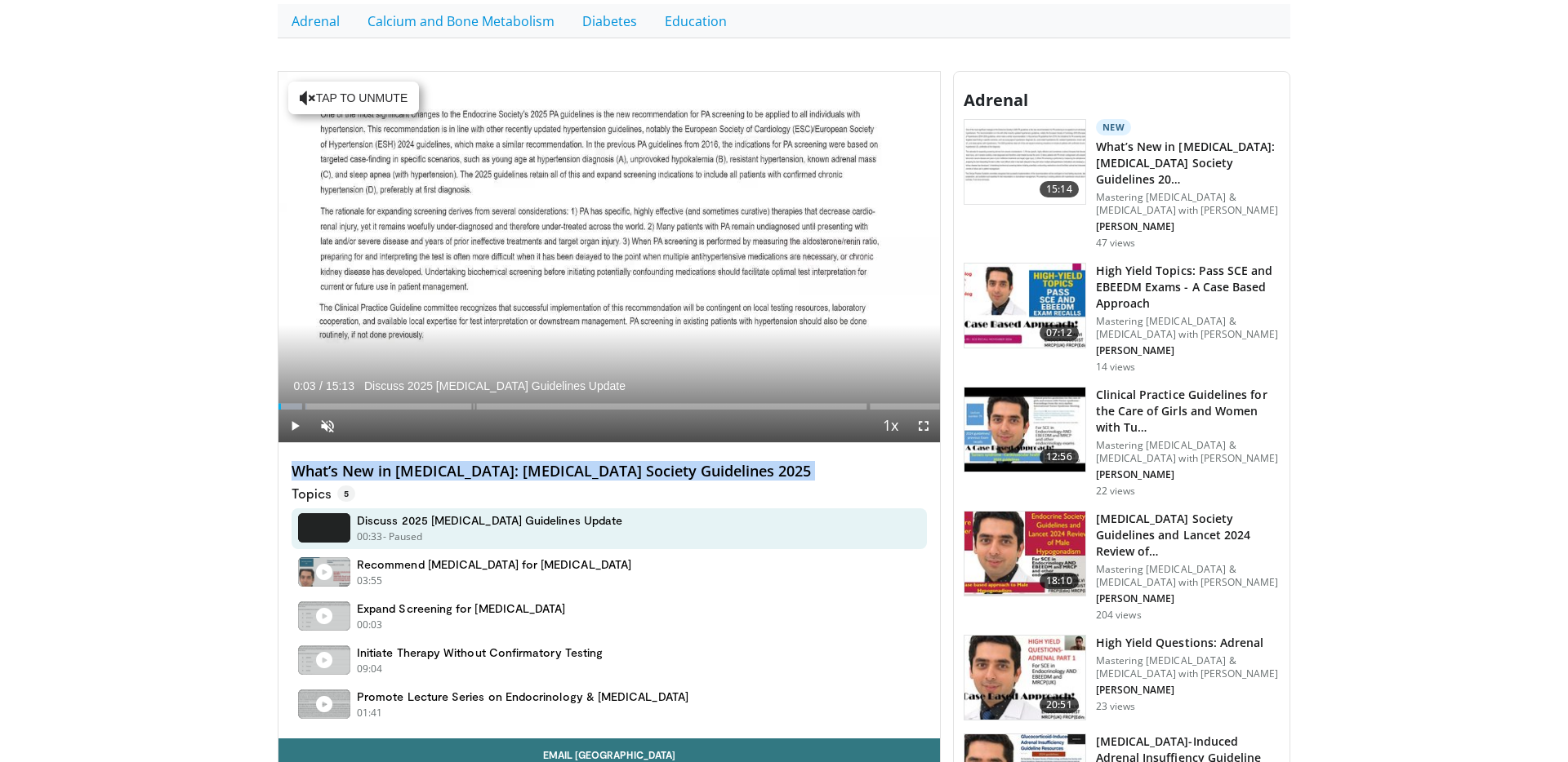
click at [581, 472] on h4 "What’s New in Primary Aldosteronism: Endocrine Society Guidelines 2025" at bounding box center [609, 471] width 635 height 18
copy div "What’s New in Primary Aldosteronism: Endocrine Society Guidelines 2025"
click at [319, 27] on link "Adrenal" at bounding box center [315, 20] width 76 height 34
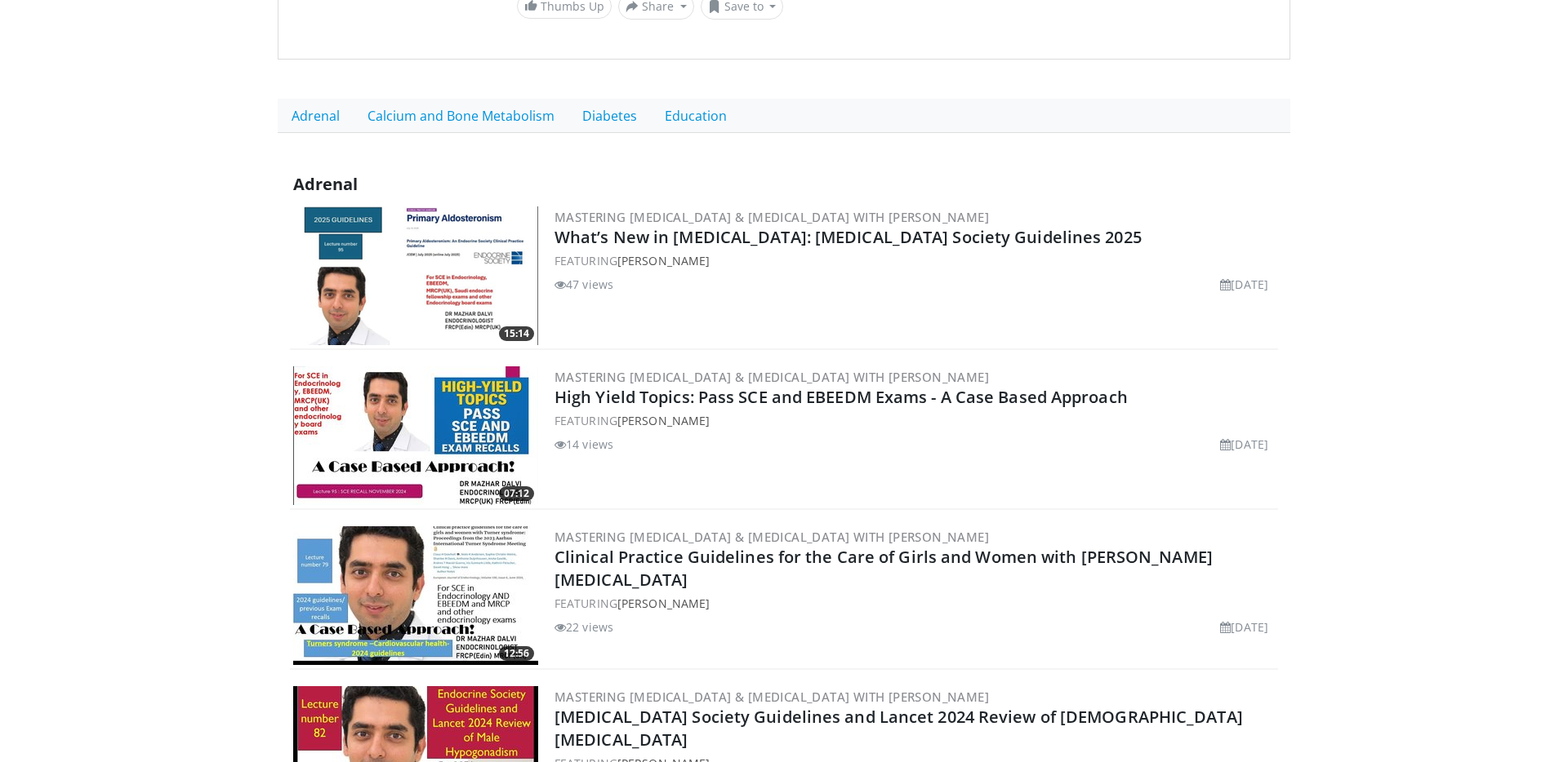
scroll to position [456, 0]
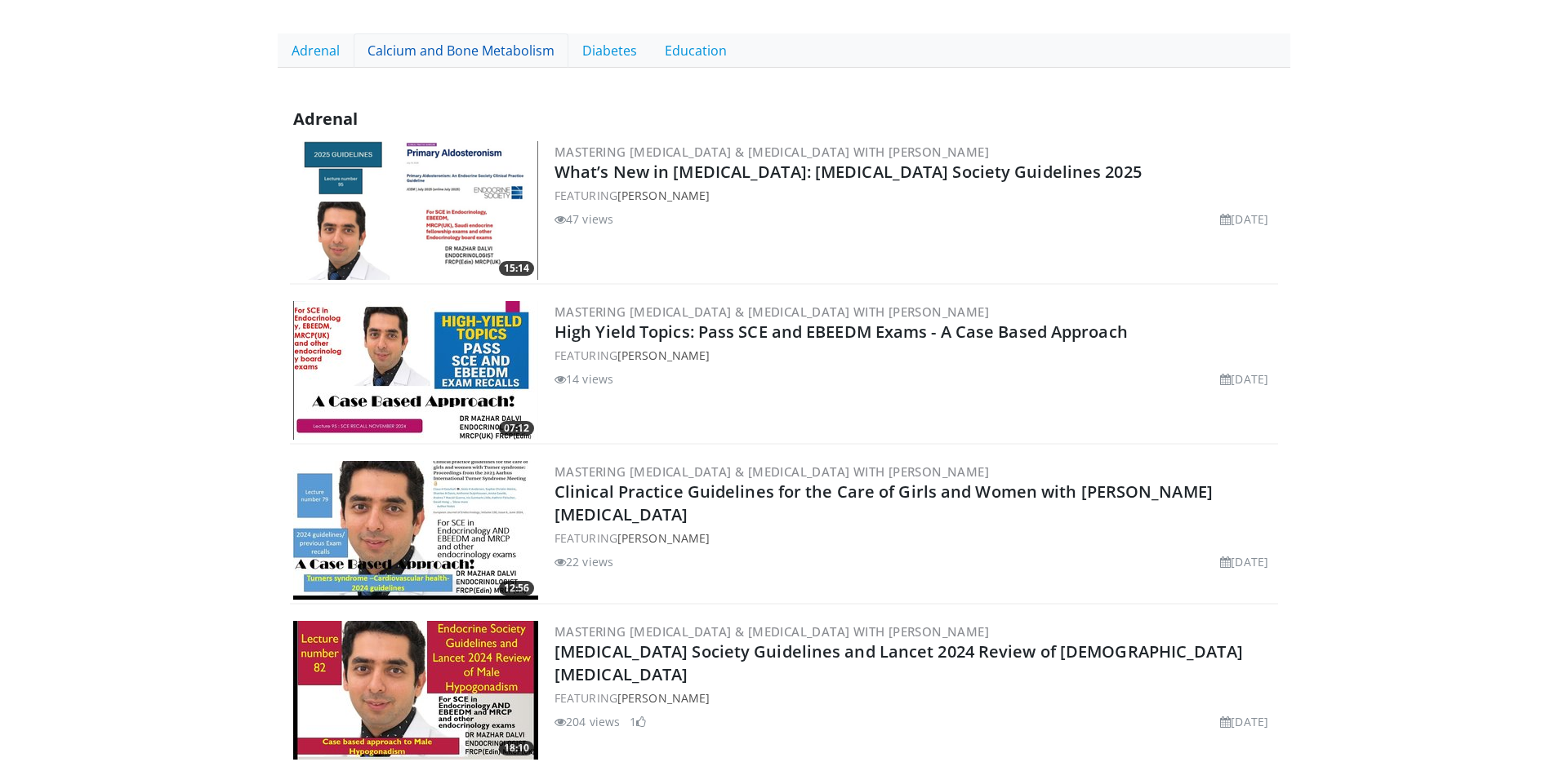
click at [433, 47] on link "Calcium and Bone Metabolism" at bounding box center [461, 50] width 215 height 34
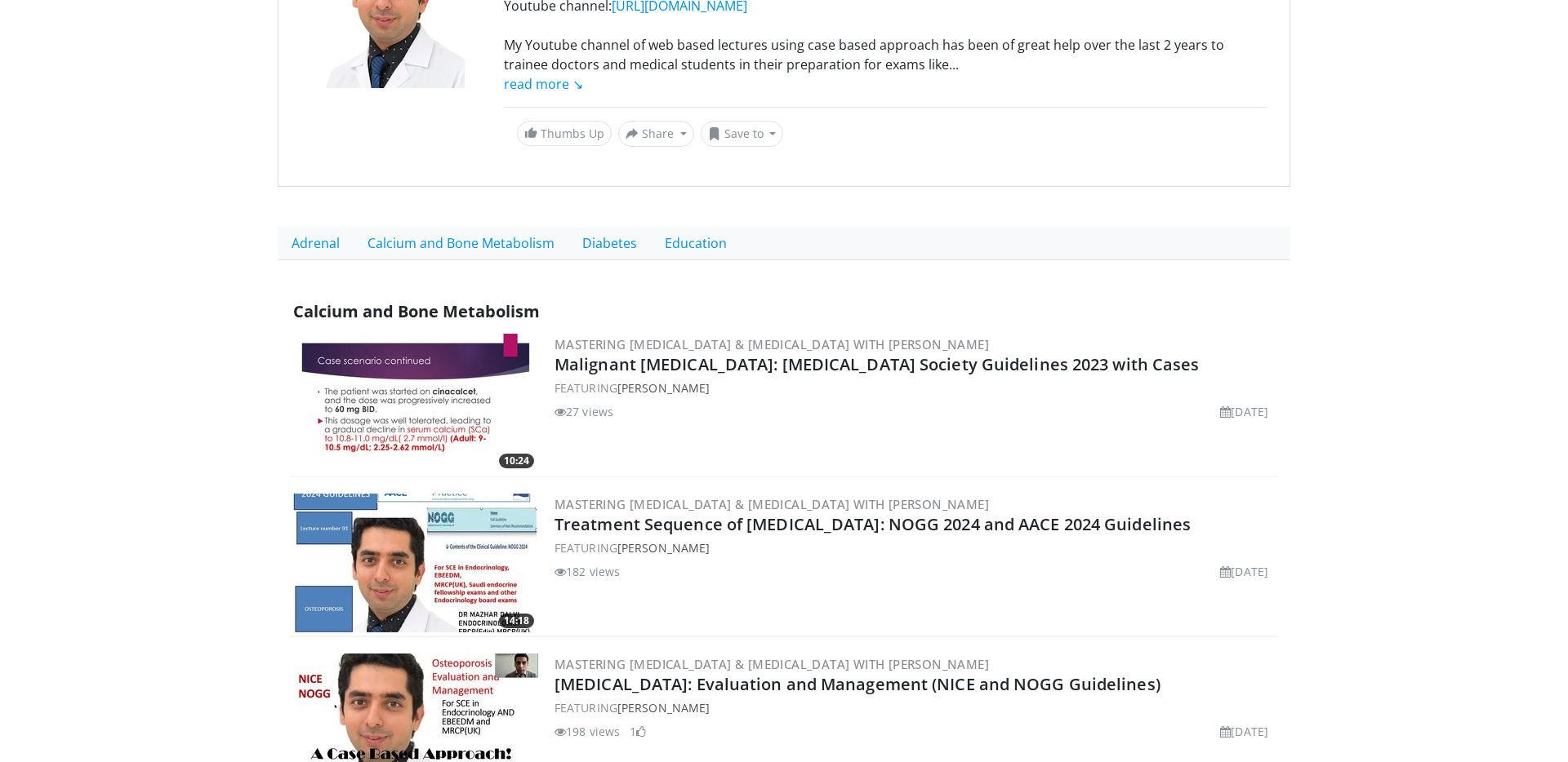
scroll to position [309, 0]
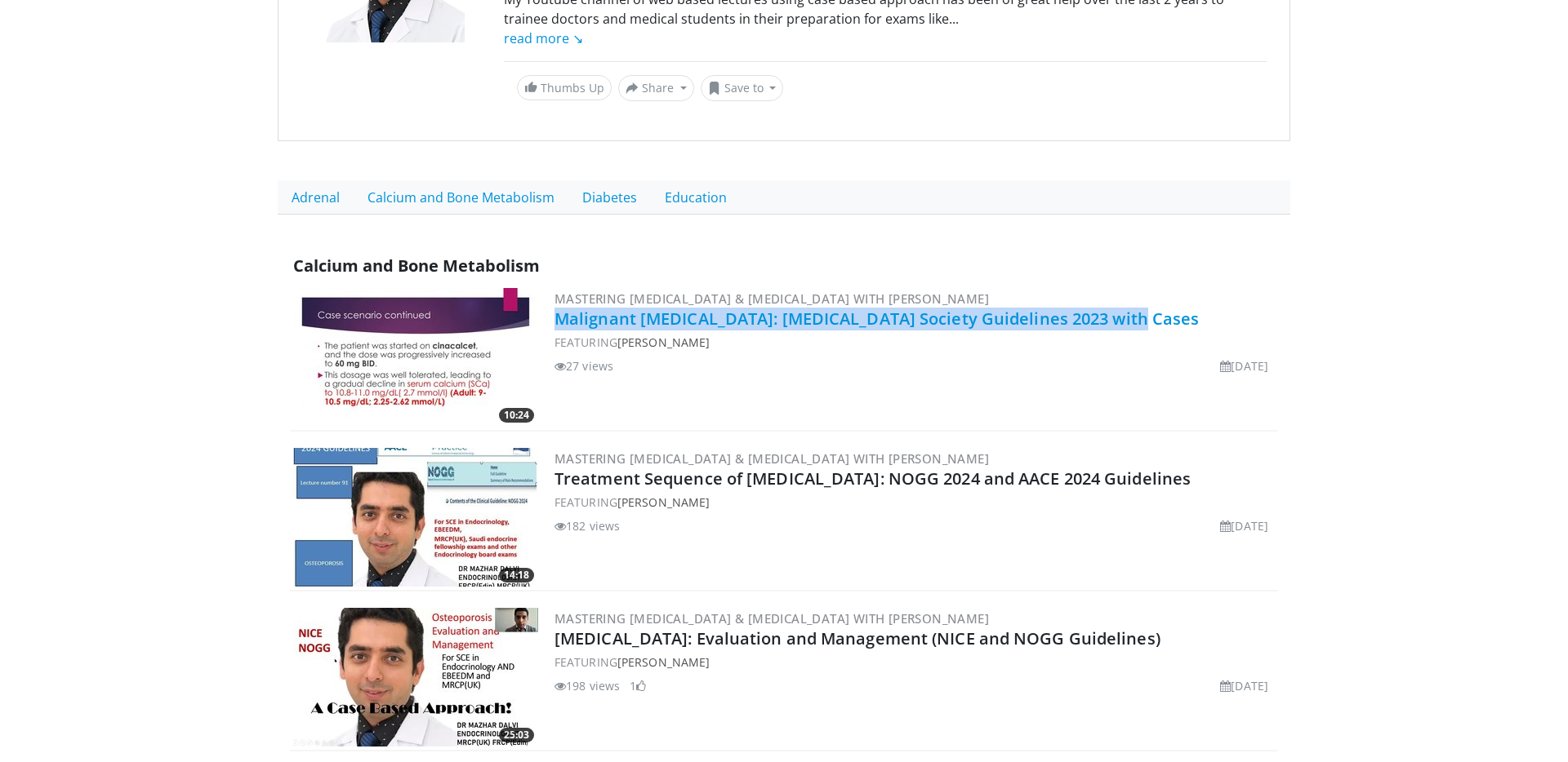
drag, startPoint x: 1149, startPoint y: 319, endPoint x: 554, endPoint y: 322, distance: 595.0
click at [554, 322] on h2 "Malignant [MEDICAL_DATA]: [MEDICAL_DATA] Society Guidelines 2023 with Cases" at bounding box center [914, 319] width 720 height 23
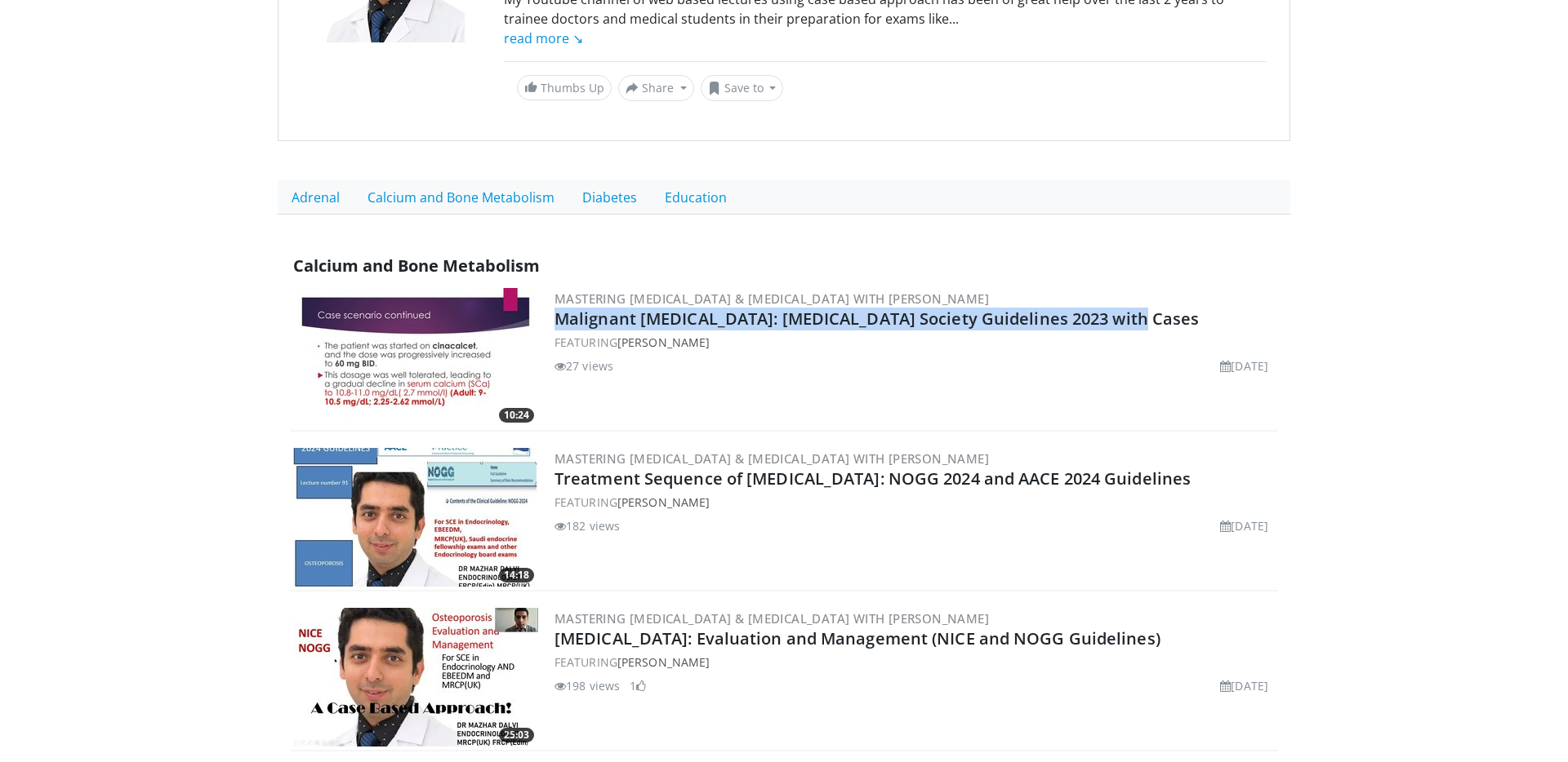
copy link "Malignant [MEDICAL_DATA]: [MEDICAL_DATA] Society Guidelines 2023 with Cases"
click at [426, 332] on img at bounding box center [415, 358] width 245 height 139
click at [595, 193] on link "Diabetes" at bounding box center [610, 198] width 82 height 34
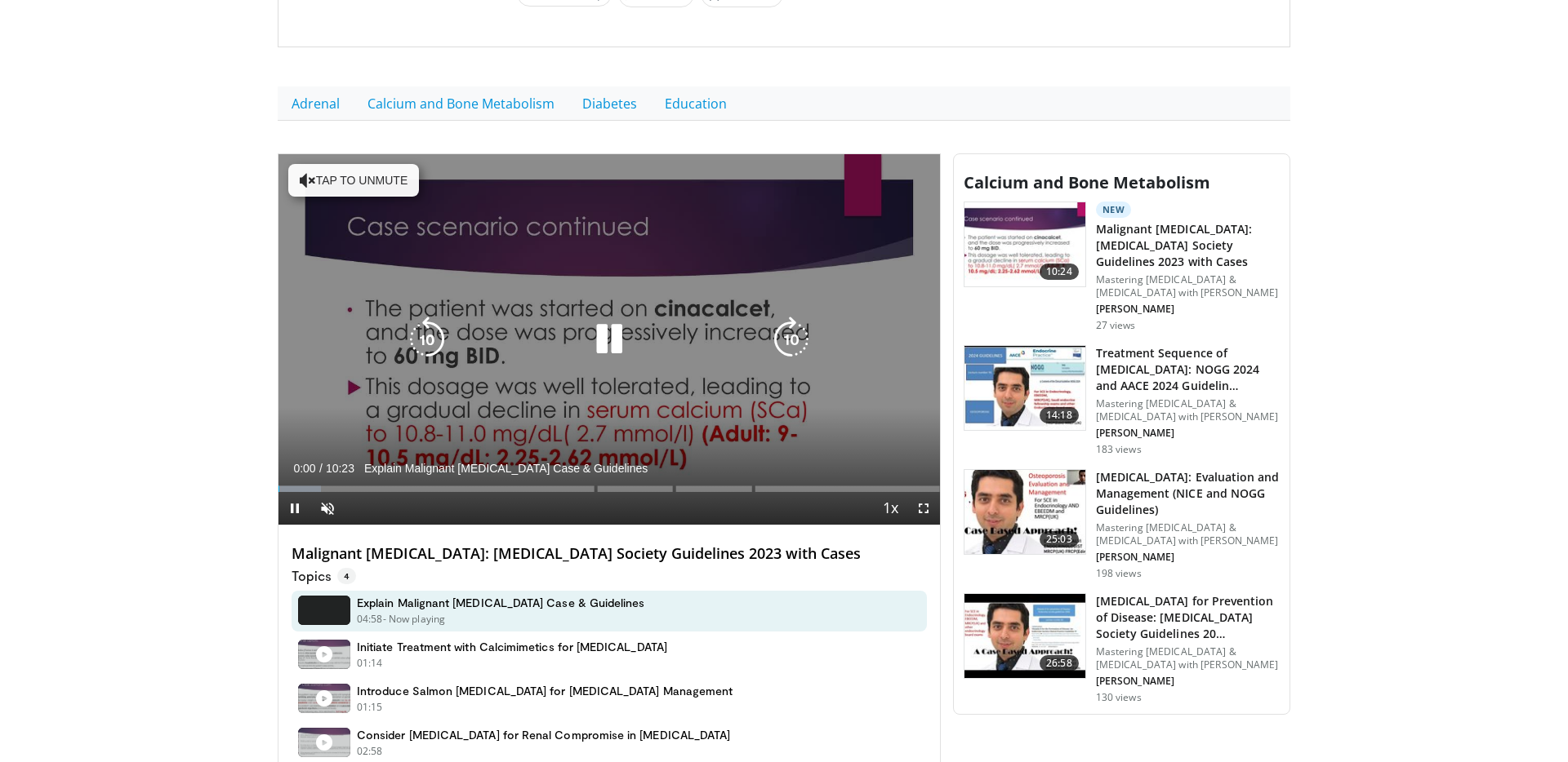
scroll to position [524, 0]
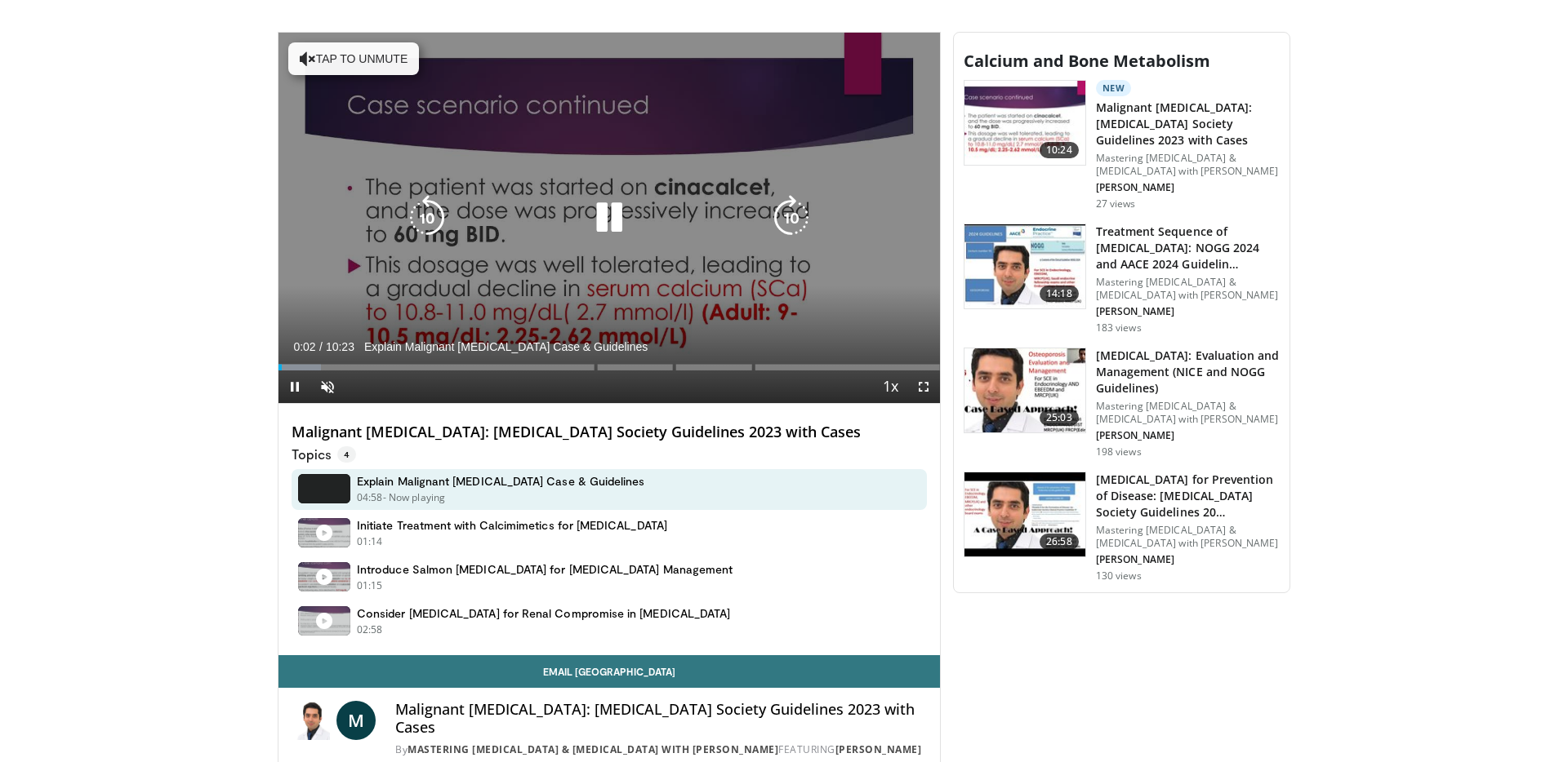
click at [602, 232] on icon "Video Player" at bounding box center [610, 218] width 46 height 46
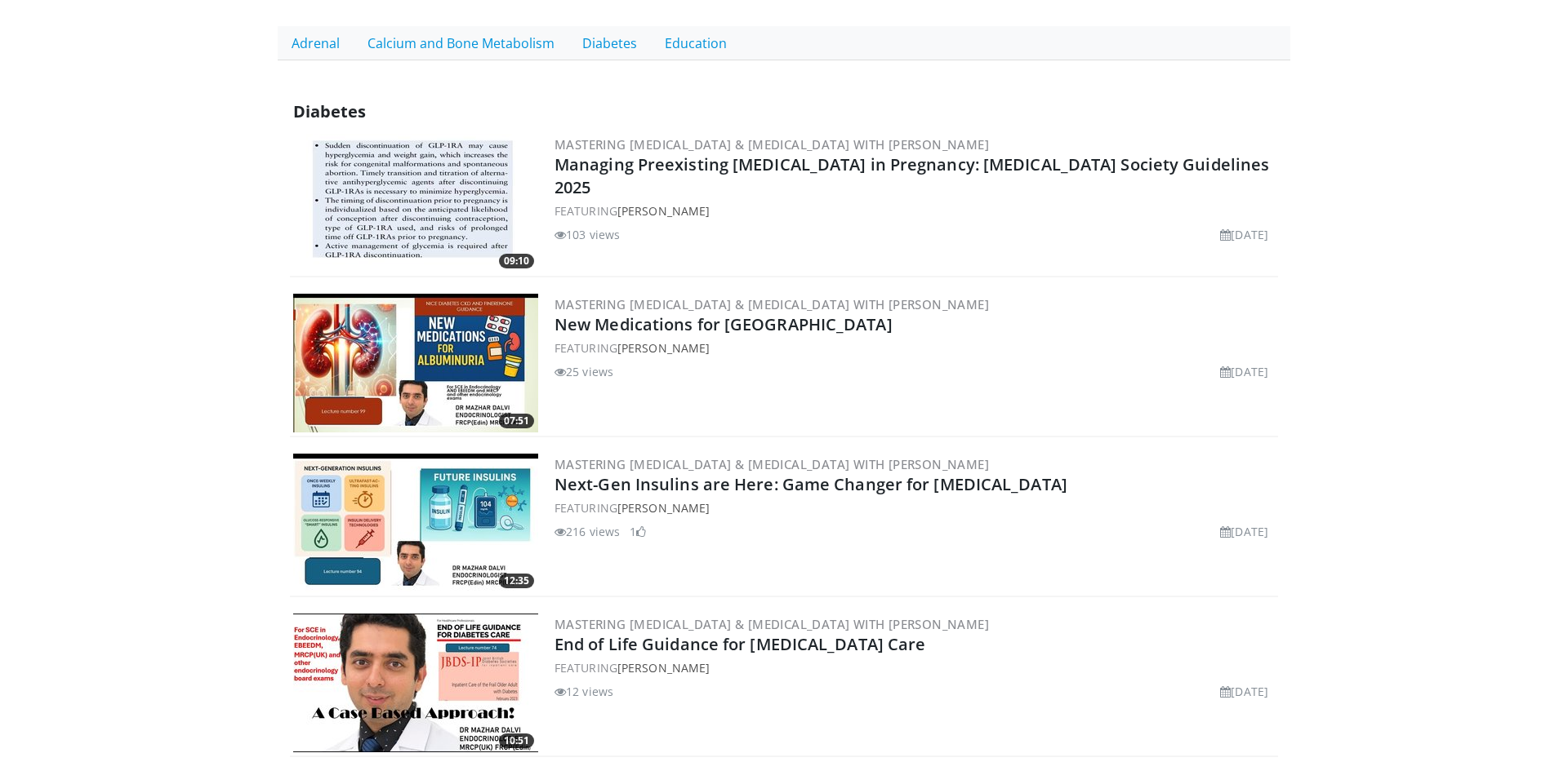
scroll to position [456, 0]
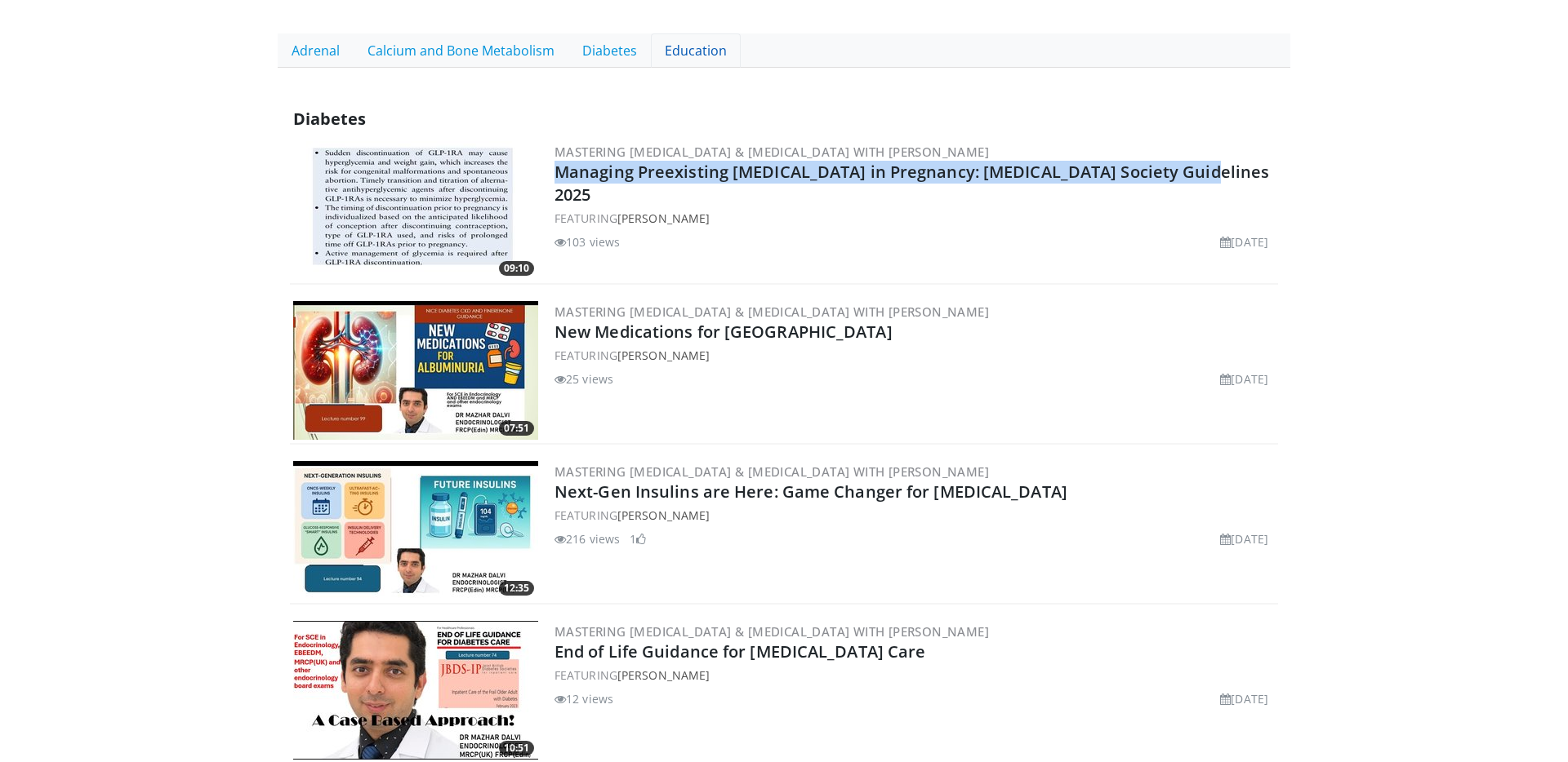
drag, startPoint x: 1041, startPoint y: 171, endPoint x: 680, endPoint y: 44, distance: 382.7
click at [556, 165] on h2 "Managing Preexisting [MEDICAL_DATA] in Pregnancy: [MEDICAL_DATA] Society Guidel…" at bounding box center [914, 184] width 720 height 46
copy link "Managing Preexisting [MEDICAL_DATA] in Pregnancy: [MEDICAL_DATA] Society Guidel…"
click at [412, 188] on img at bounding box center [415, 210] width 245 height 139
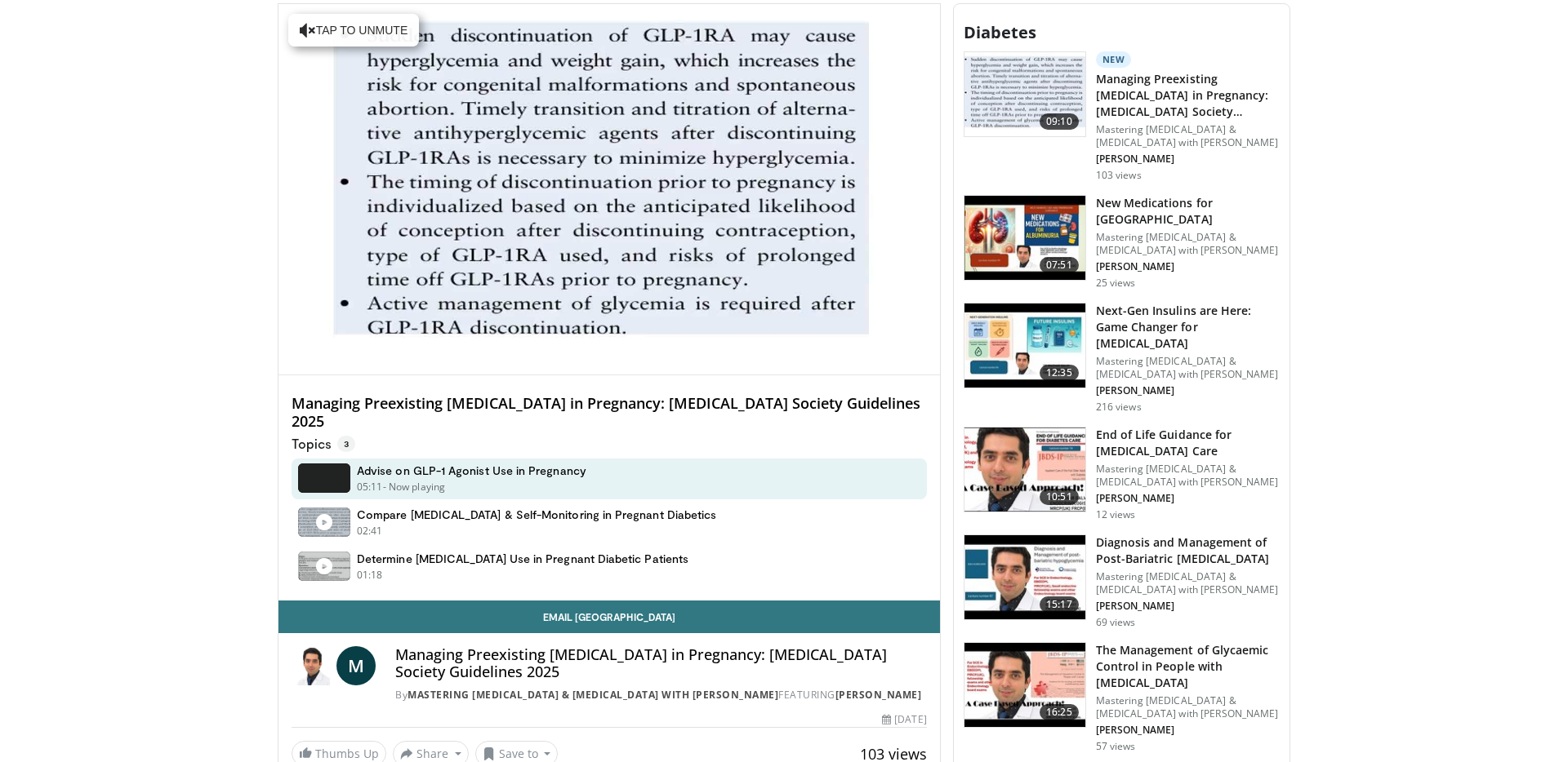
scroll to position [720, 0]
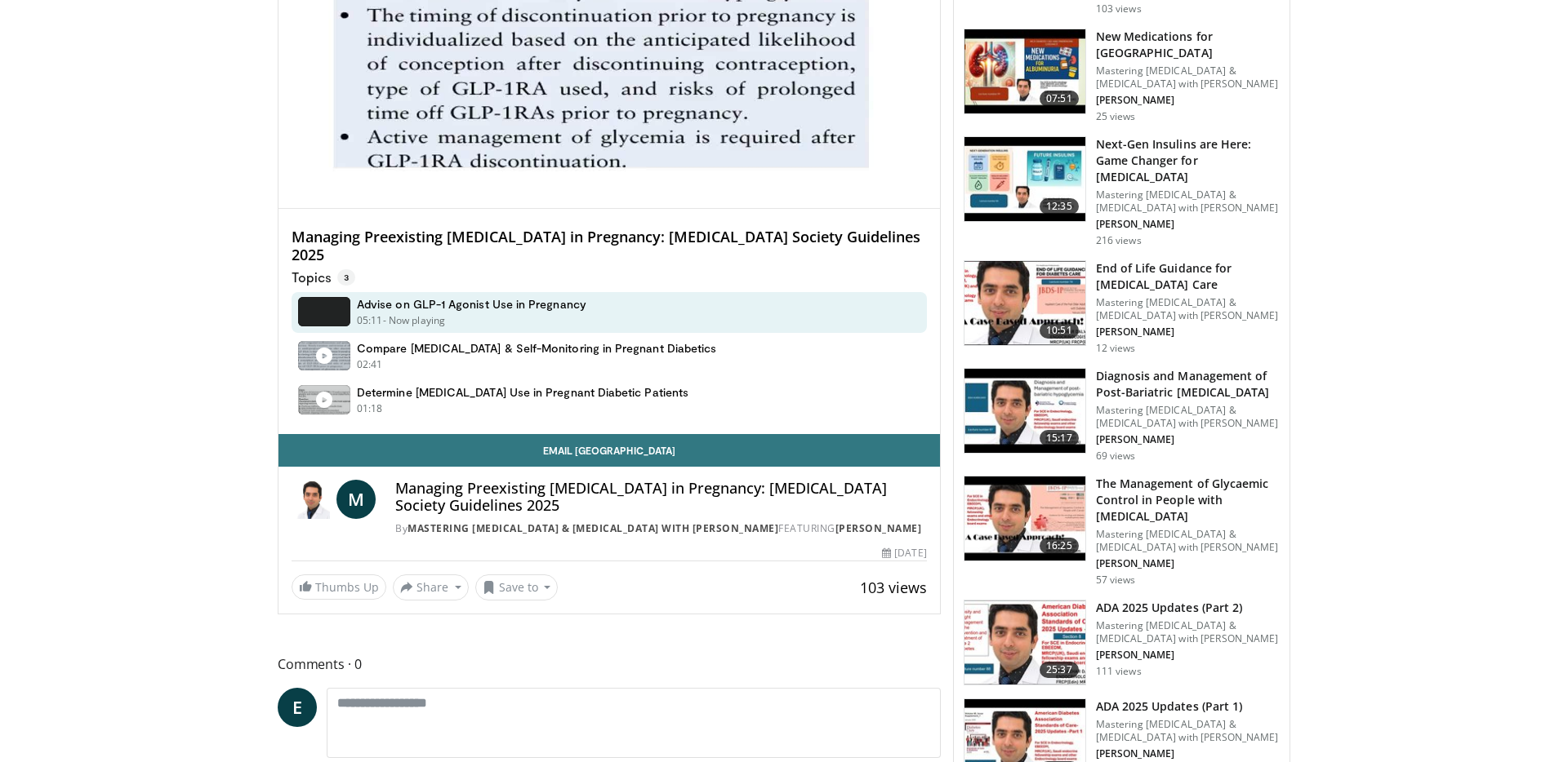
click at [276, 170] on body "Specialties Adult & Family Medicine Allergy, Asthma, Immunology Anesthesiology …" at bounding box center [784, 167] width 1568 height 1774
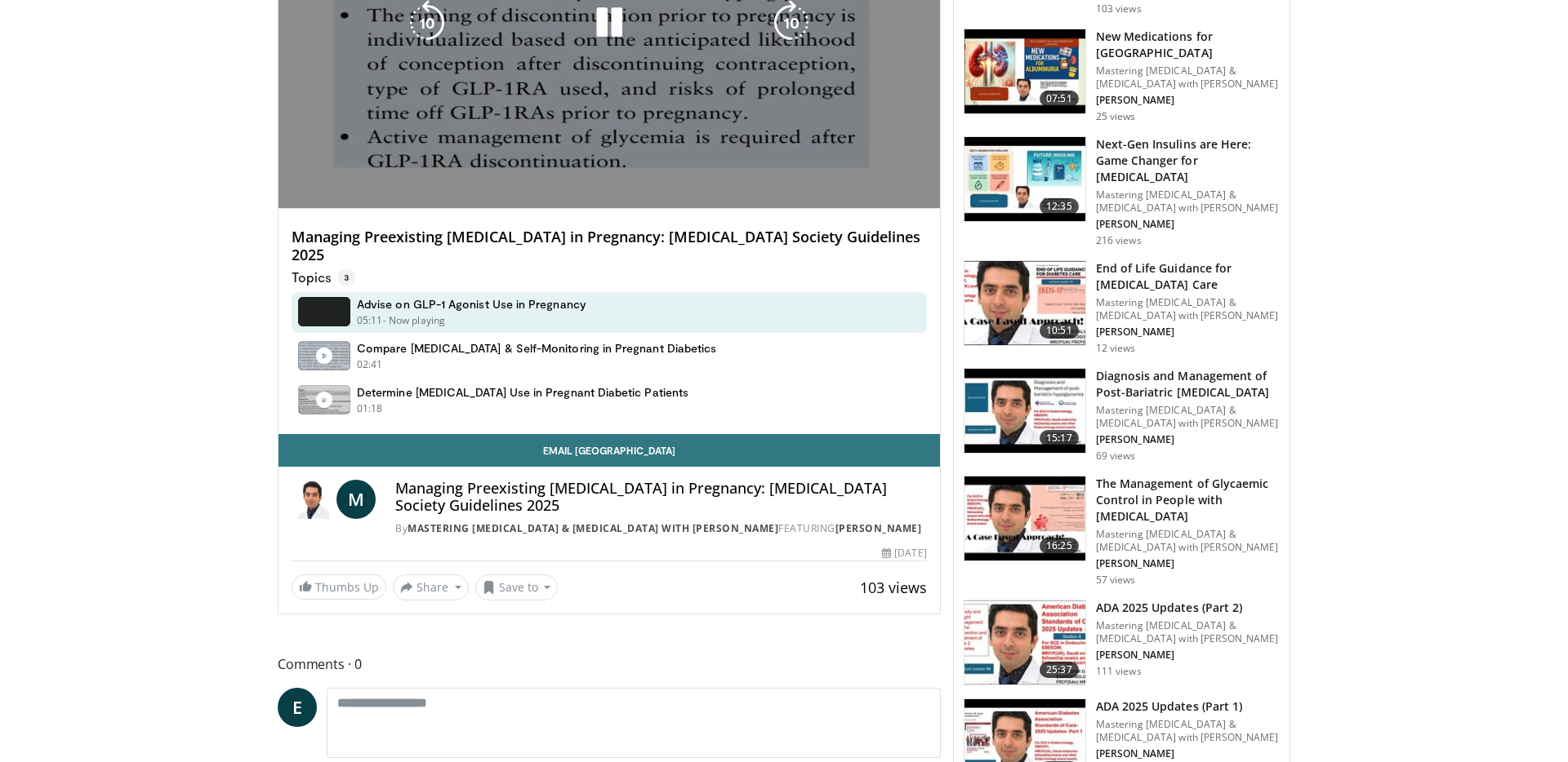
click at [281, 202] on div "Loaded : 25.47% 1:17" at bounding box center [609, 205] width 661 height 7
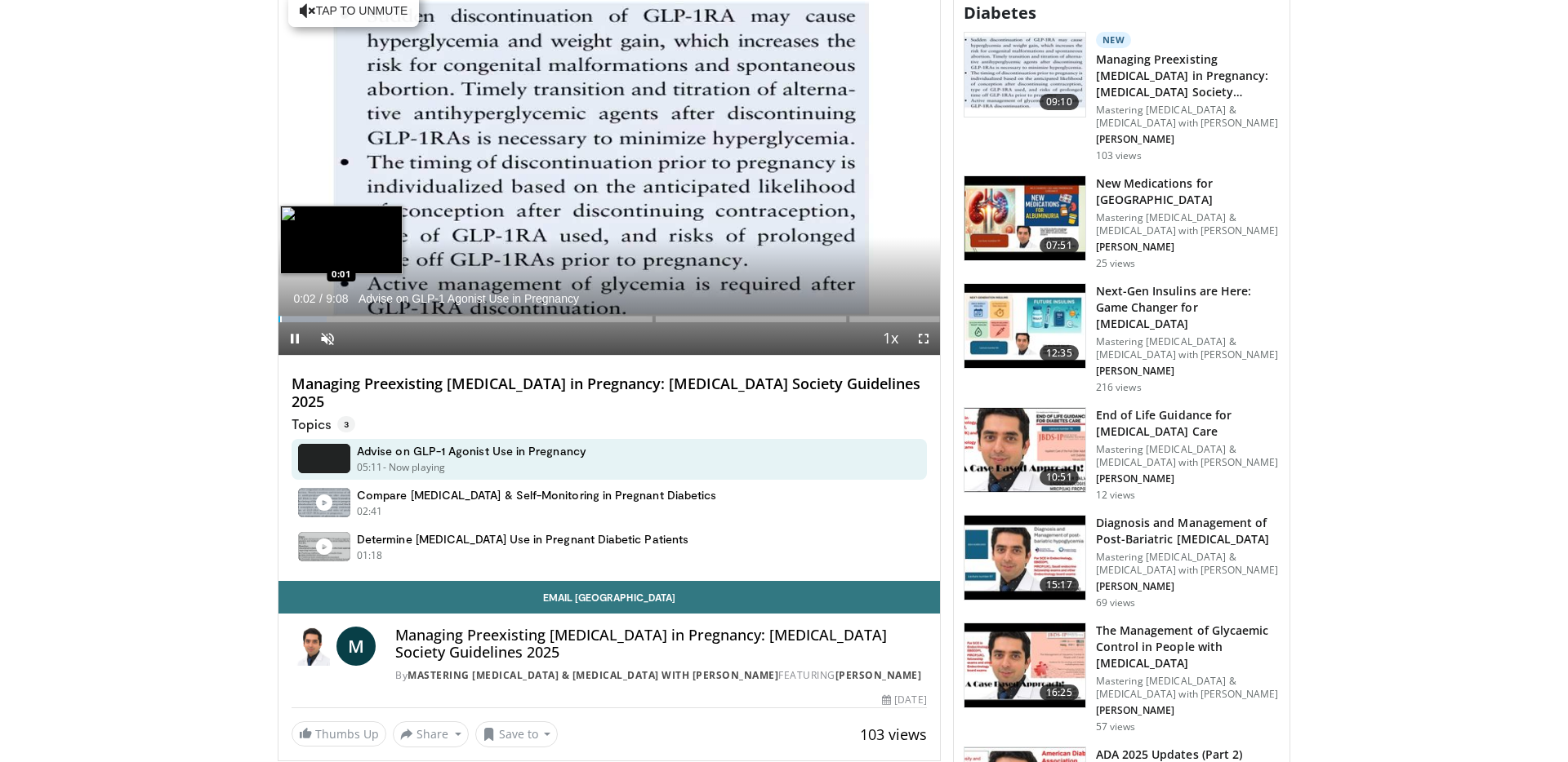
scroll to position [452, 0]
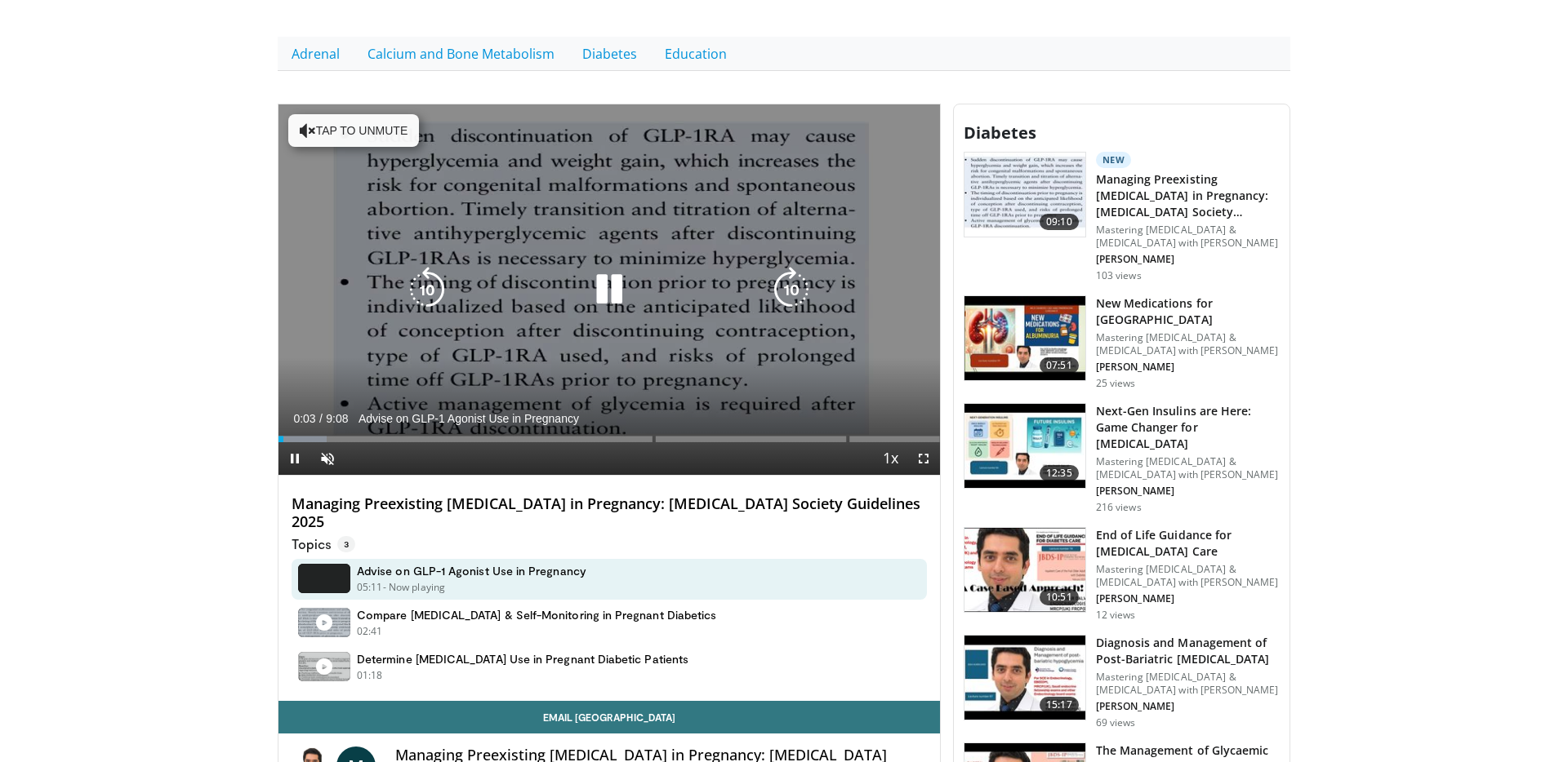
click at [612, 278] on icon "Video Player" at bounding box center [610, 290] width 46 height 46
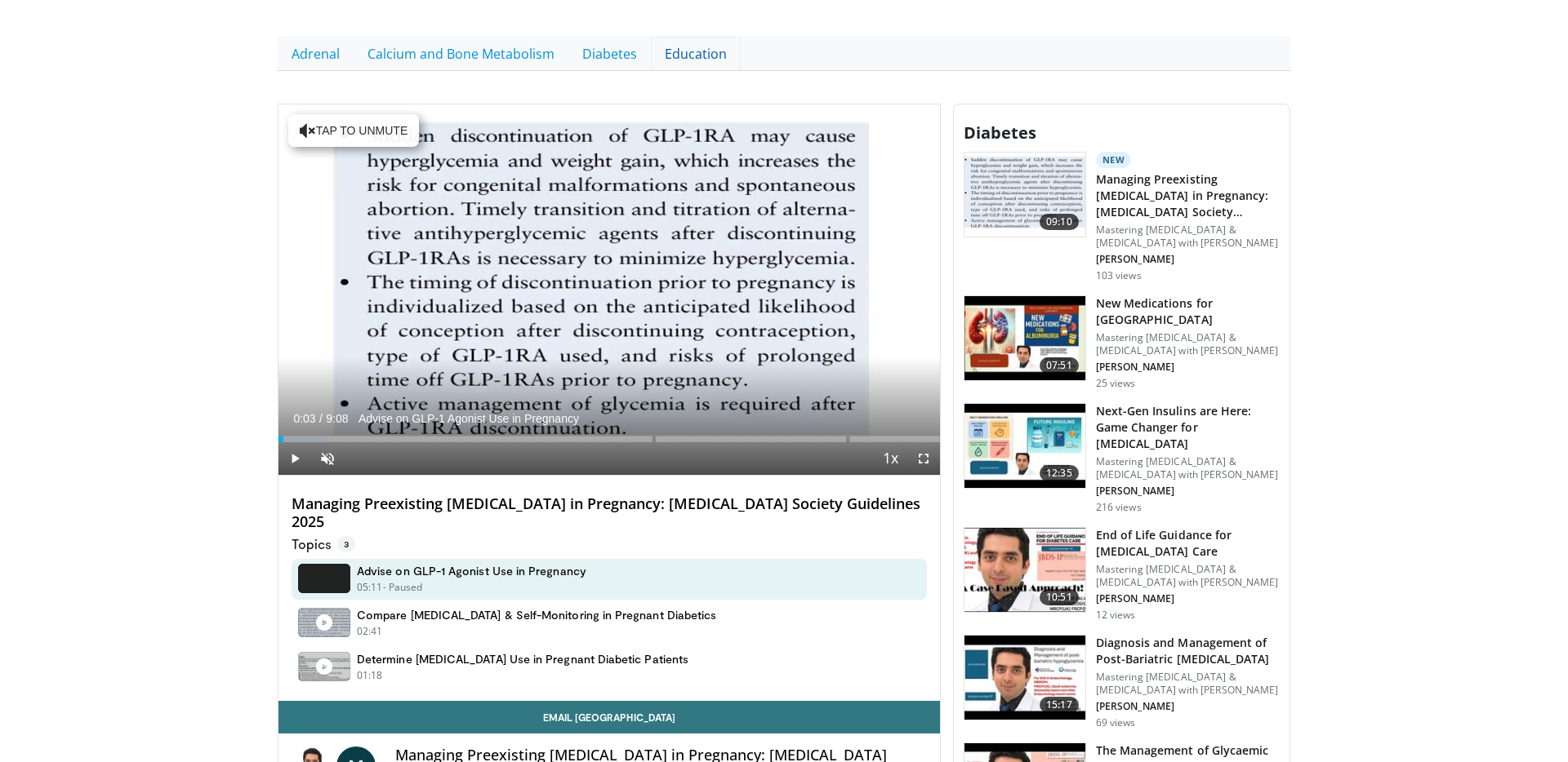
click at [660, 53] on link "Education" at bounding box center [696, 53] width 90 height 34
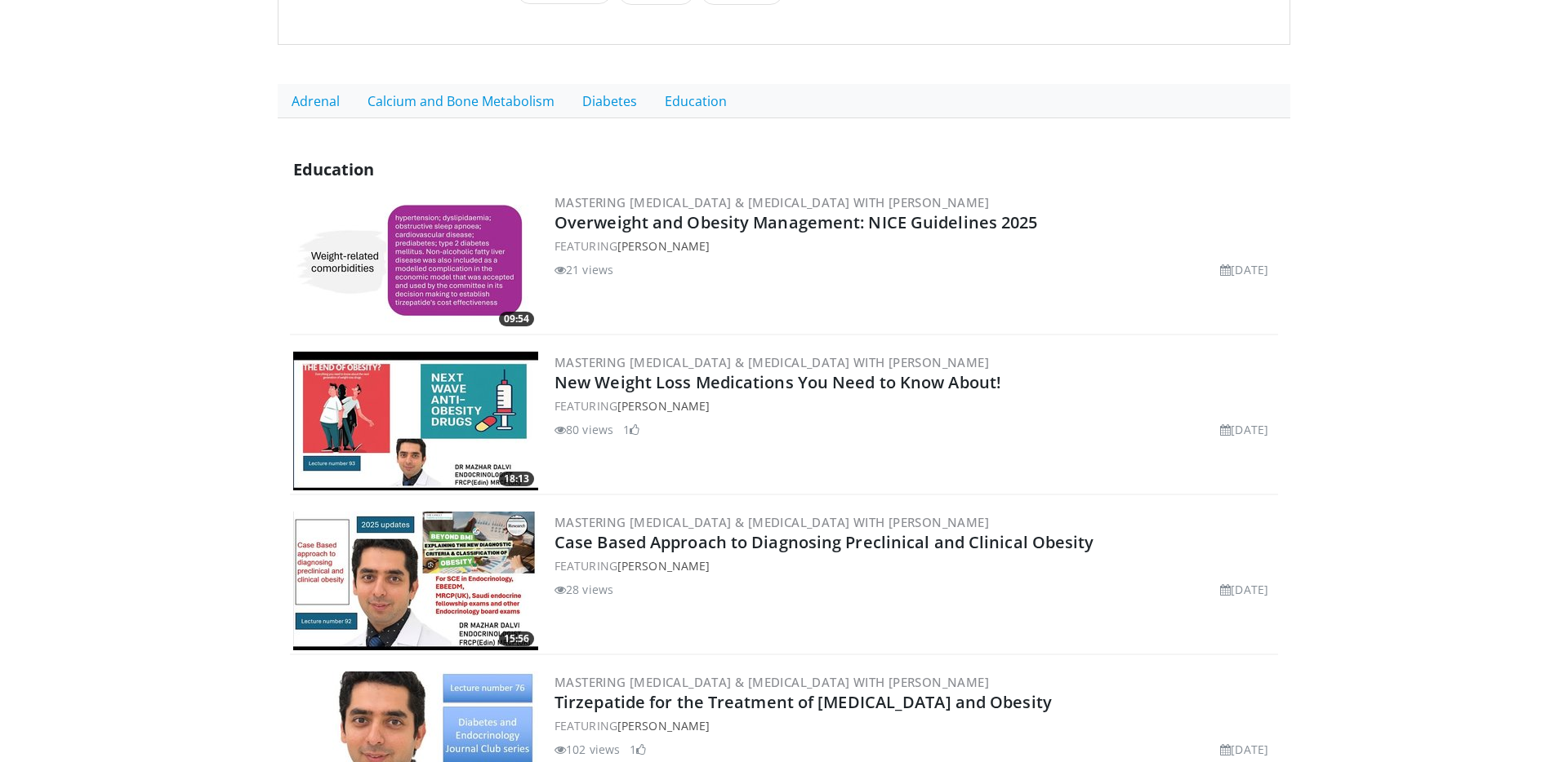
scroll to position [670, 0]
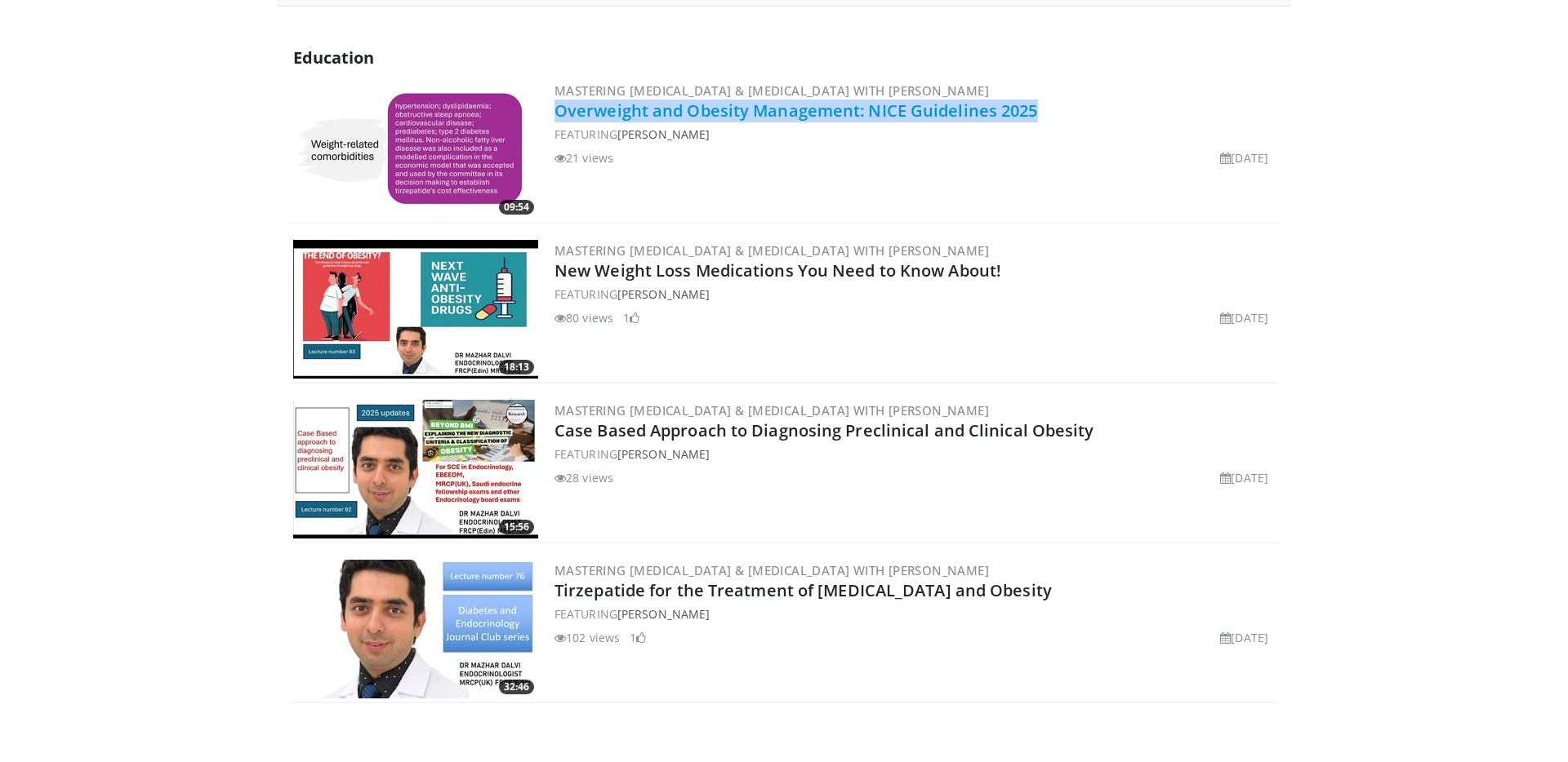
drag, startPoint x: 1037, startPoint y: 107, endPoint x: 559, endPoint y: 118, distance: 478.1
click at [559, 118] on h2 "Overweight and Obesity Management: NICE Guidelines 2025" at bounding box center [914, 110] width 720 height 23
copy link "Overweight and Obesity Management: NICE Guidelines 2025"
click at [454, 109] on img at bounding box center [415, 149] width 245 height 139
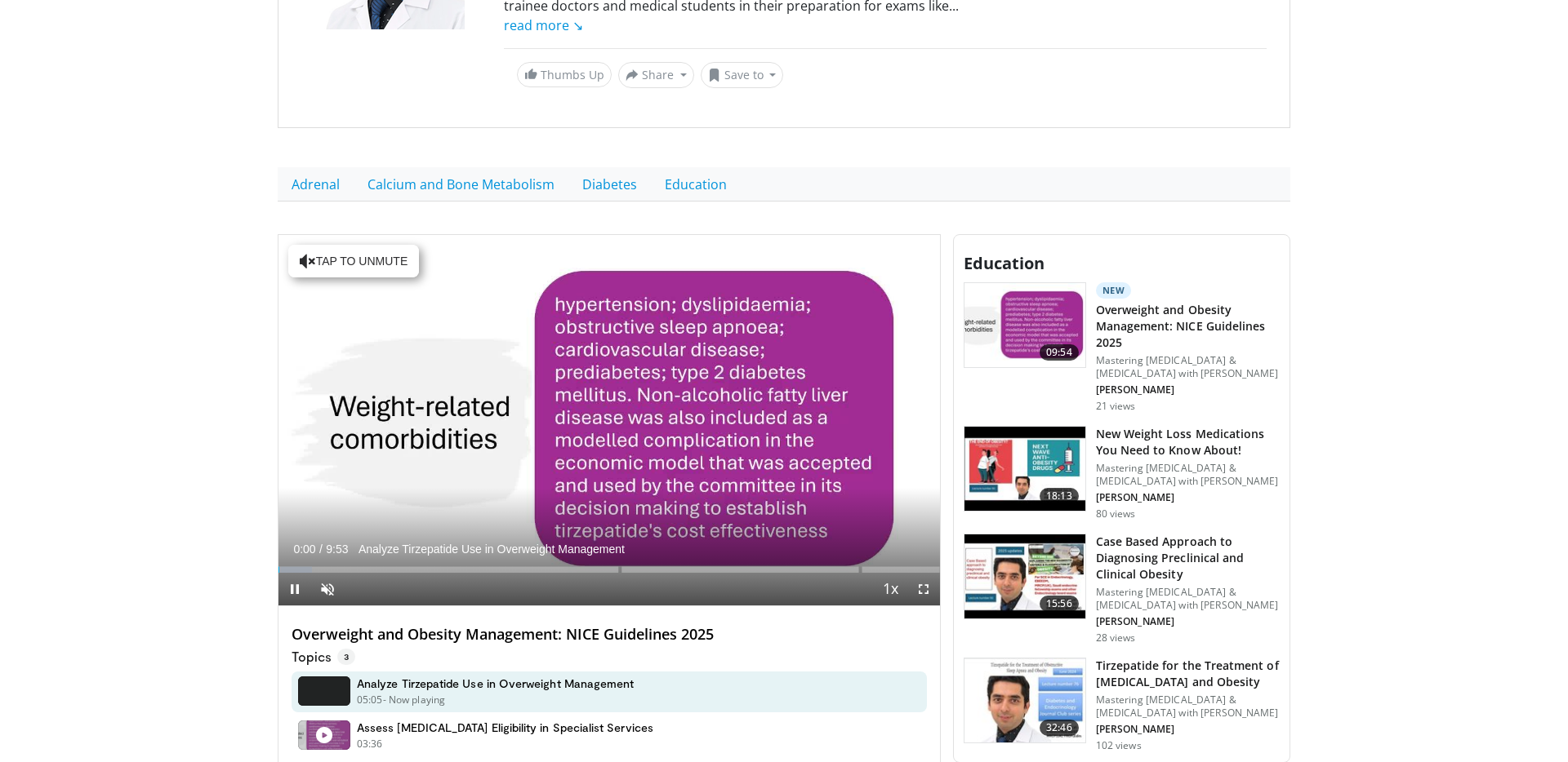
scroll to position [349, 0]
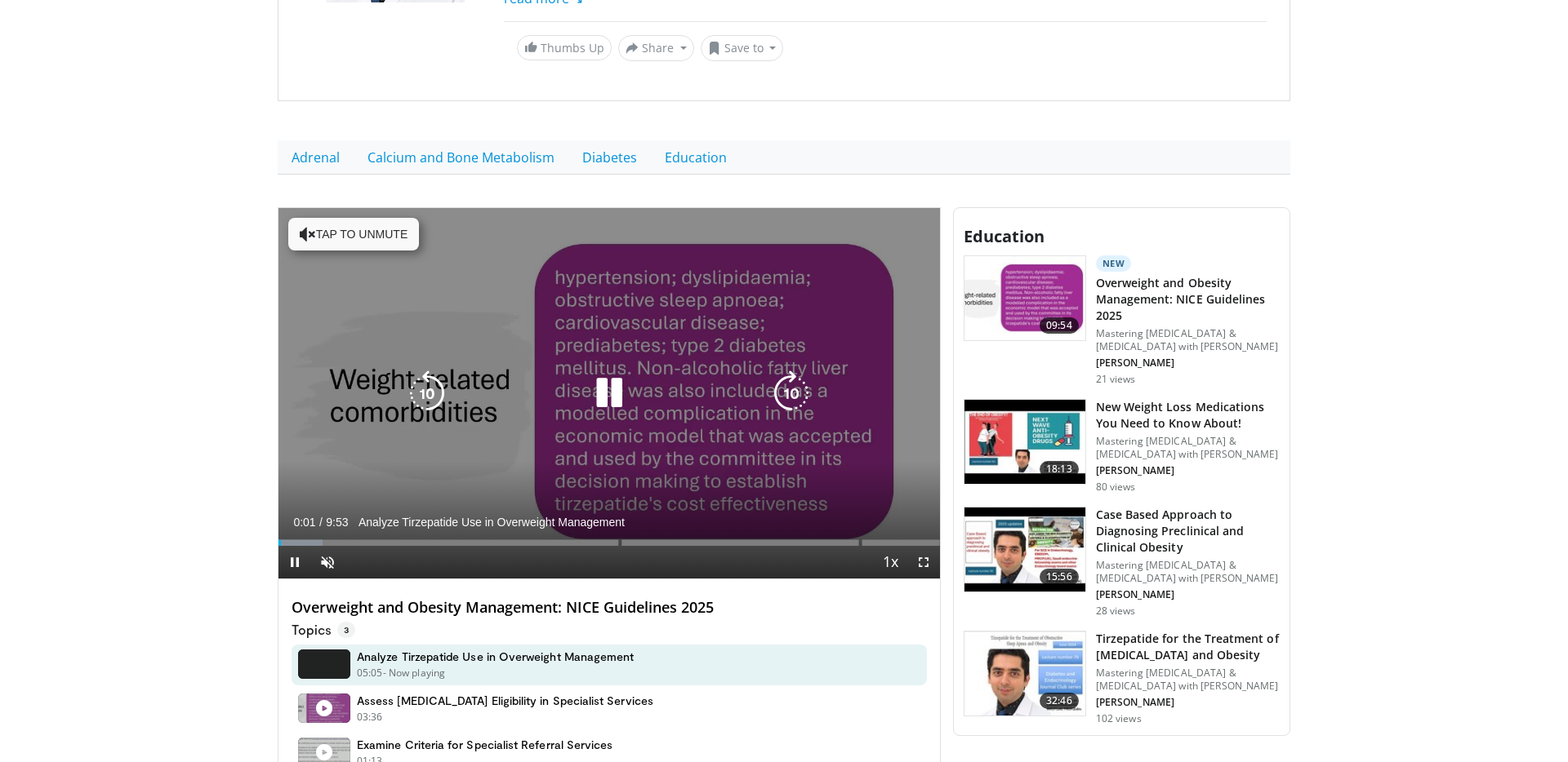
click at [607, 394] on icon "Video Player" at bounding box center [610, 394] width 46 height 46
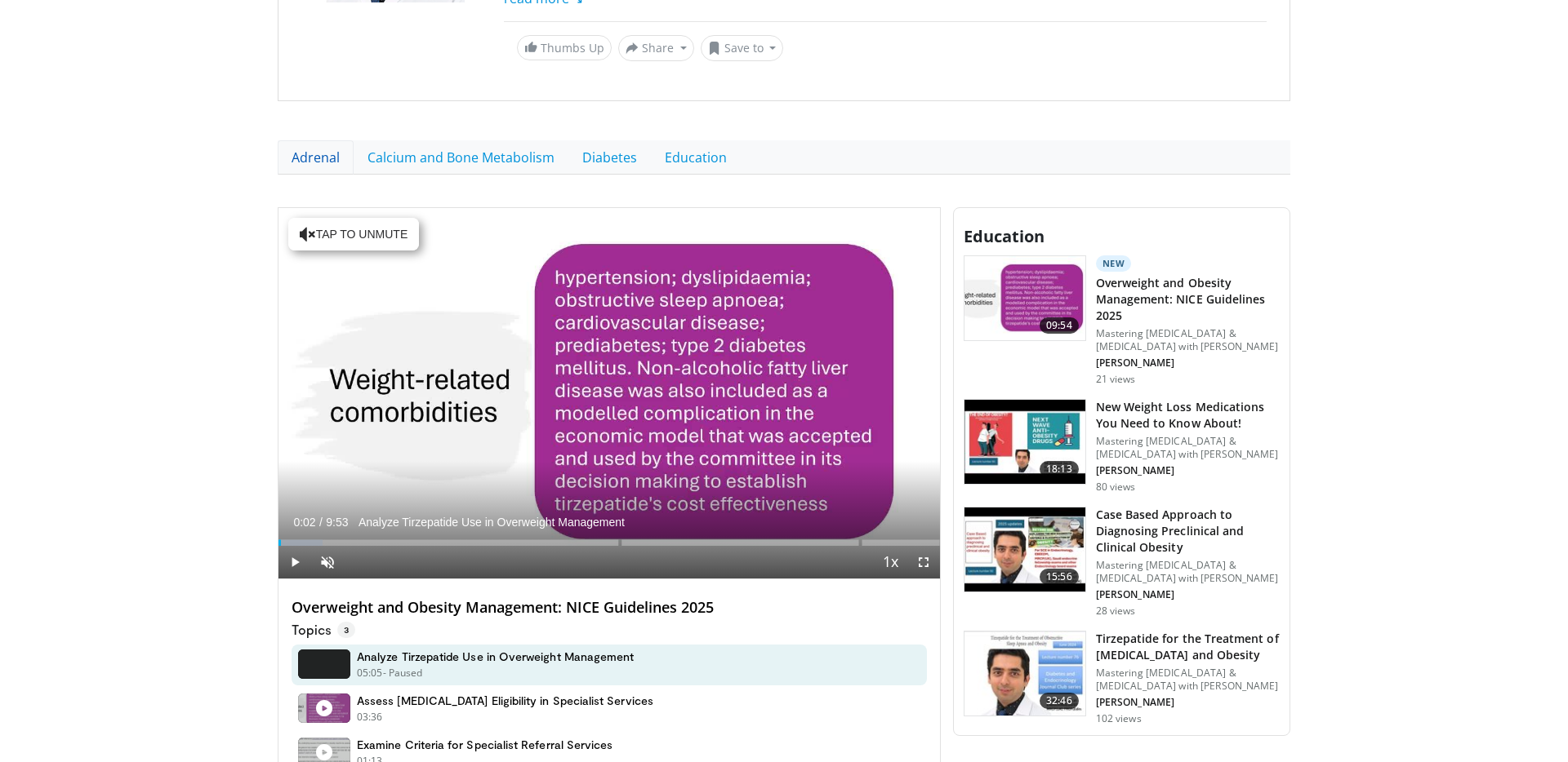
click at [333, 148] on link "Adrenal" at bounding box center [315, 157] width 76 height 34
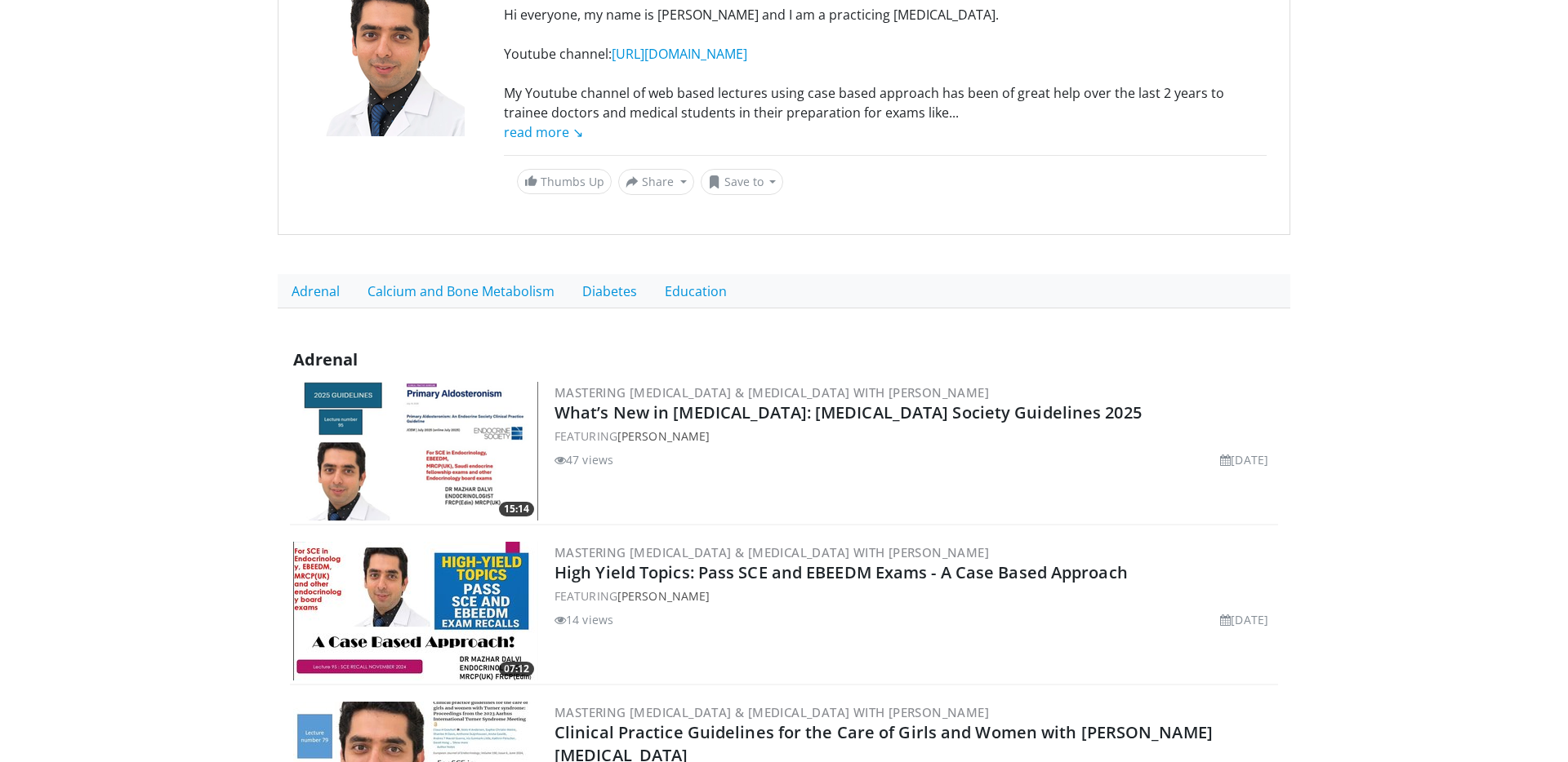
scroll to position [183, 0]
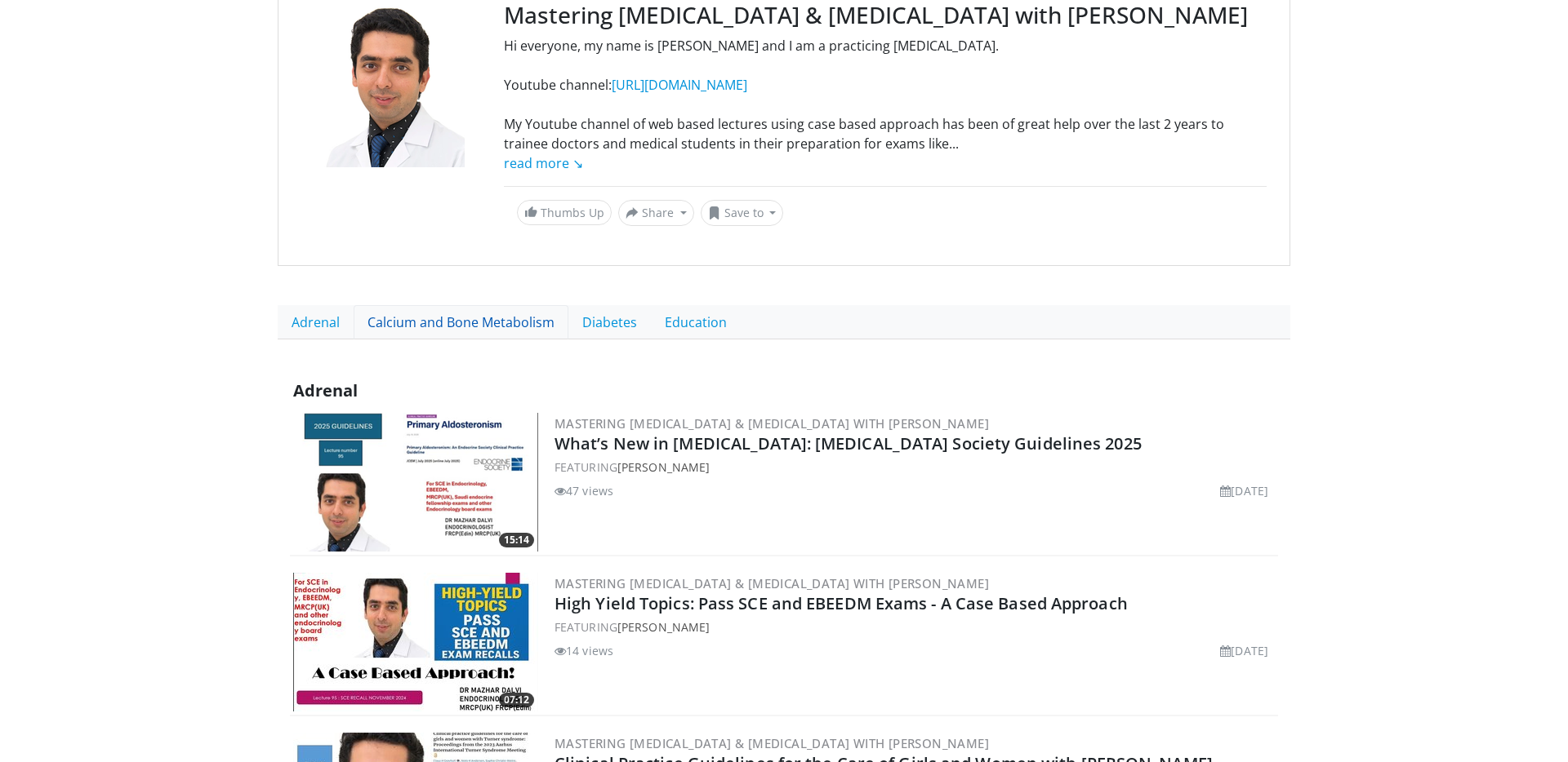
click at [430, 316] on link "Calcium and Bone Metabolism" at bounding box center [461, 322] width 215 height 34
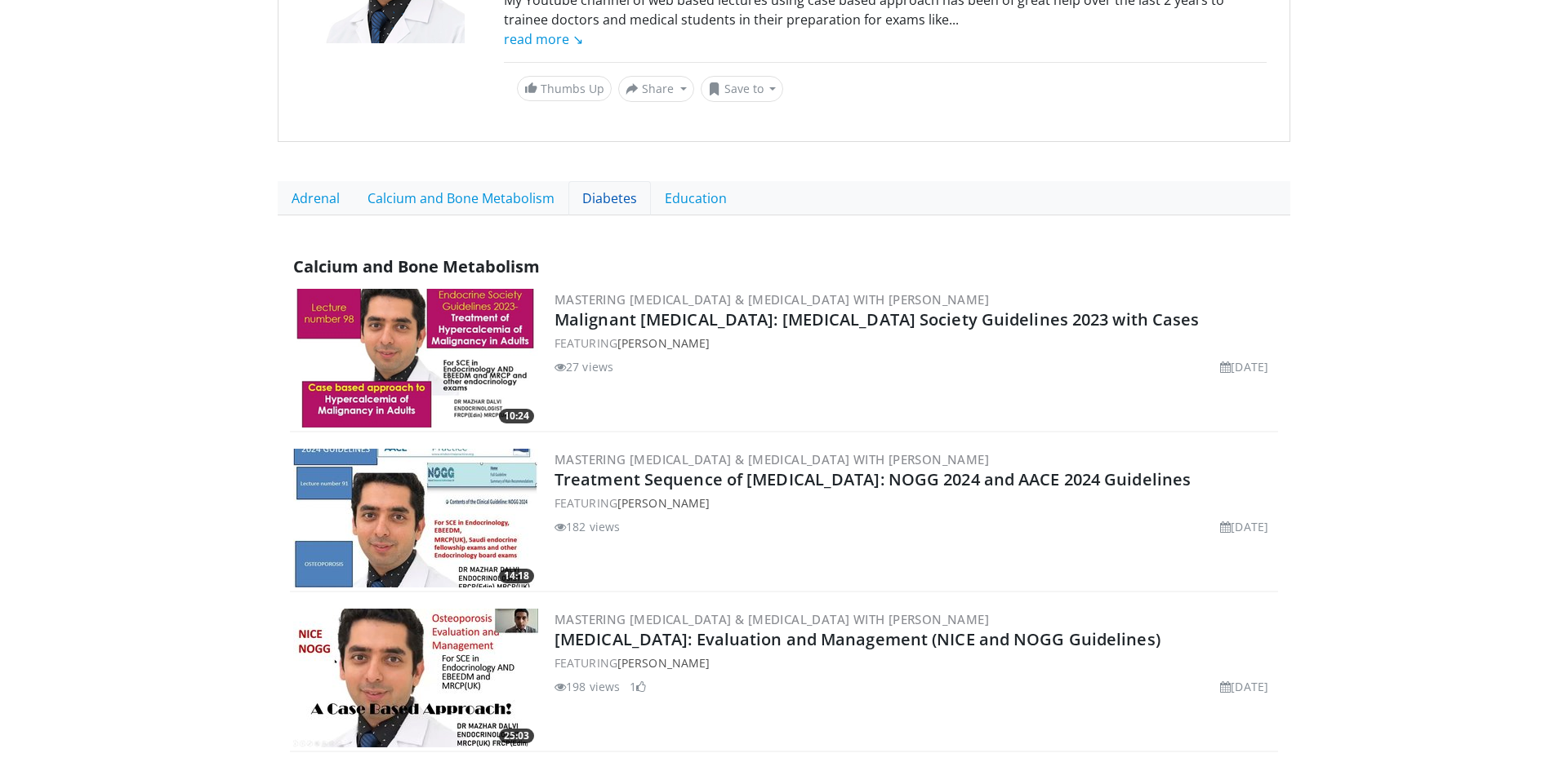
scroll to position [283, 0]
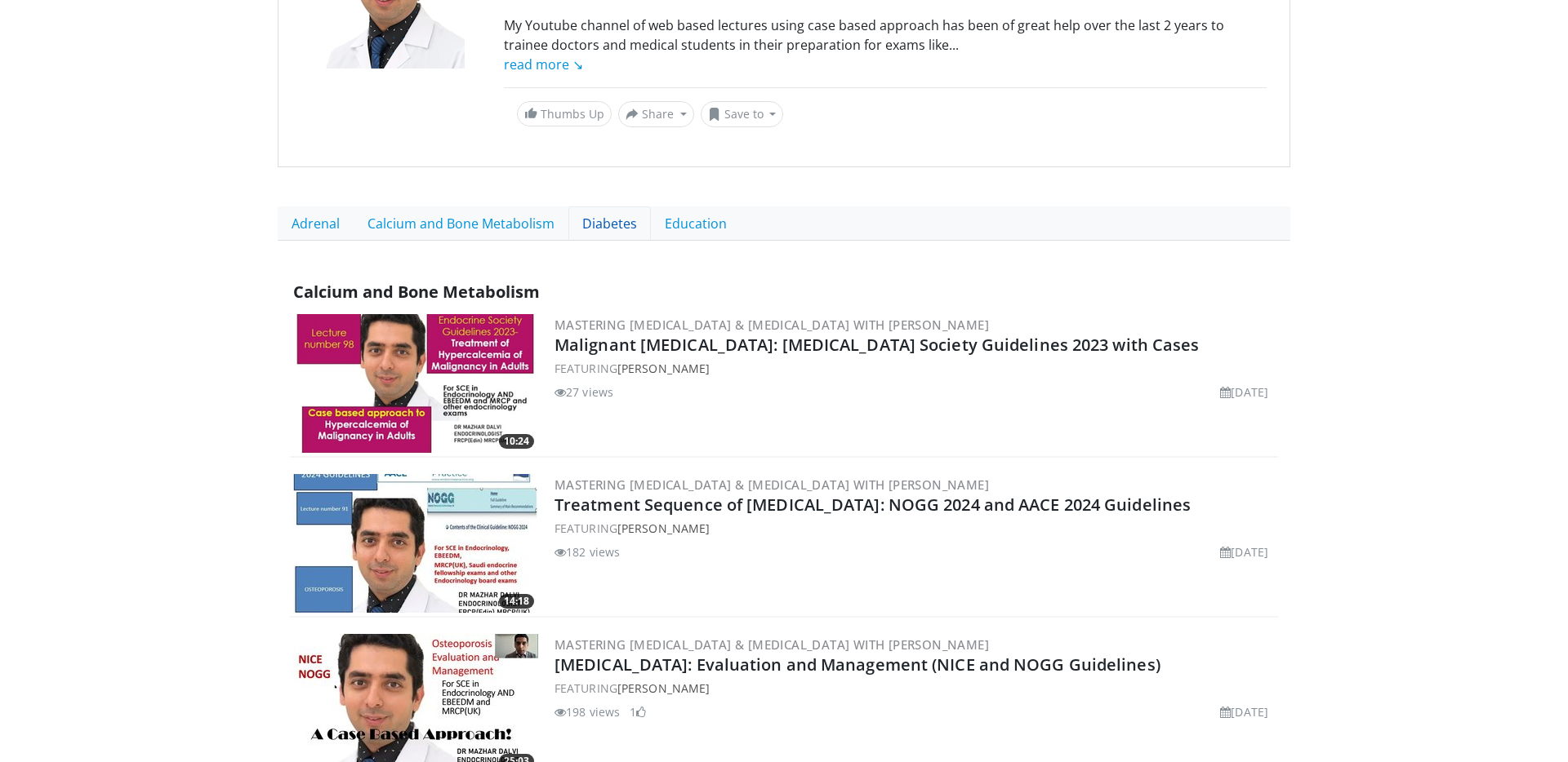
click at [596, 220] on link "Diabetes" at bounding box center [610, 223] width 82 height 34
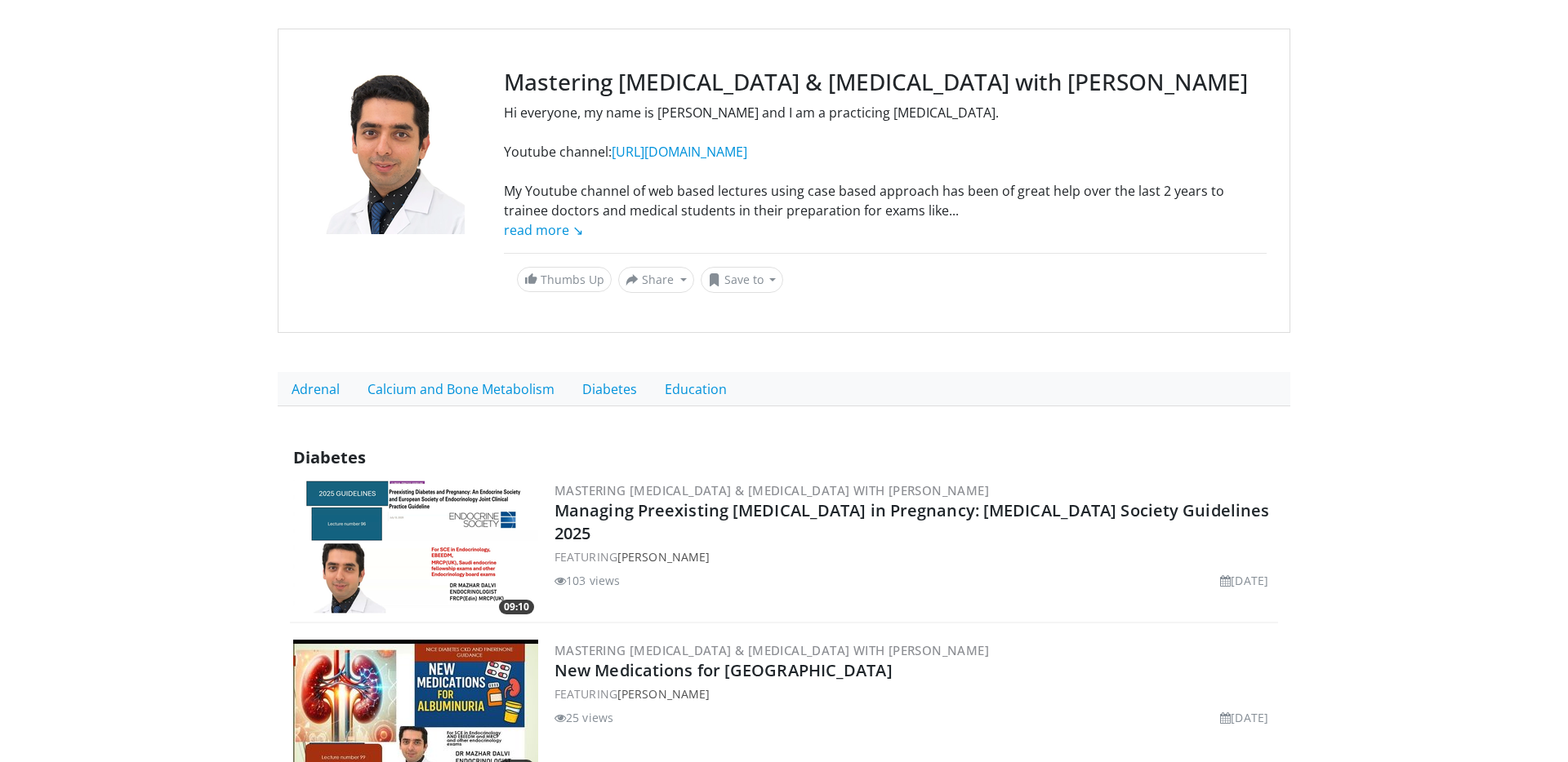
scroll to position [114, 0]
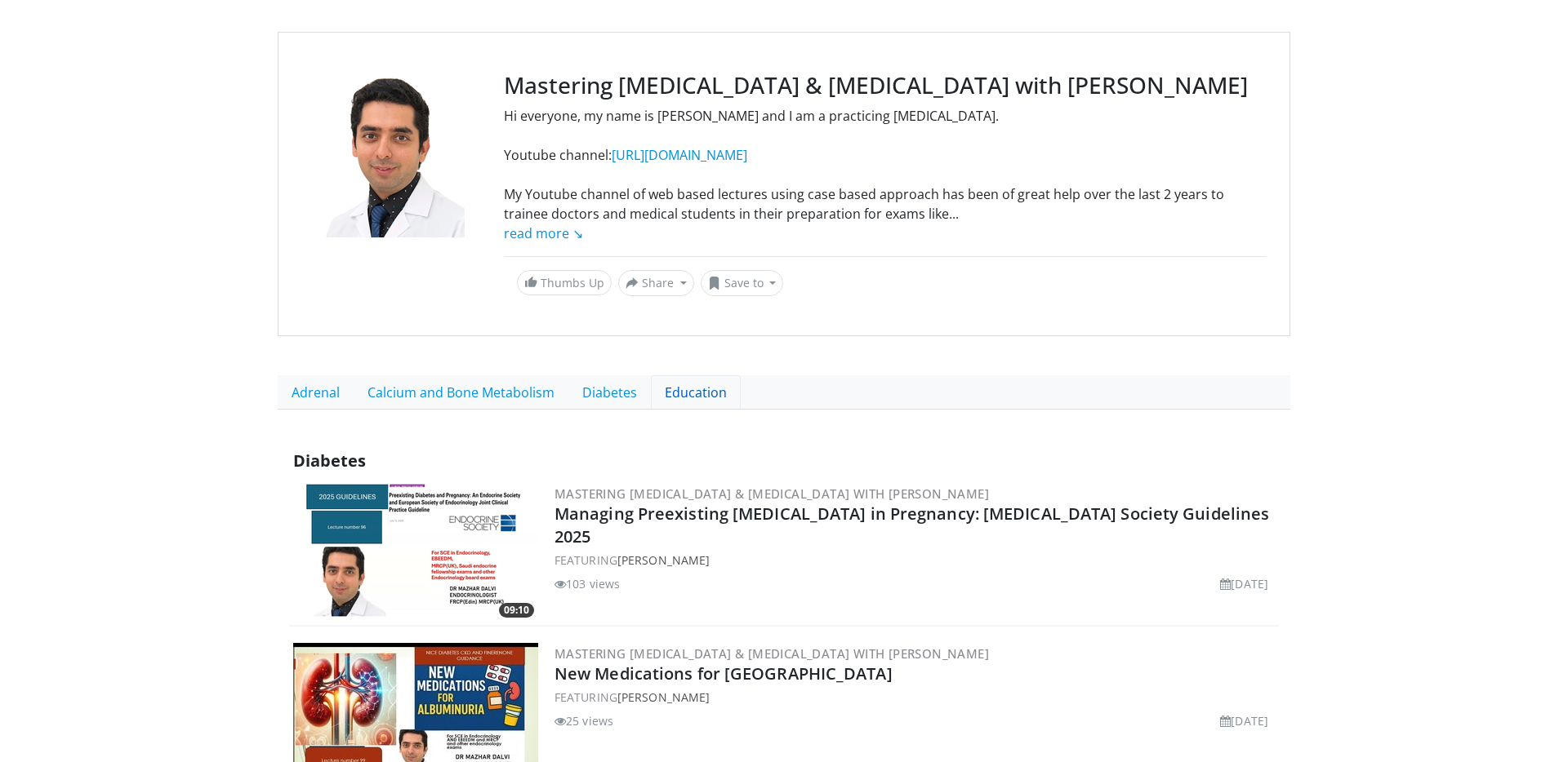
click at [677, 389] on link "Education" at bounding box center [696, 393] width 90 height 34
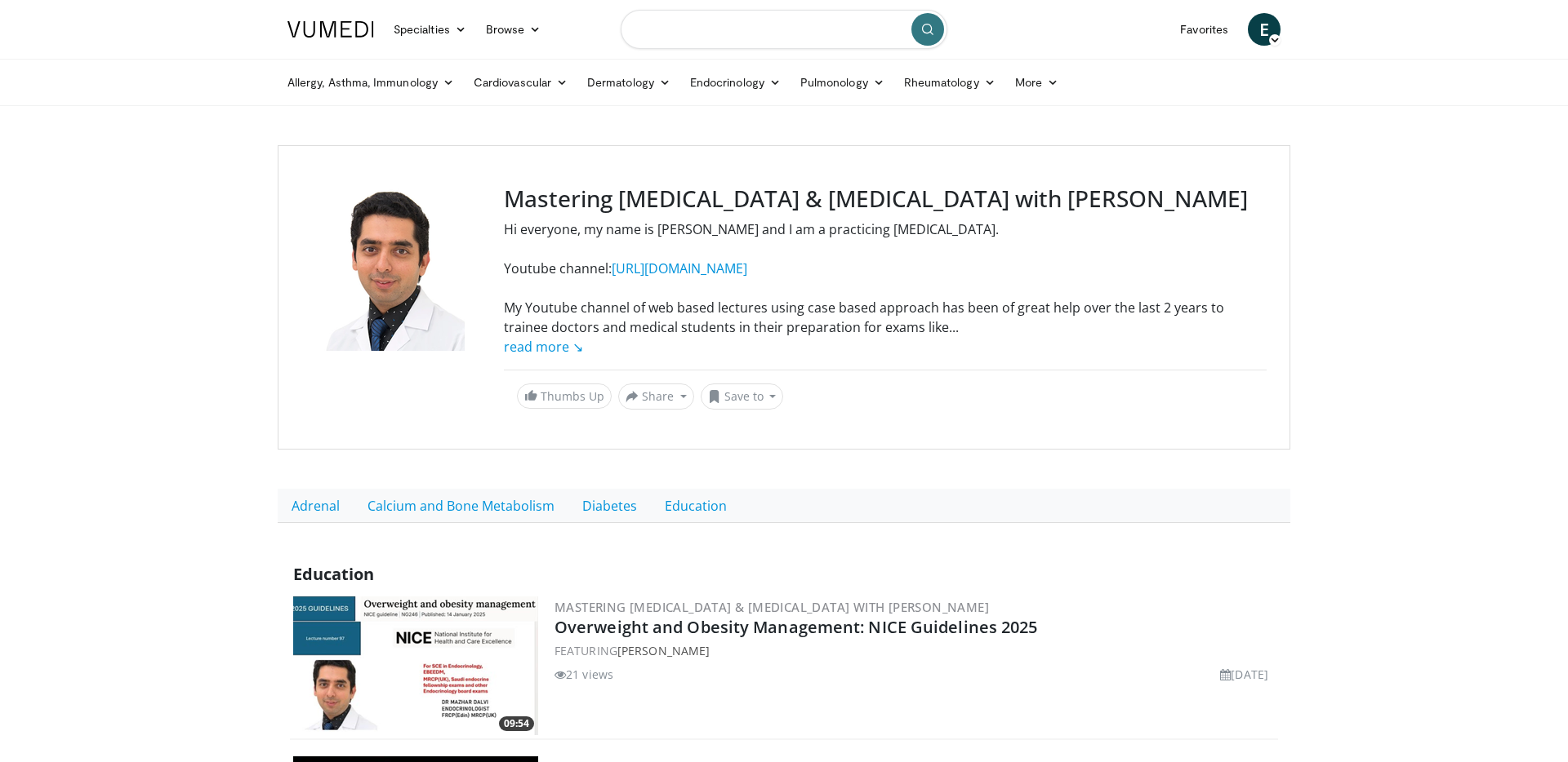
click at [757, 30] on input "Search topics, interventions" at bounding box center [784, 30] width 327 height 39
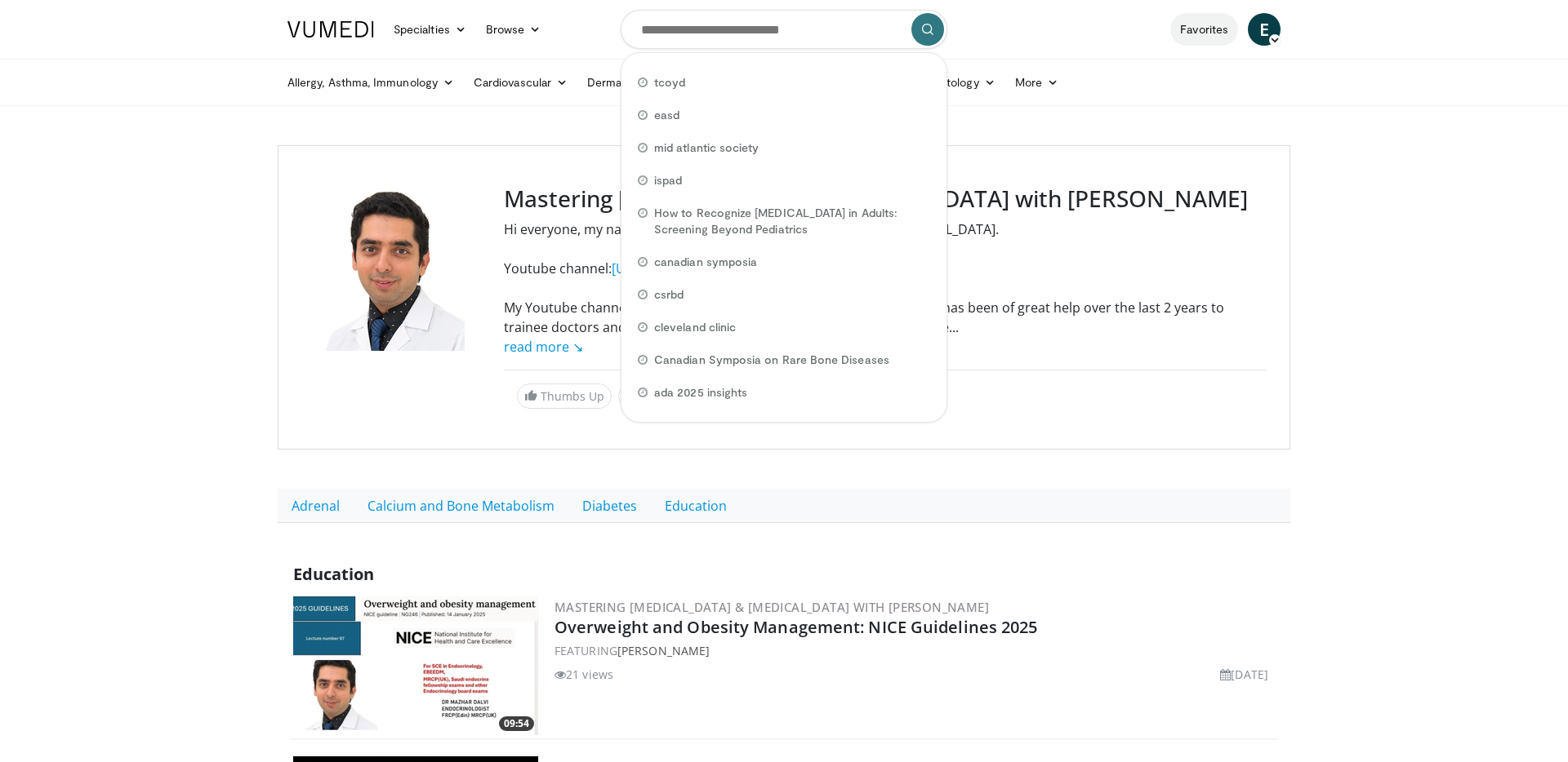
click at [1200, 26] on link "Favorites" at bounding box center [1205, 29] width 68 height 32
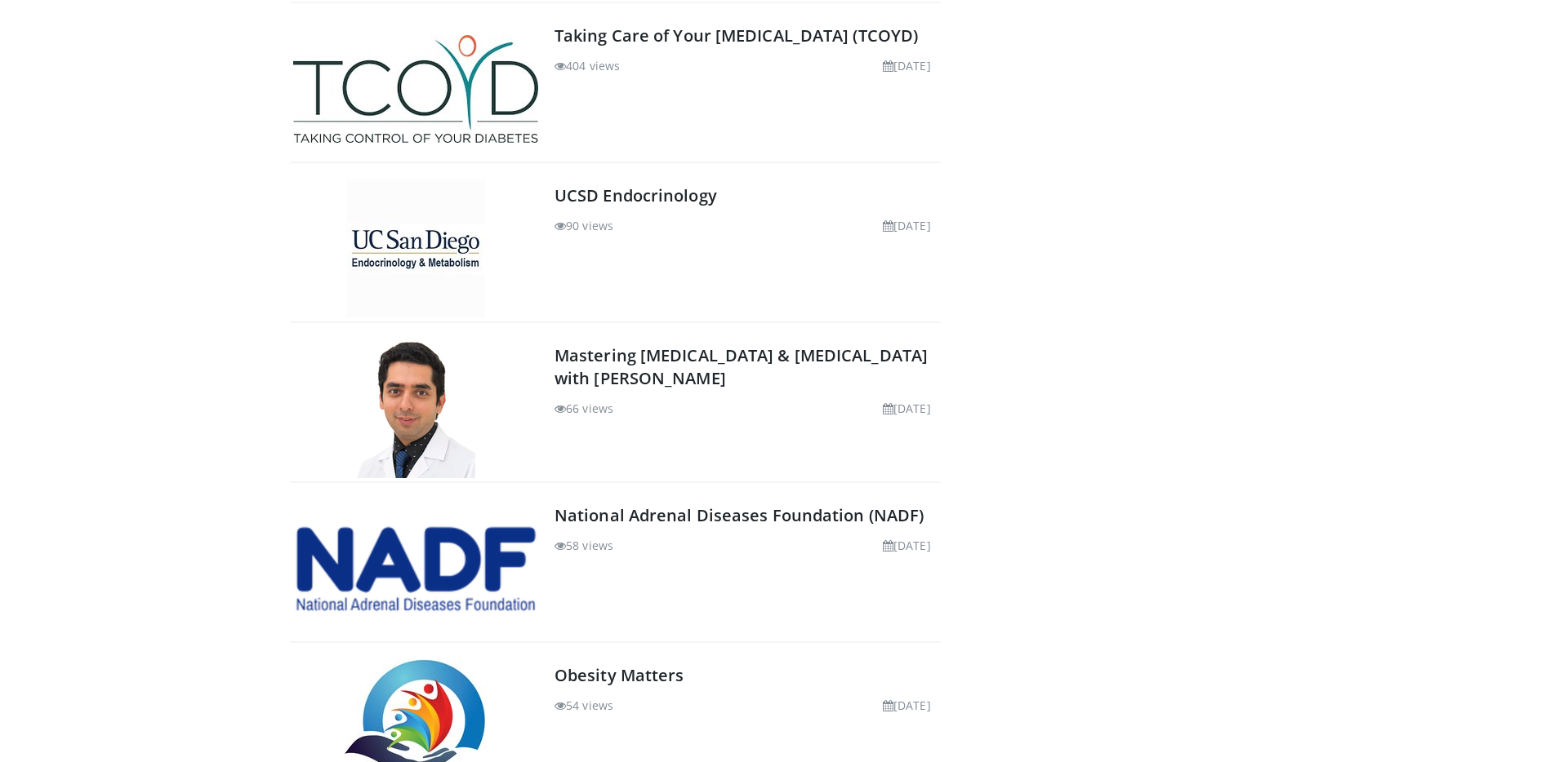
scroll to position [1146, 0]
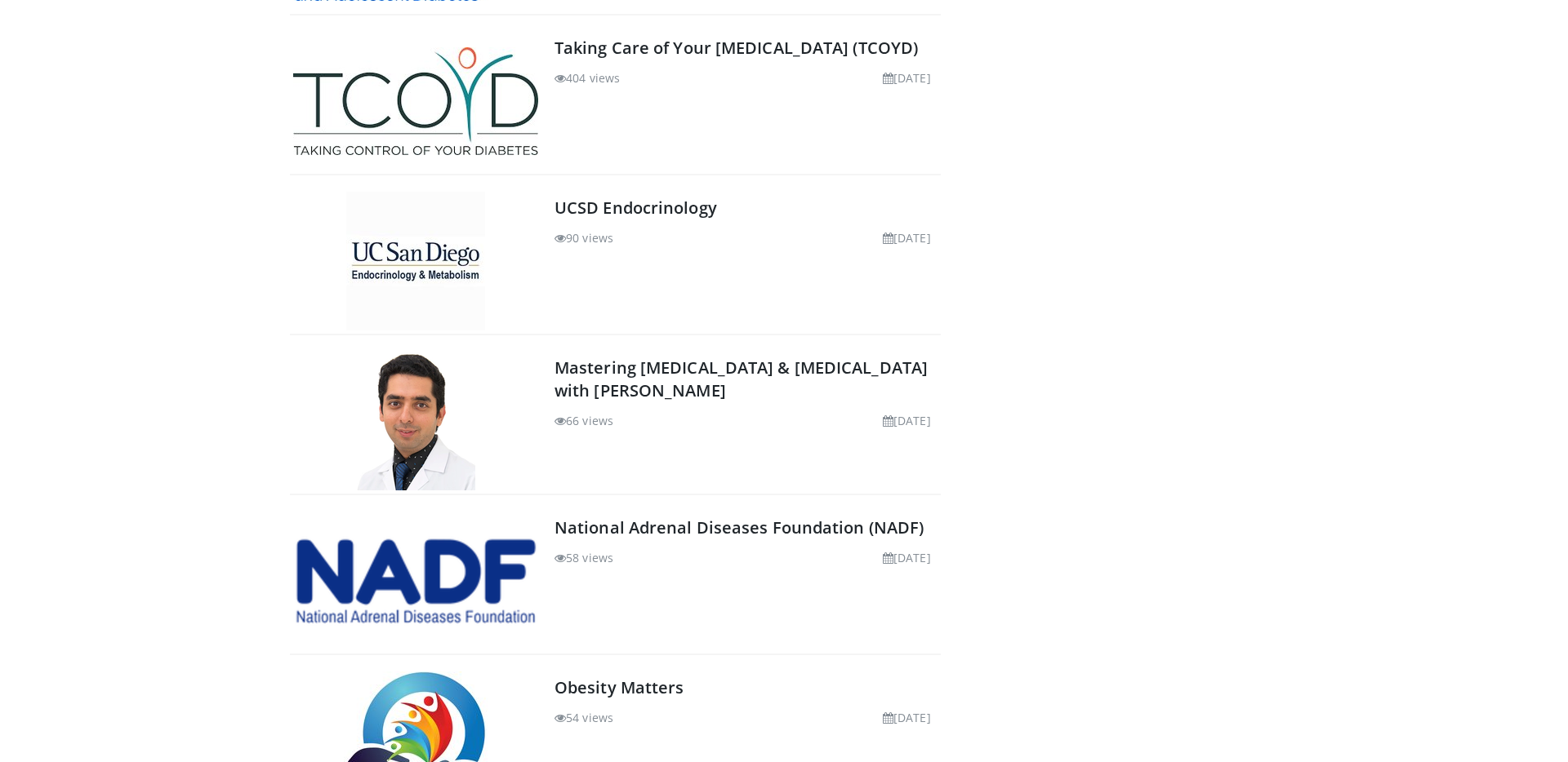
drag, startPoint x: 1098, startPoint y: 27, endPoint x: 1089, endPoint y: 25, distance: 9.2
click at [1098, 27] on div "About [PERSON_NAME] Member since: [DATE] Email [PERSON_NAME]" at bounding box center [1121, 157] width 337 height 2265
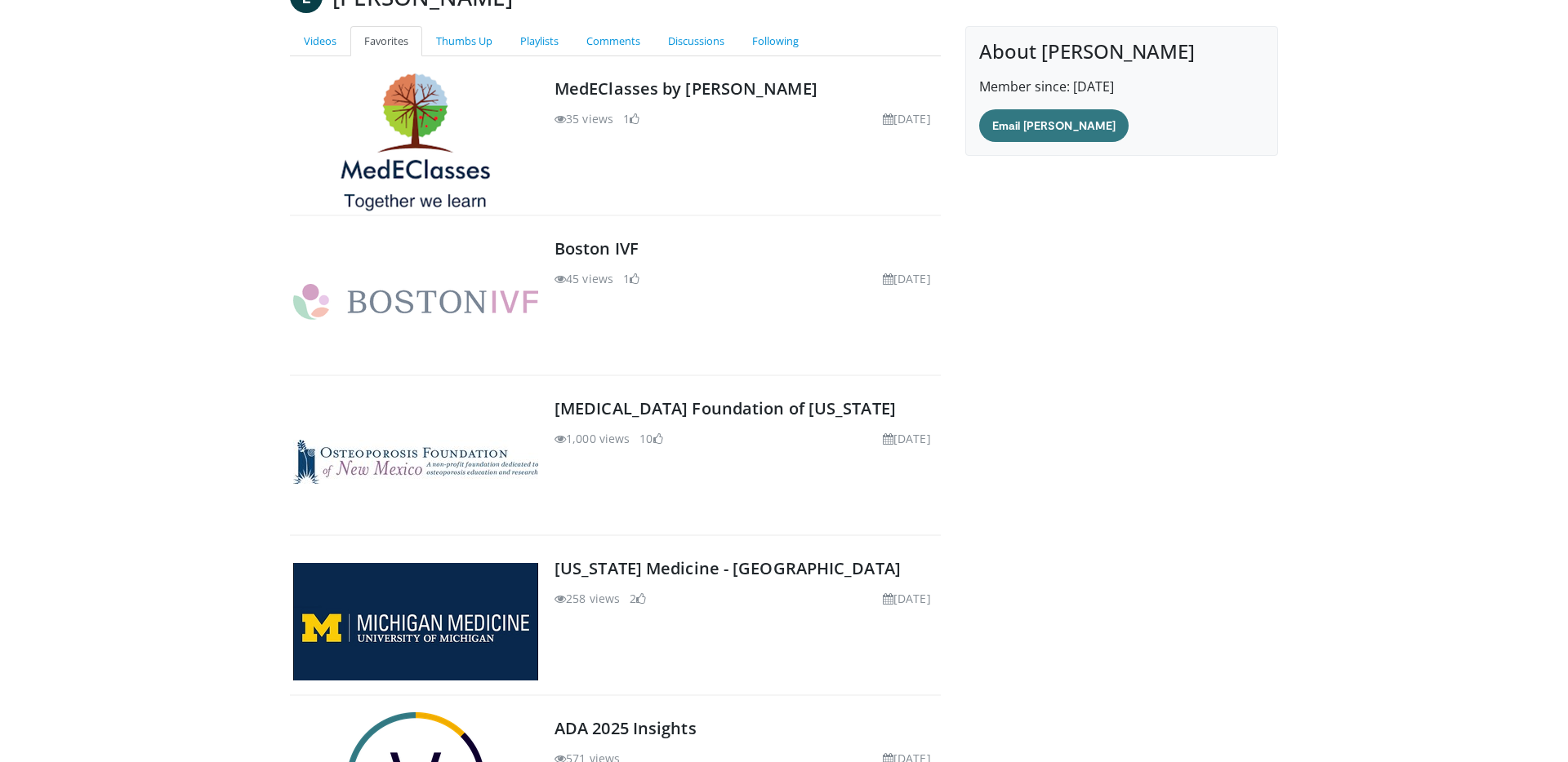
scroll to position [118, 0]
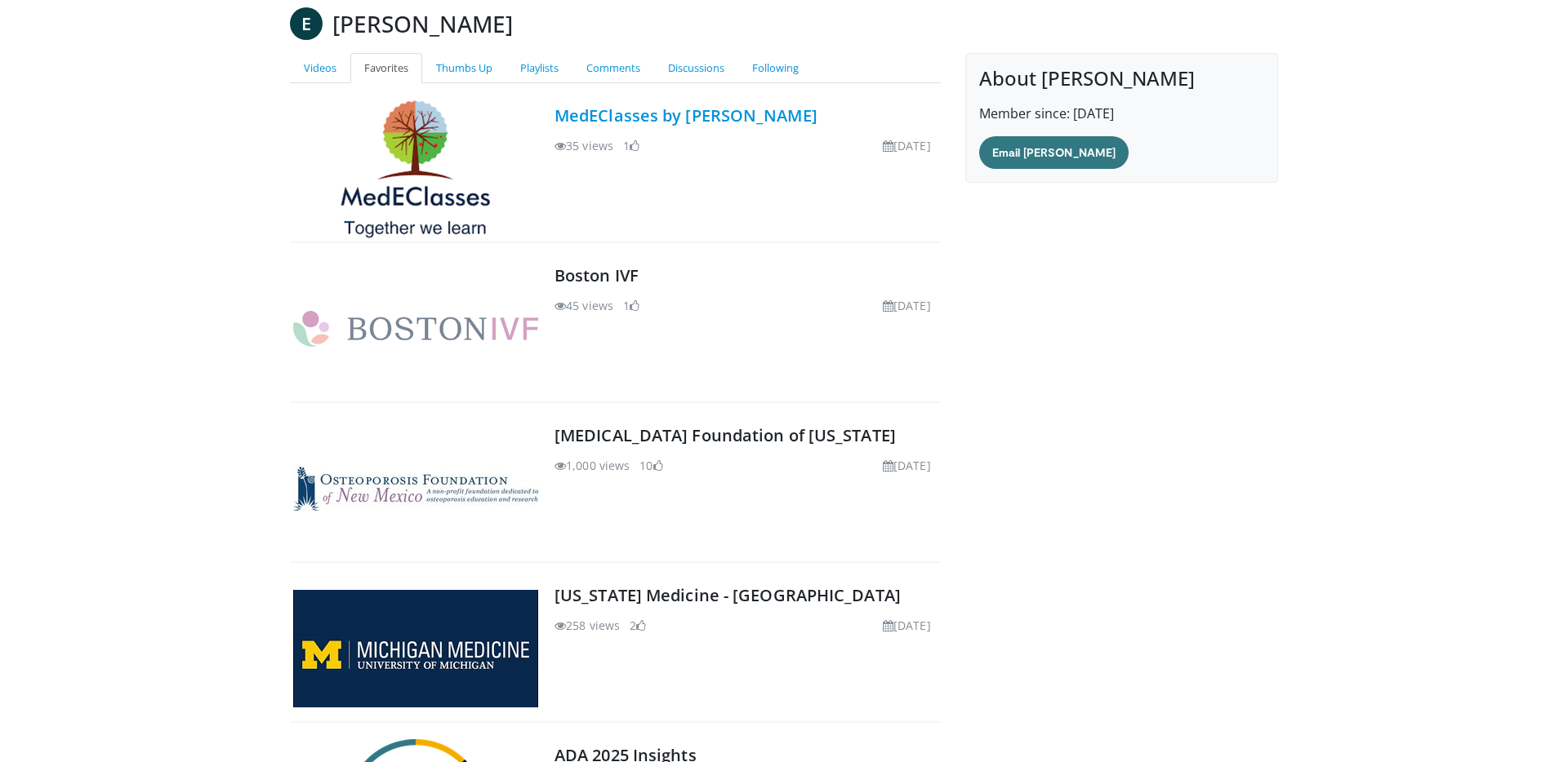
click at [592, 119] on link "MedEClasses by [PERSON_NAME]" at bounding box center [686, 115] width 263 height 22
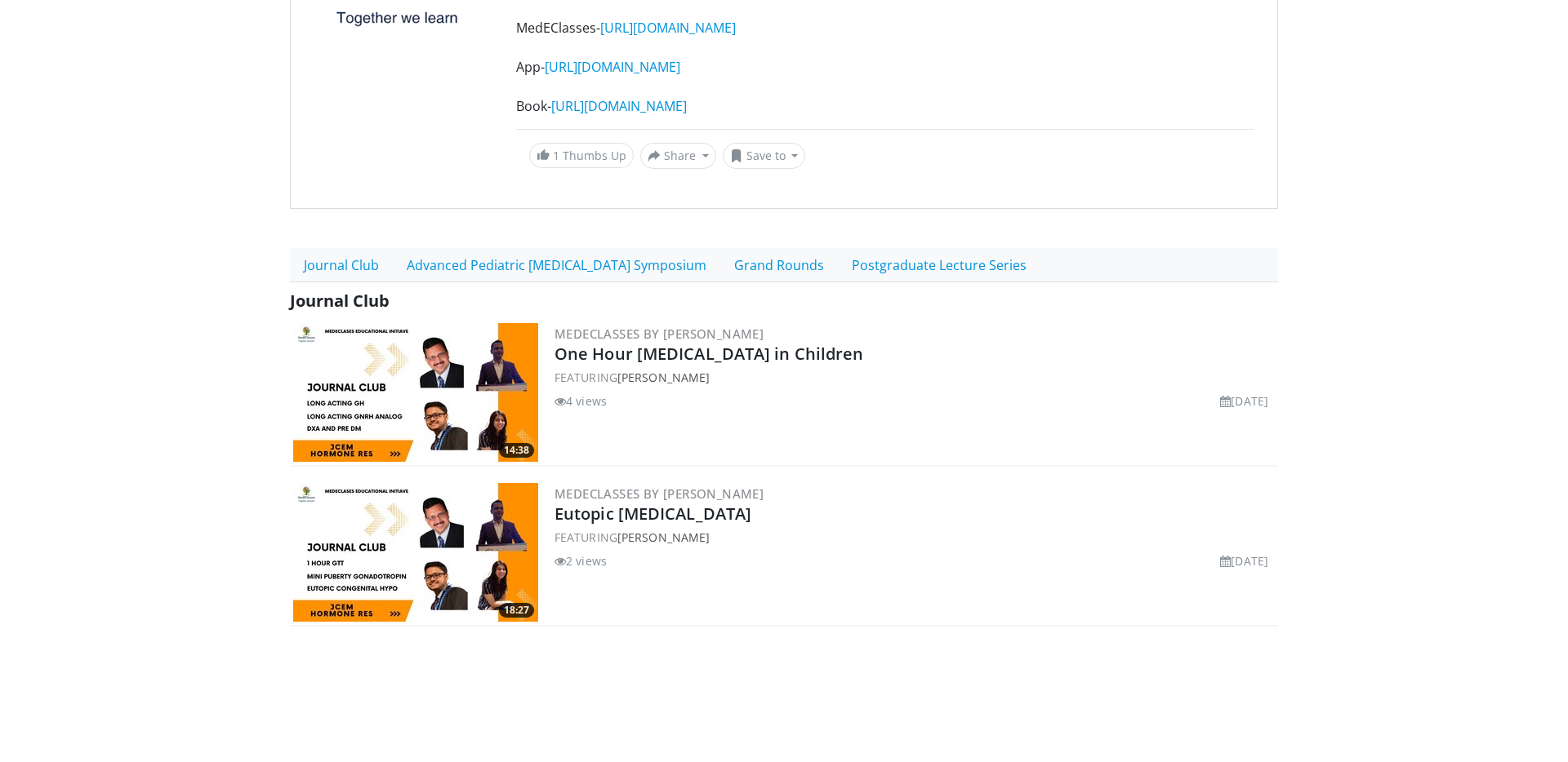
scroll to position [270, 0]
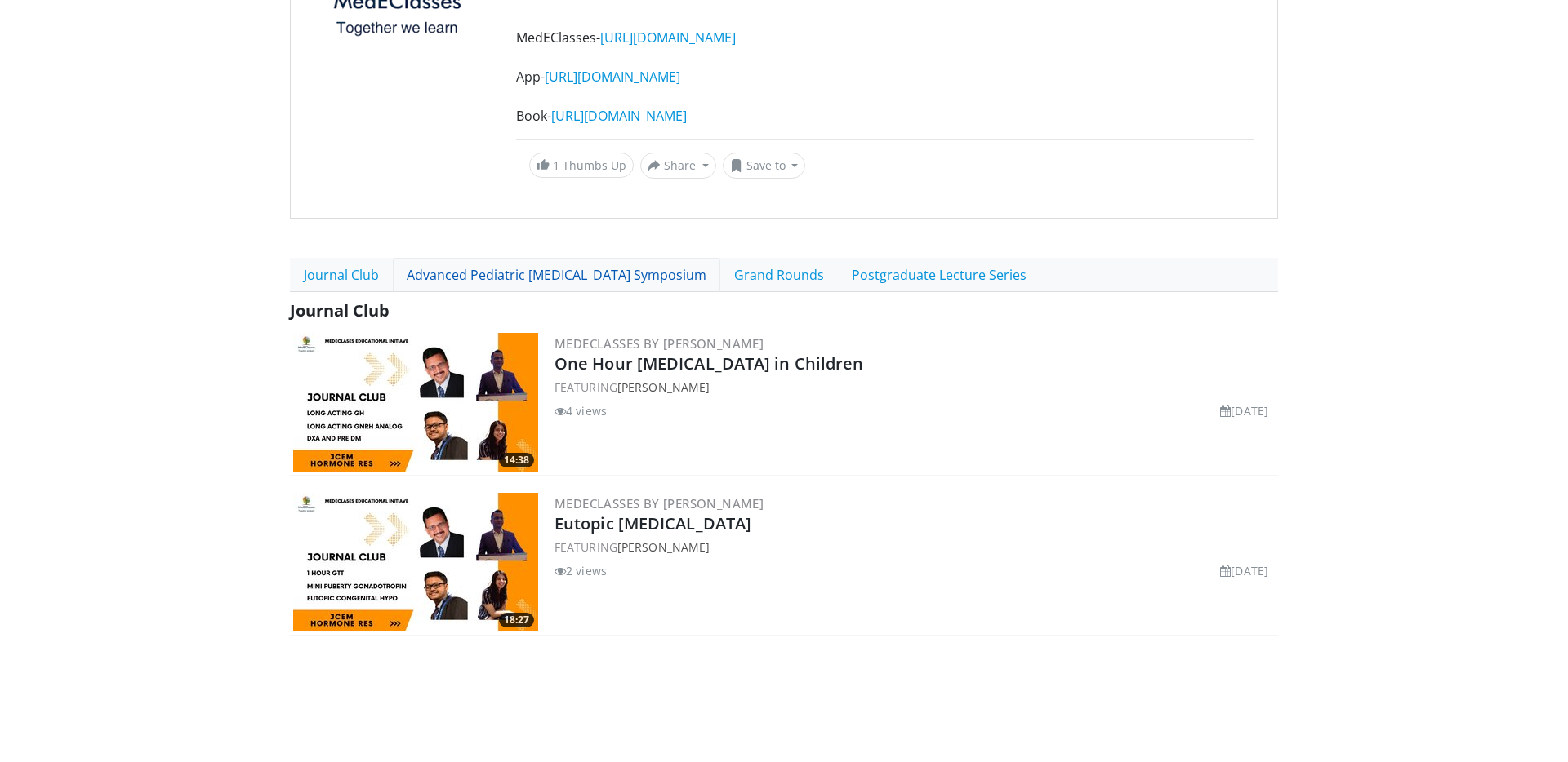
click at [632, 272] on link "Advanced Pediatric Endocrine Symposium" at bounding box center [557, 275] width 328 height 34
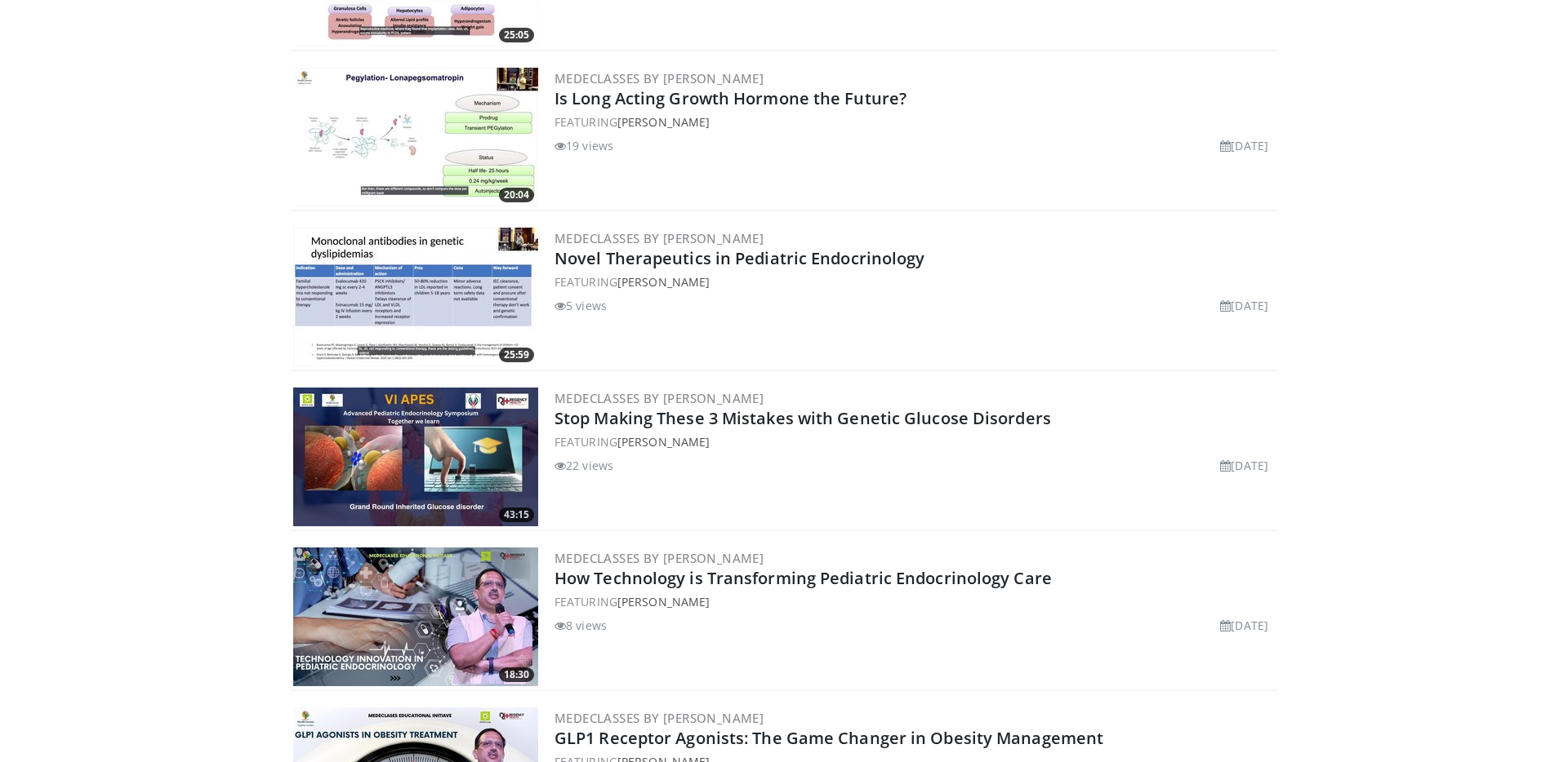
scroll to position [1027, 0]
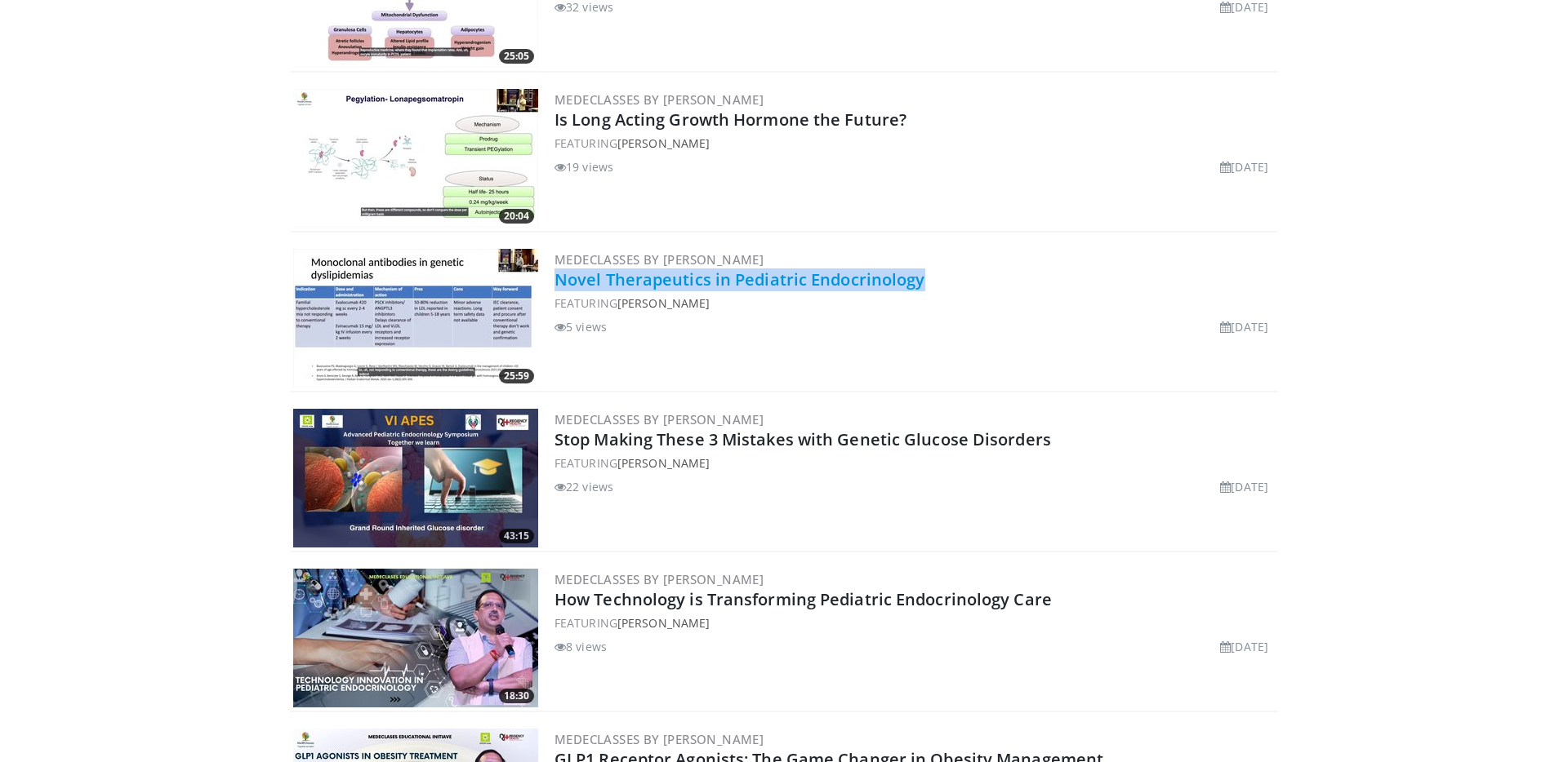
drag, startPoint x: 813, startPoint y: 282, endPoint x: 554, endPoint y: 283, distance: 259.0
click at [554, 283] on h2 "Novel Therapeutics in Pediatric Endocrinology" at bounding box center [914, 279] width 720 height 23
copy link "Novel Therapeutics in Pediatric Endocrinology"
